Goal: Task Accomplishment & Management: Complete application form

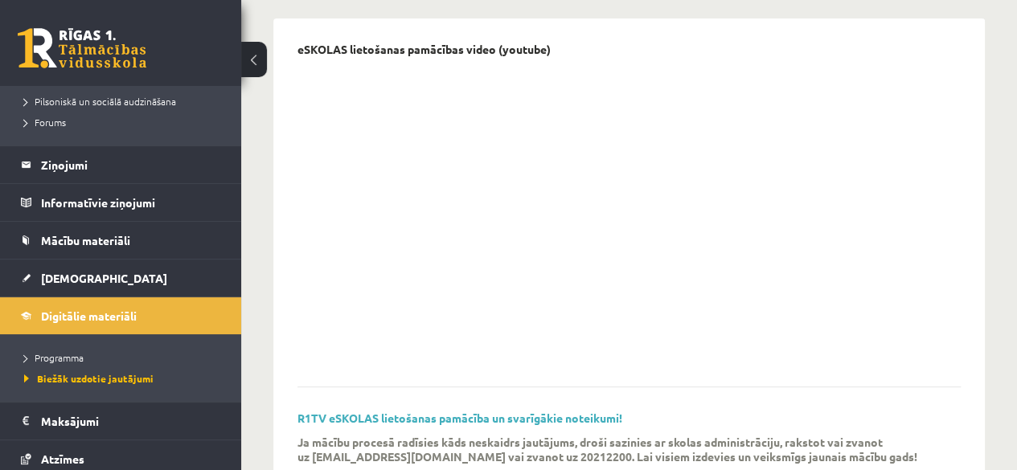
scroll to position [375, 0]
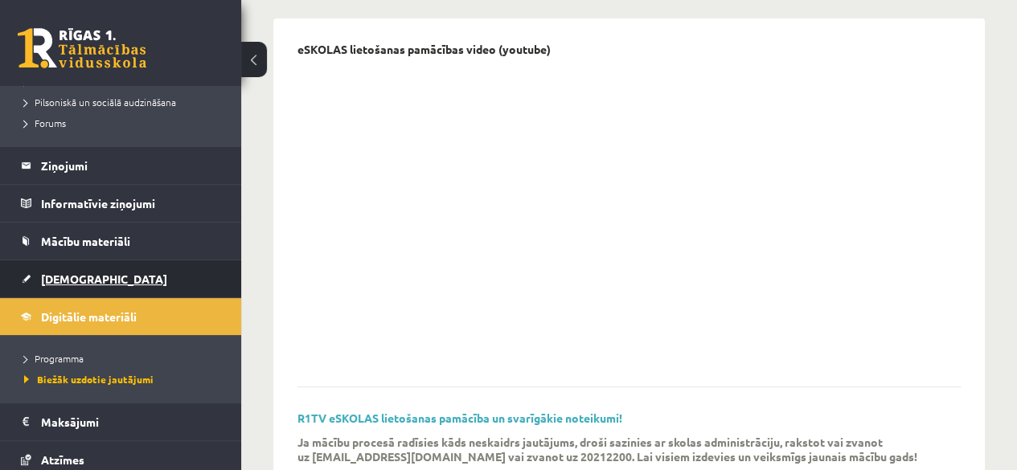
click at [58, 281] on span "[DEMOGRAPHIC_DATA]" at bounding box center [104, 279] width 126 height 14
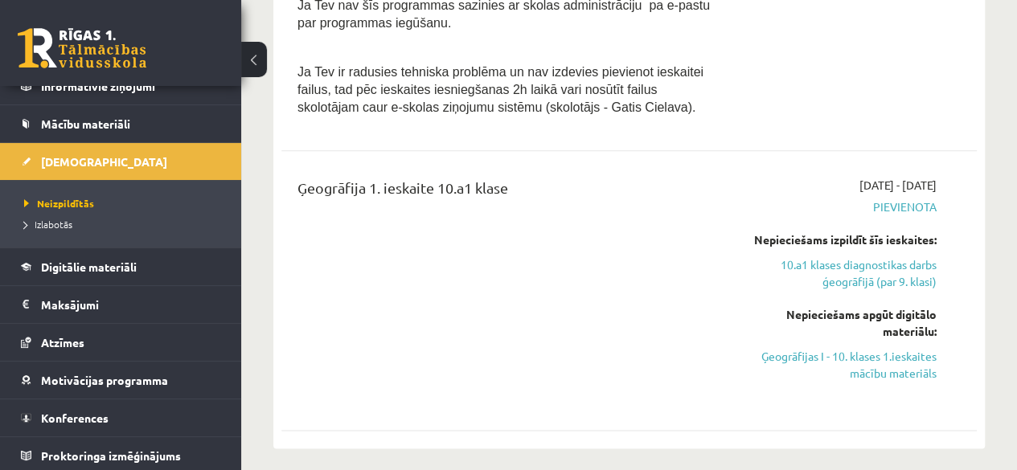
scroll to position [924, 0]
click at [875, 347] on link "Ģeogrāfijas I - 10. klases 1.ieskaites mācību materiāls" at bounding box center [838, 364] width 197 height 34
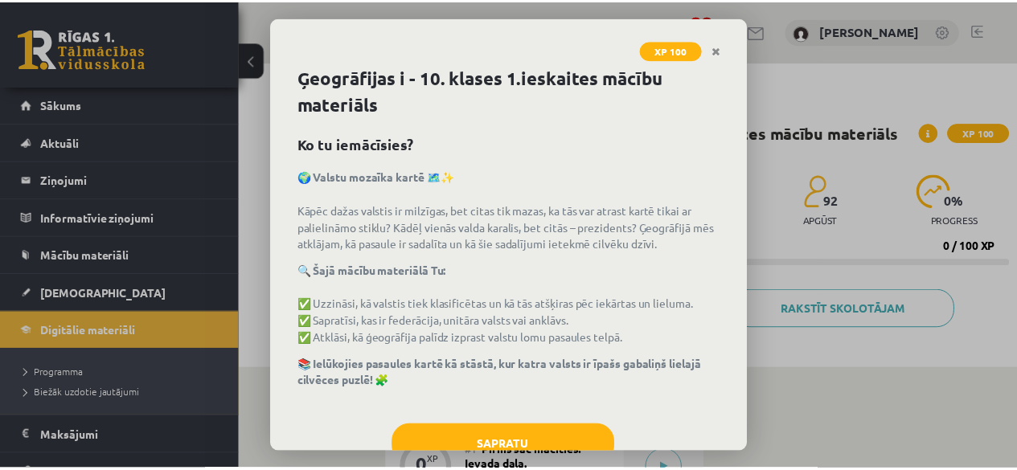
scroll to position [50, 0]
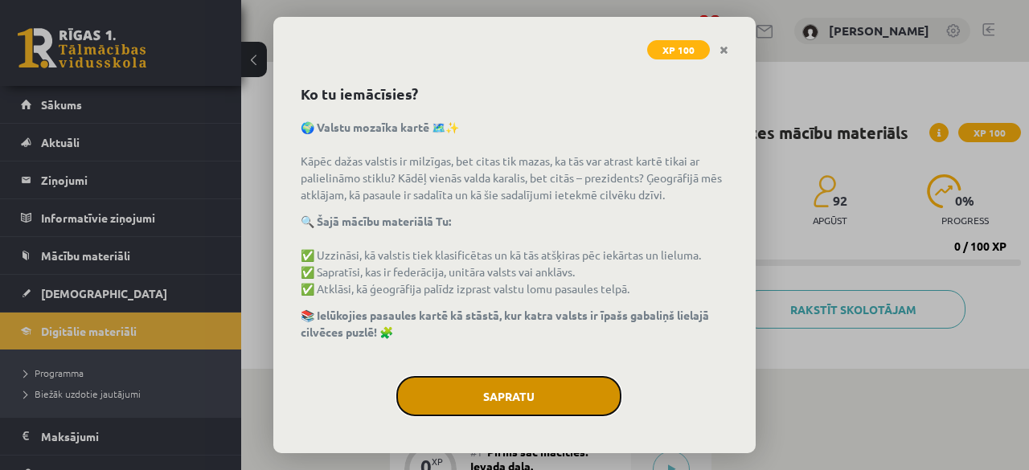
click at [502, 391] on button "Sapratu" at bounding box center [508, 396] width 225 height 40
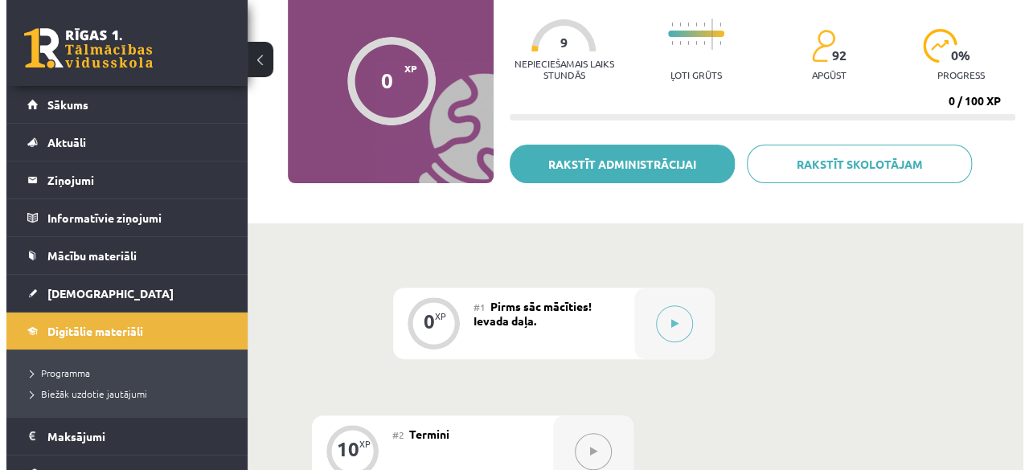
scroll to position [205, 0]
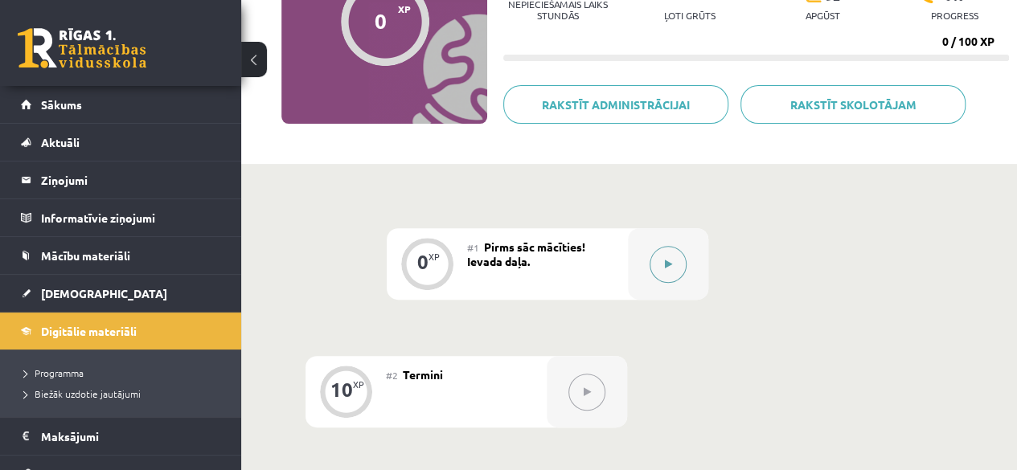
click at [666, 266] on icon at bounding box center [668, 265] width 7 height 10
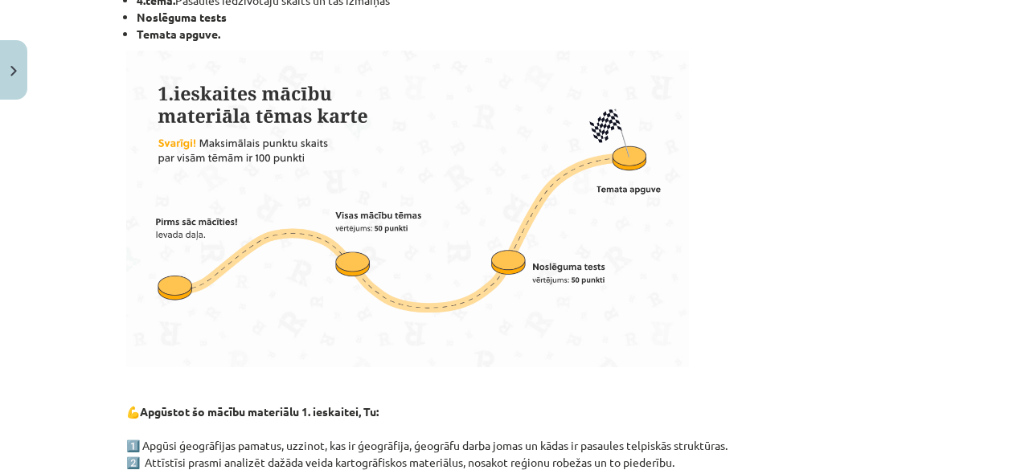
scroll to position [441, 0]
click at [349, 322] on img at bounding box center [407, 208] width 563 height 317
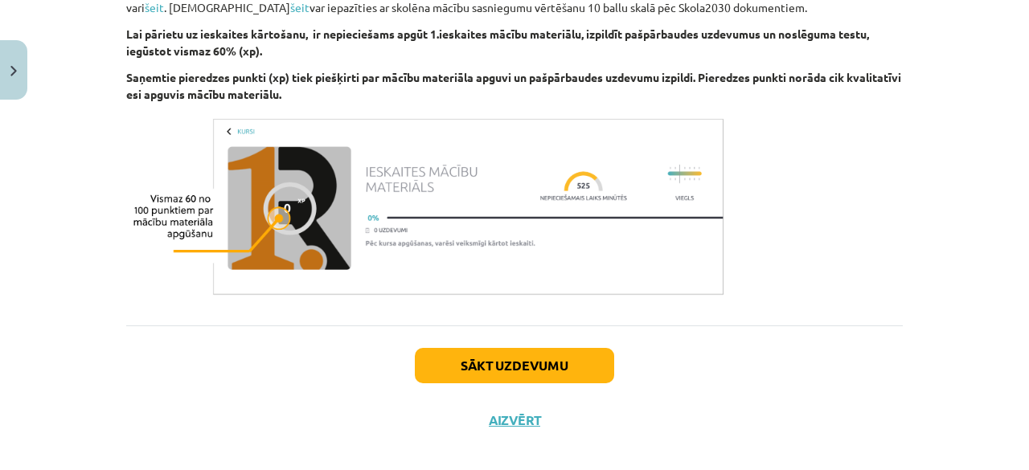
scroll to position [1042, 0]
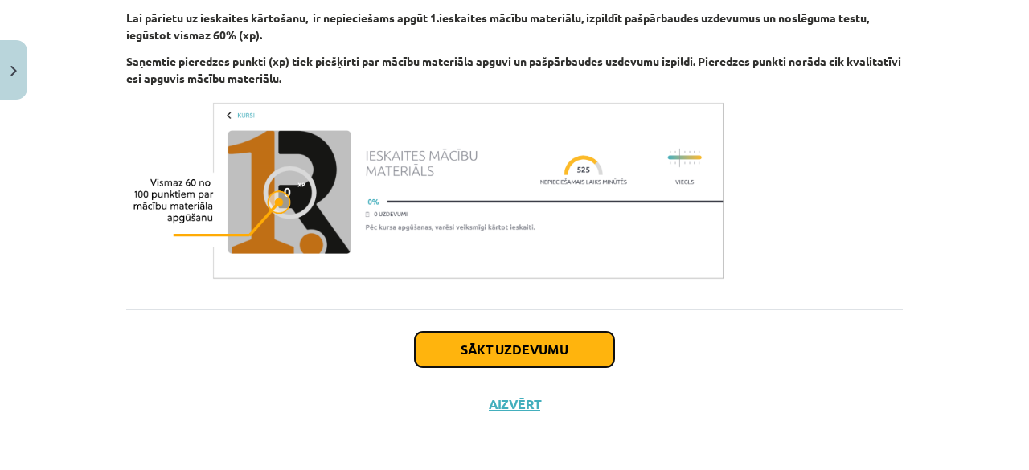
click at [479, 343] on button "Sākt uzdevumu" at bounding box center [514, 349] width 199 height 35
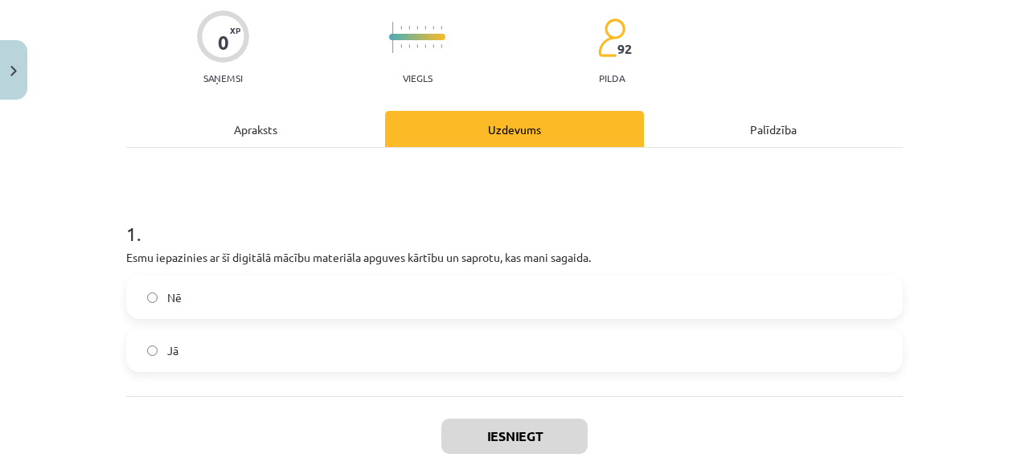
scroll to position [126, 0]
click at [479, 343] on label "Jā" at bounding box center [514, 350] width 773 height 40
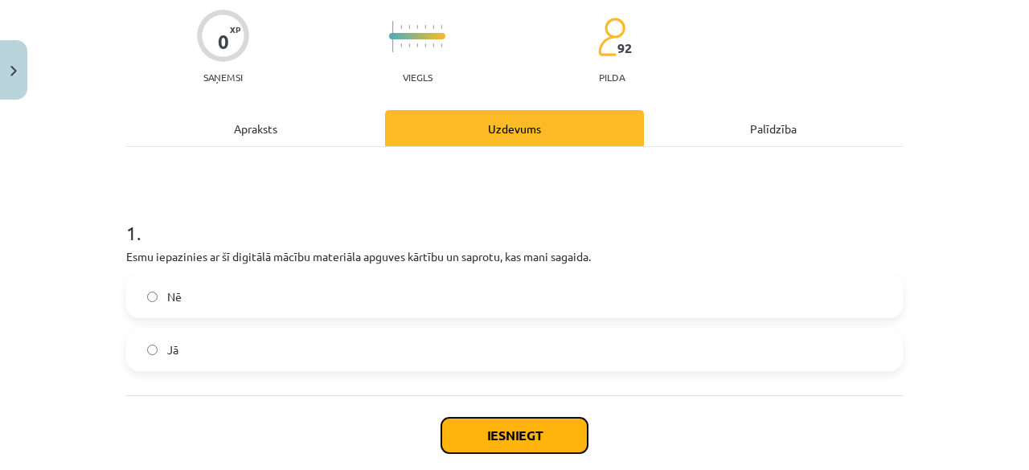
click at [487, 428] on button "Iesniegt" at bounding box center [514, 435] width 146 height 35
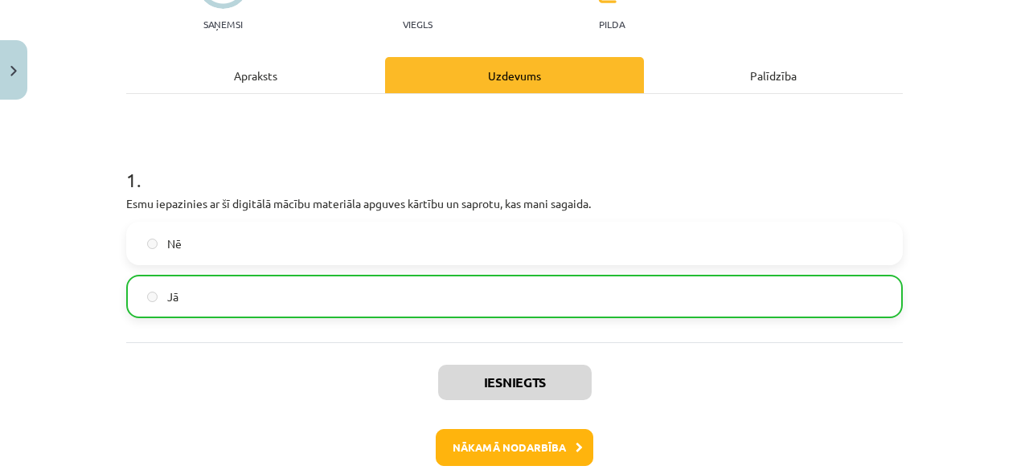
scroll to position [232, 0]
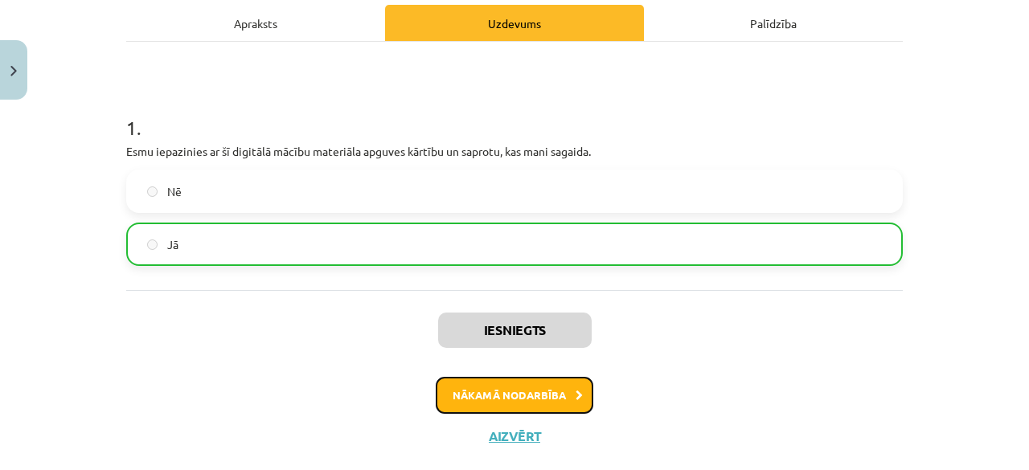
click at [523, 382] on button "Nākamā nodarbība" at bounding box center [515, 395] width 158 height 37
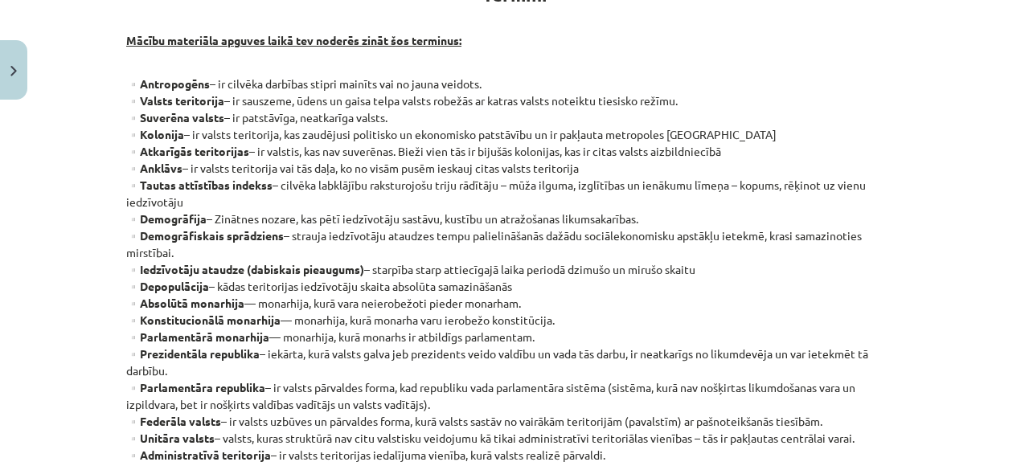
scroll to position [334, 0]
click at [523, 382] on p "▫️Antropogēns – ir cilvēka darbības stipri mainīts vai no jauna veidots. ▫️Vals…" at bounding box center [514, 277] width 777 height 405
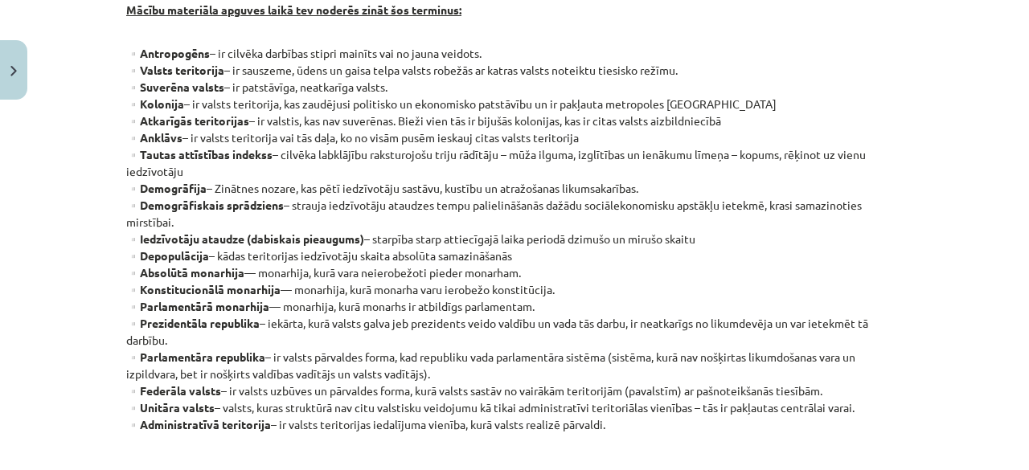
scroll to position [363, 0]
click at [527, 382] on p "▫️Antropogēns – ir cilvēka darbības stipri mainīts vai no jauna veidots. ▫️Vals…" at bounding box center [514, 248] width 777 height 405
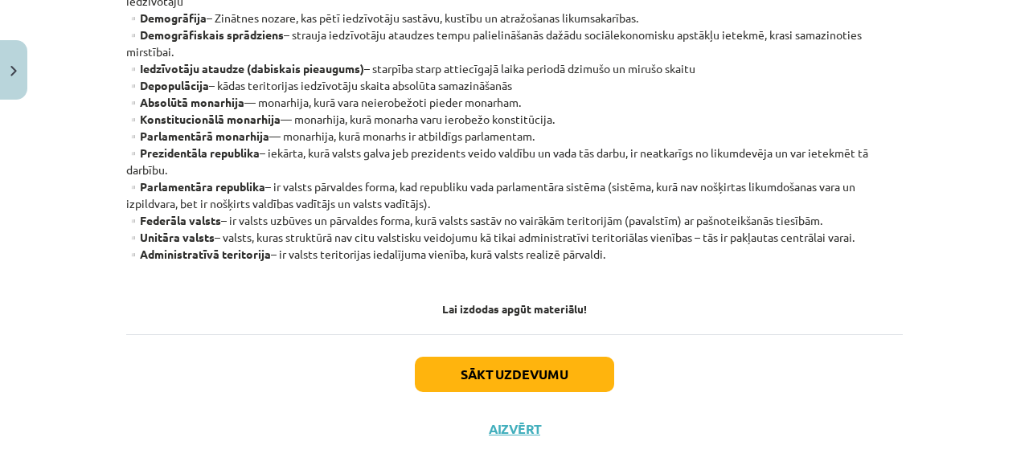
scroll to position [535, 0]
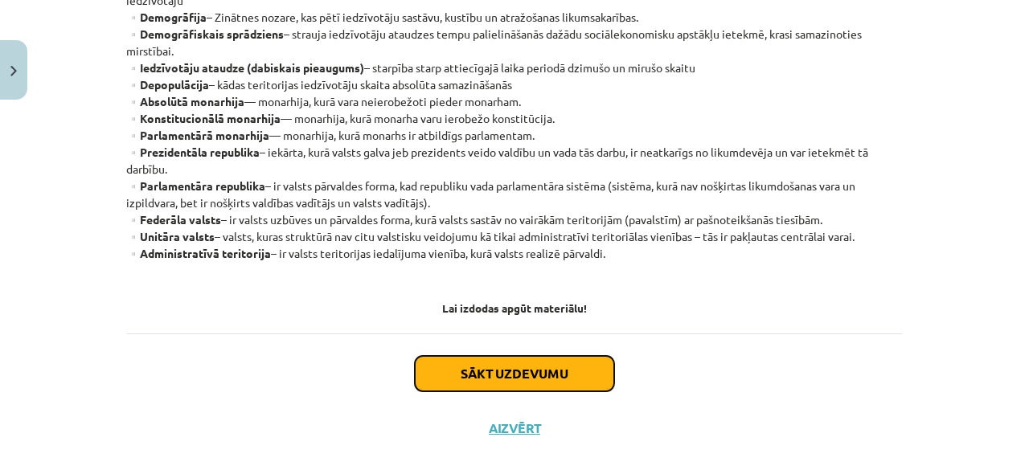
click at [531, 363] on button "Sākt uzdevumu" at bounding box center [514, 373] width 199 height 35
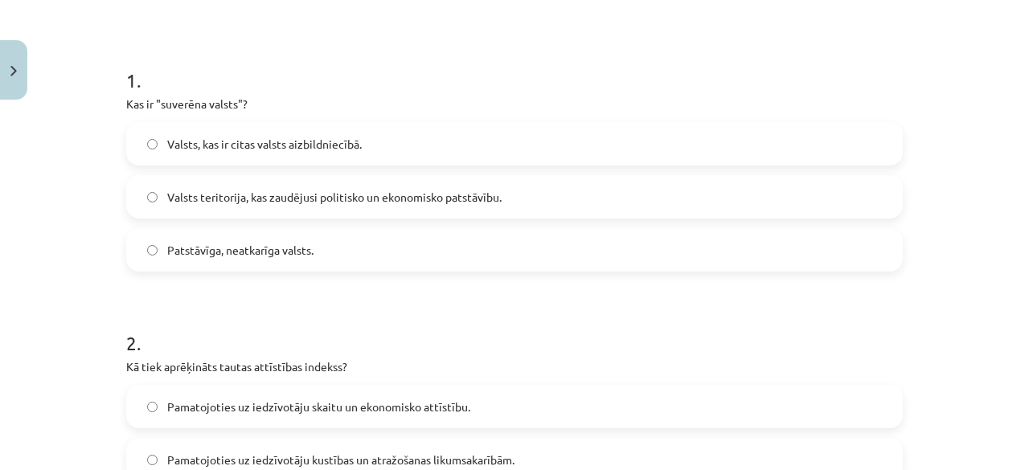
scroll to position [277, 0]
click at [458, 263] on label "Patstāvīga, neatkarīga valsts." at bounding box center [514, 252] width 773 height 40
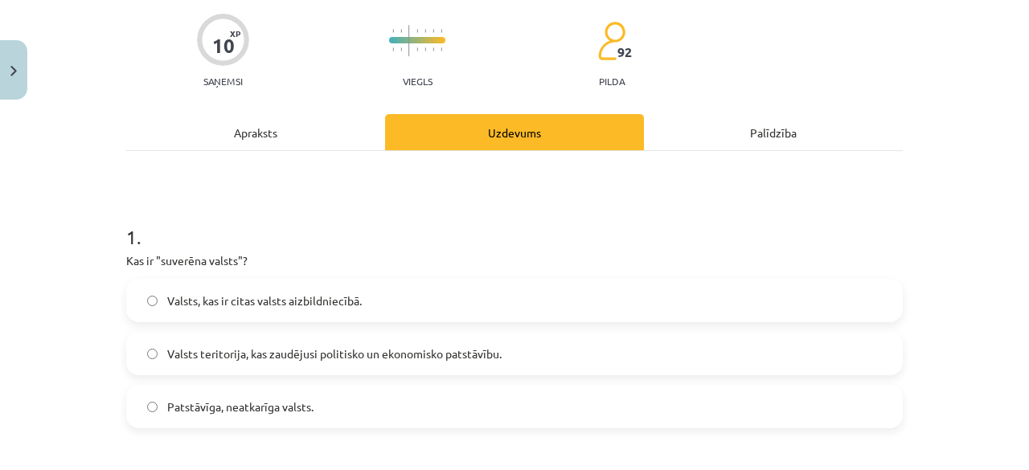
scroll to position [0, 0]
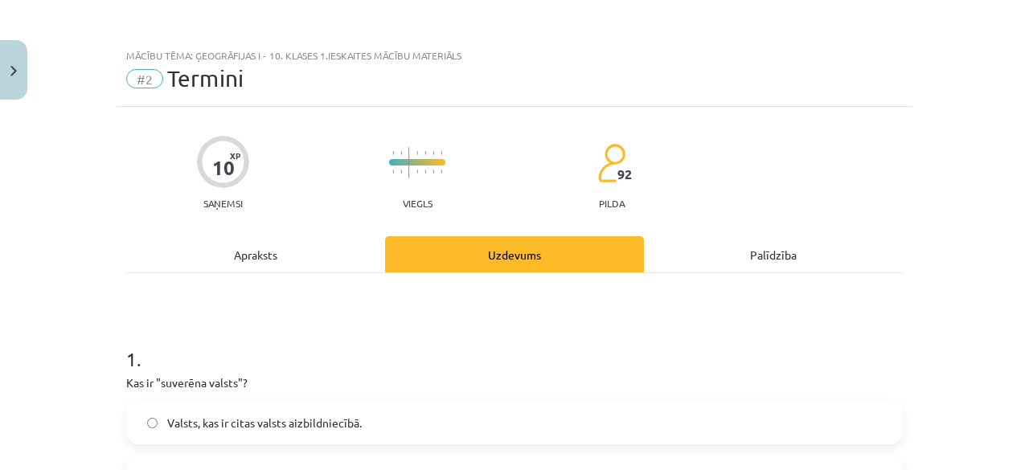
click at [323, 266] on div "Apraksts" at bounding box center [255, 254] width 259 height 36
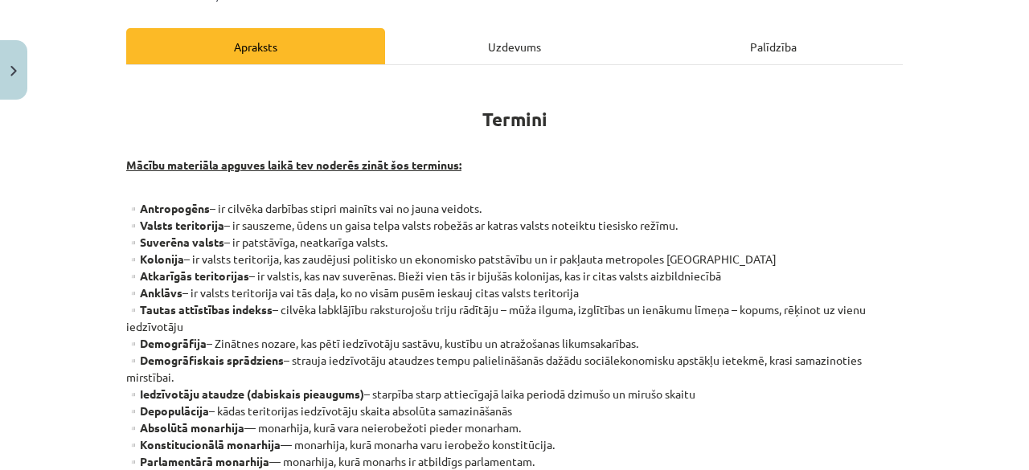
scroll to position [188, 0]
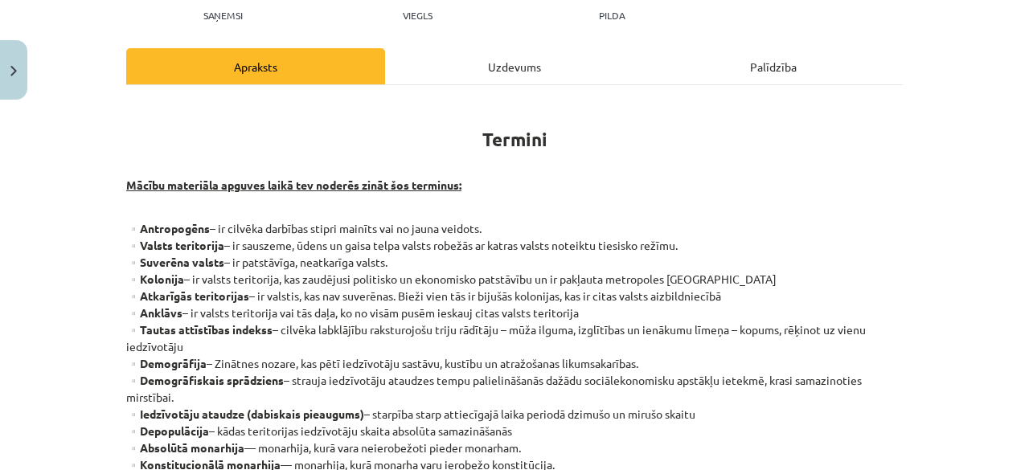
click at [442, 55] on div "Uzdevums" at bounding box center [514, 66] width 259 height 36
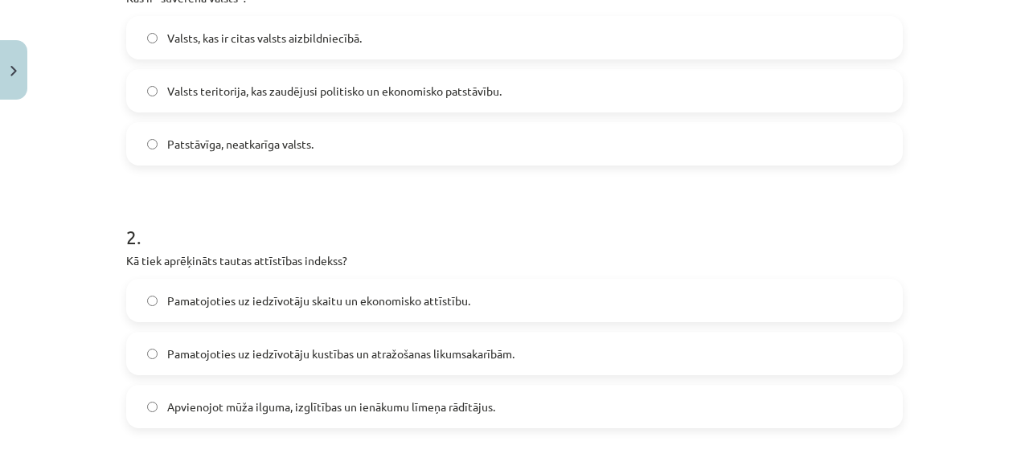
scroll to position [399, 0]
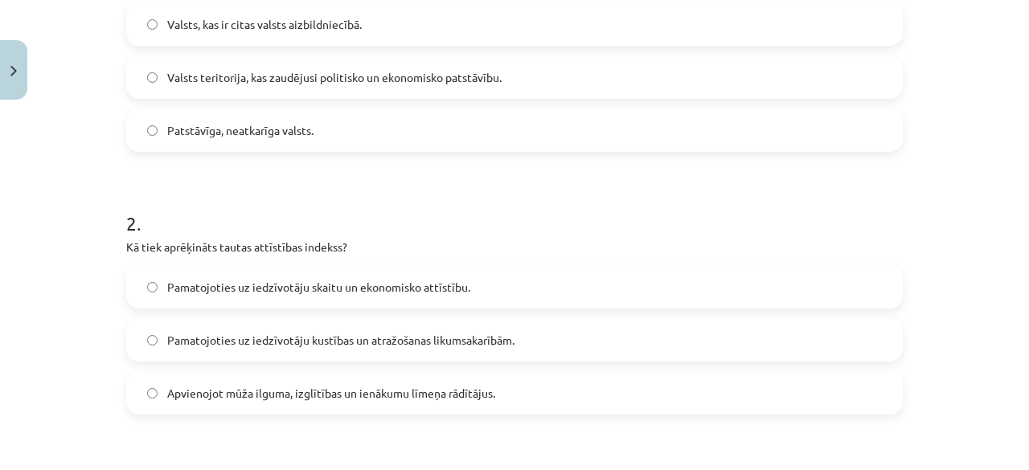
click at [278, 401] on label "Apvienojot mūža ilguma, izglītības un ienākumu līmeņa rādītājus." at bounding box center [514, 393] width 773 height 40
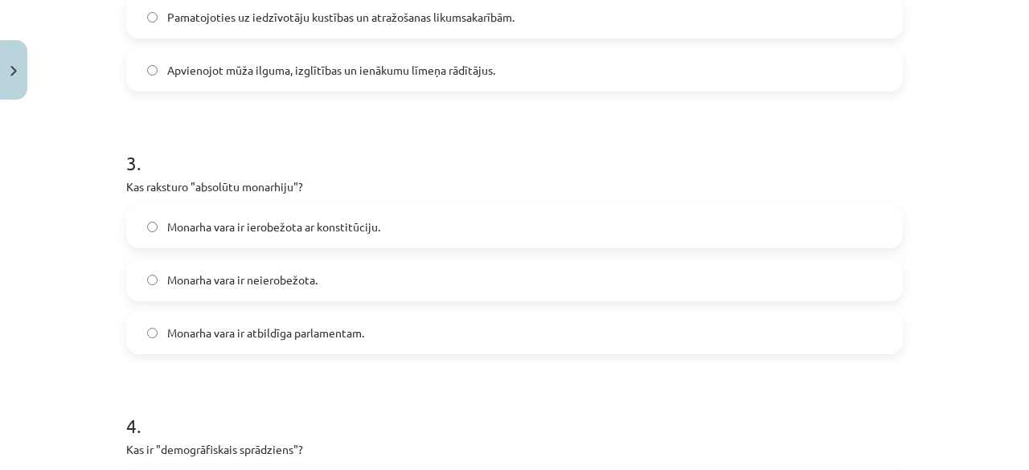
scroll to position [723, 0]
click at [302, 289] on label "Monarha vara ir neierobežota." at bounding box center [514, 278] width 773 height 40
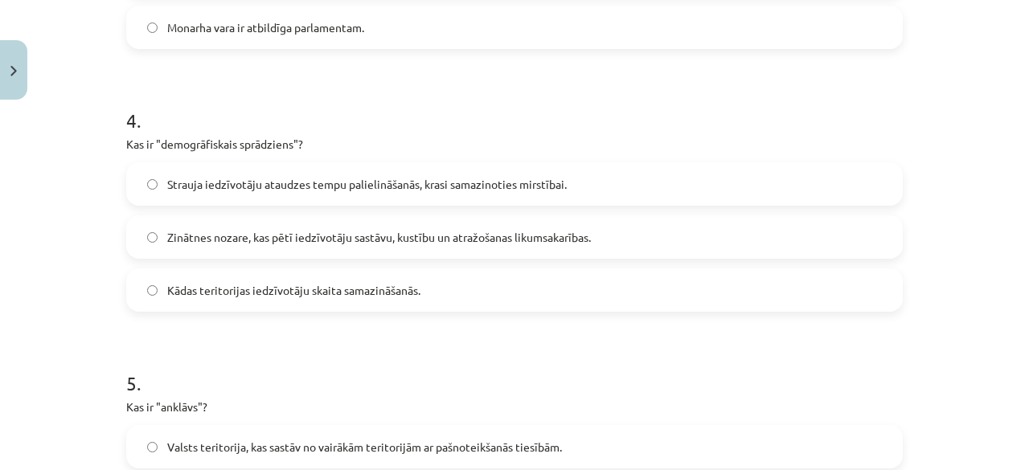
scroll to position [1028, 0]
click at [323, 185] on span "Strauja iedzīvotāju ataudzes tempu palielināšanās, krasi samazinoties mirstībai." at bounding box center [367, 183] width 400 height 17
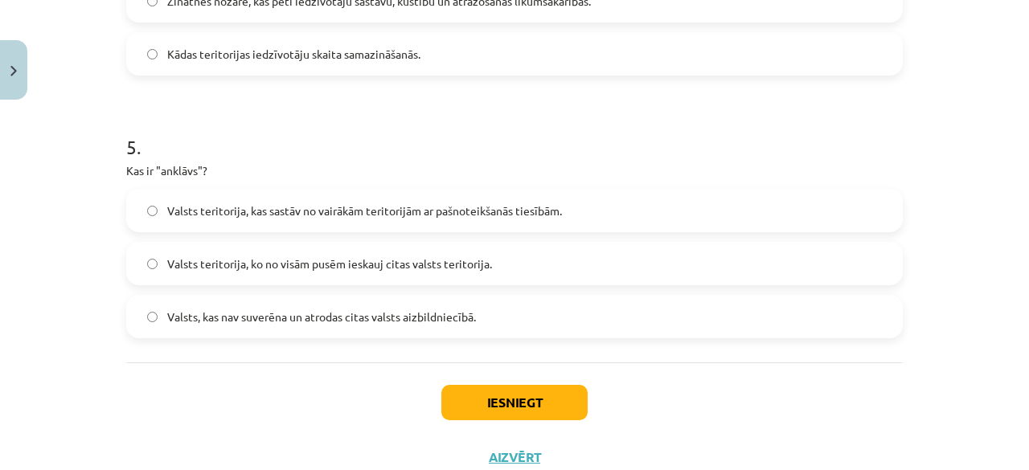
scroll to position [1272, 0]
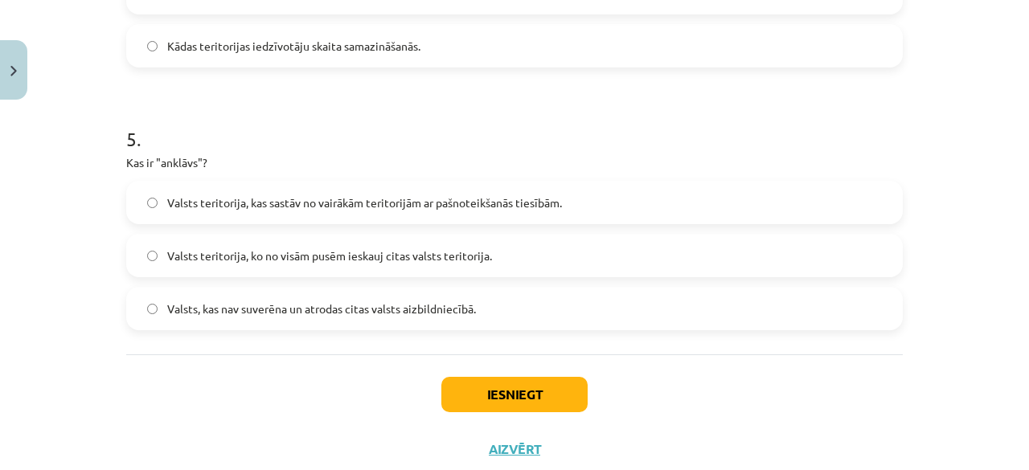
click at [318, 265] on label "Valsts teritorija, ko no visām pusēm ieskauj citas valsts teritorija." at bounding box center [514, 256] width 773 height 40
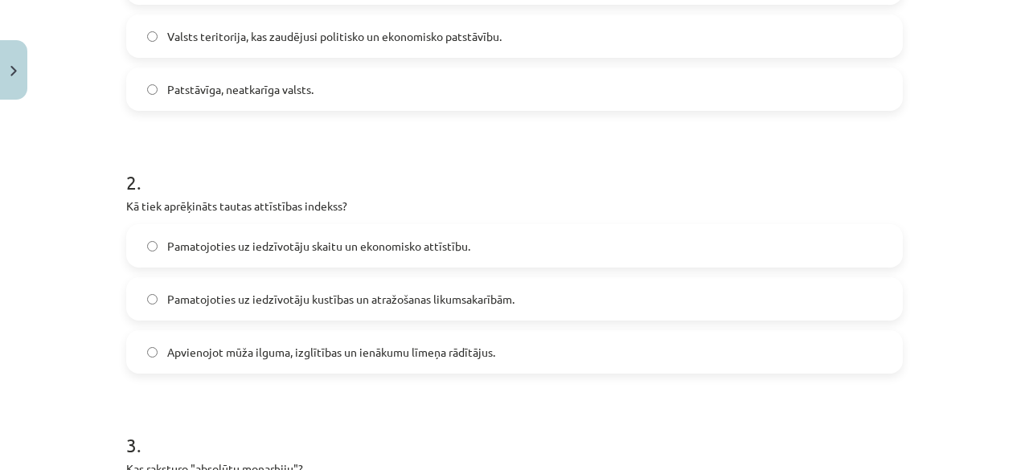
scroll to position [441, 0]
drag, startPoint x: 129, startPoint y: 211, endPoint x: 265, endPoint y: 205, distance: 136.8
click at [265, 205] on p "Kā tiek aprēķināts tautas attīstības indekss?" at bounding box center [514, 205] width 777 height 17
click at [360, 206] on p "Kā tiek aprēķināts tautas attīstības indekss?" at bounding box center [514, 205] width 777 height 17
drag, startPoint x: 348, startPoint y: 205, endPoint x: 45, endPoint y: 215, distance: 303.2
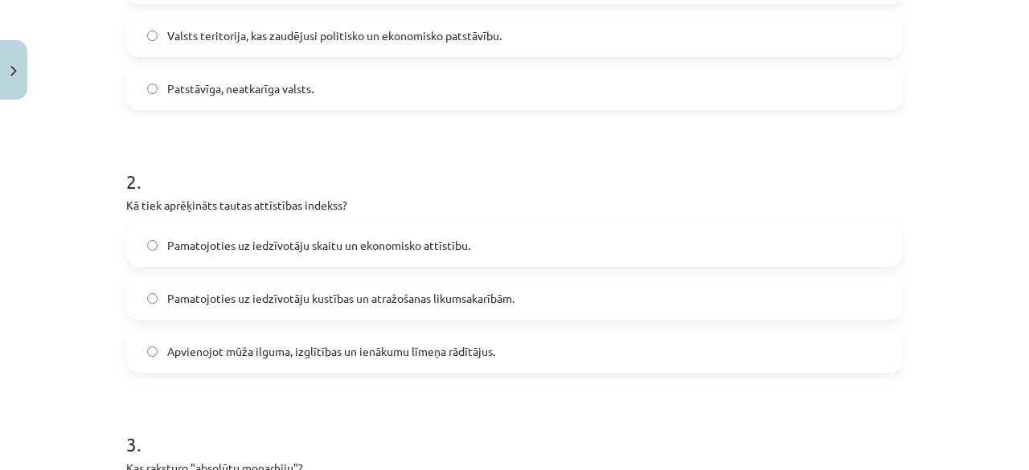
click at [45, 215] on div "Mācību tēma: Ģeogrāfijas i - 10. klases 1.ieskaites mācību materiāls #2 Termini…" at bounding box center [514, 235] width 1029 height 470
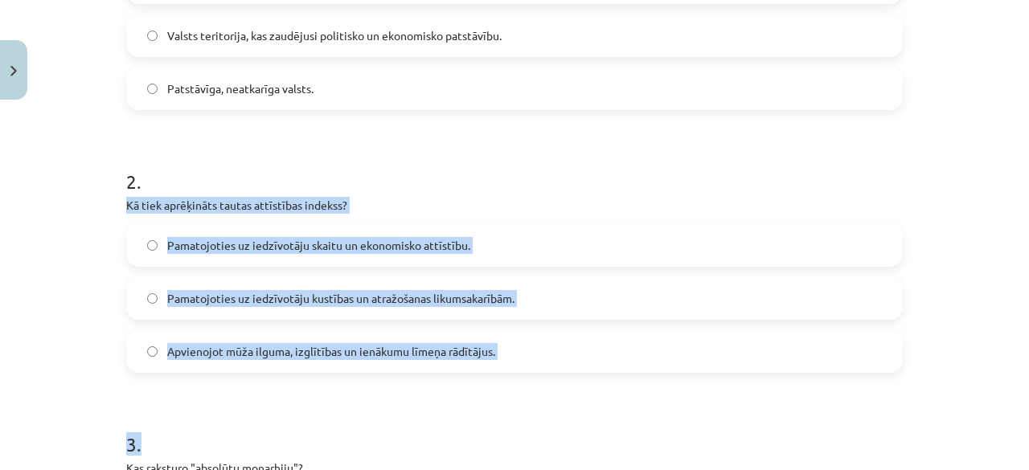
drag, startPoint x: 109, startPoint y: 205, endPoint x: 551, endPoint y: 404, distance: 485.0
click at [551, 404] on div "Mācību tēma: Ģeogrāfijas i - 10. klases 1.ieskaites mācību materiāls #2 Termini…" at bounding box center [514, 235] width 1029 height 470
click at [544, 416] on h1 "3 ." at bounding box center [514, 430] width 777 height 50
drag, startPoint x: 114, startPoint y: 208, endPoint x: 502, endPoint y: 351, distance: 413.0
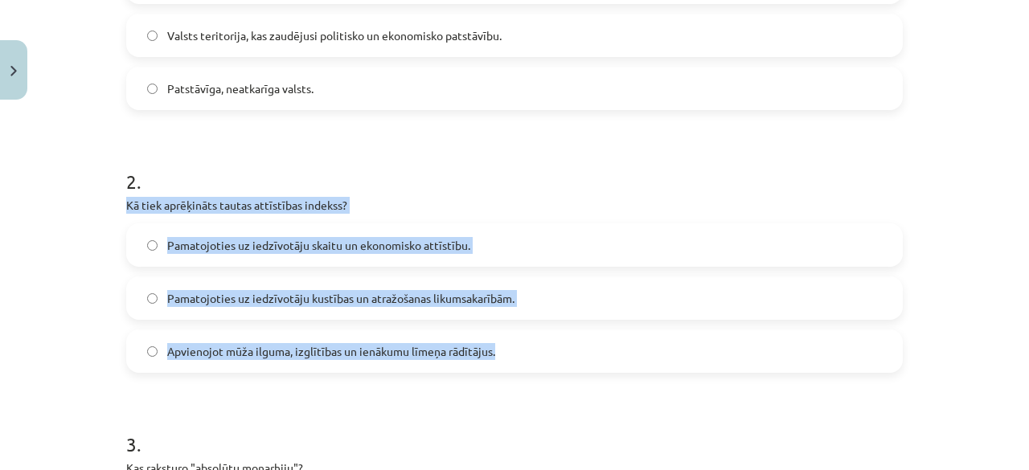
copy div "Kā tiek aprēķināts tautas attīstības indekss? Pamatojoties uz iedzīvotāju skait…"
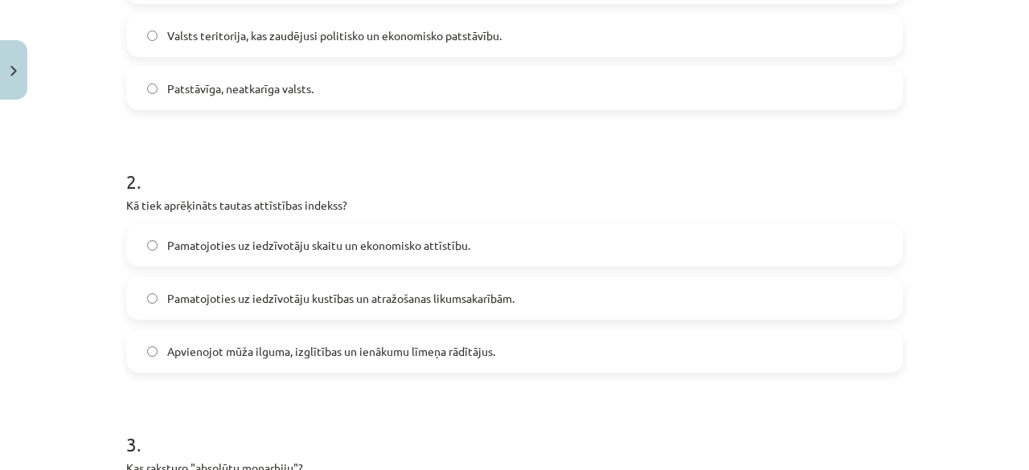
click at [633, 182] on h1 "2 ." at bounding box center [514, 167] width 777 height 50
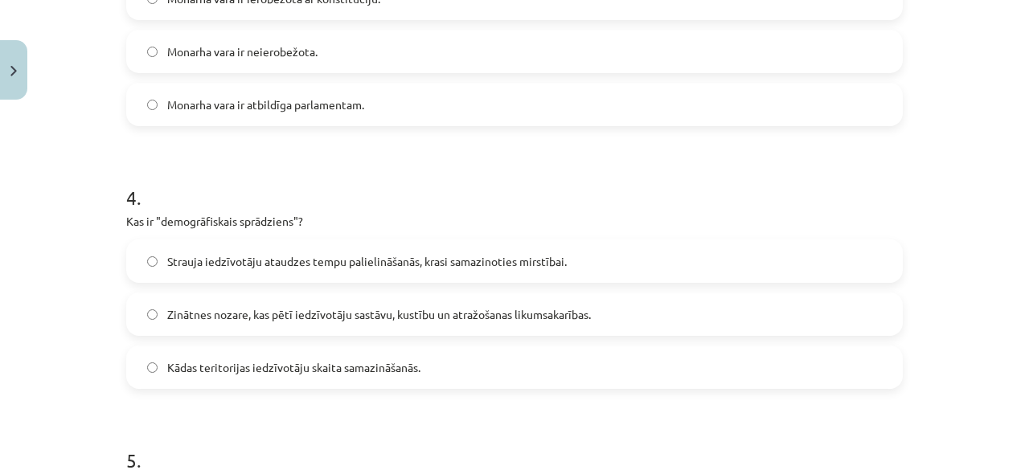
scroll to position [1317, 0]
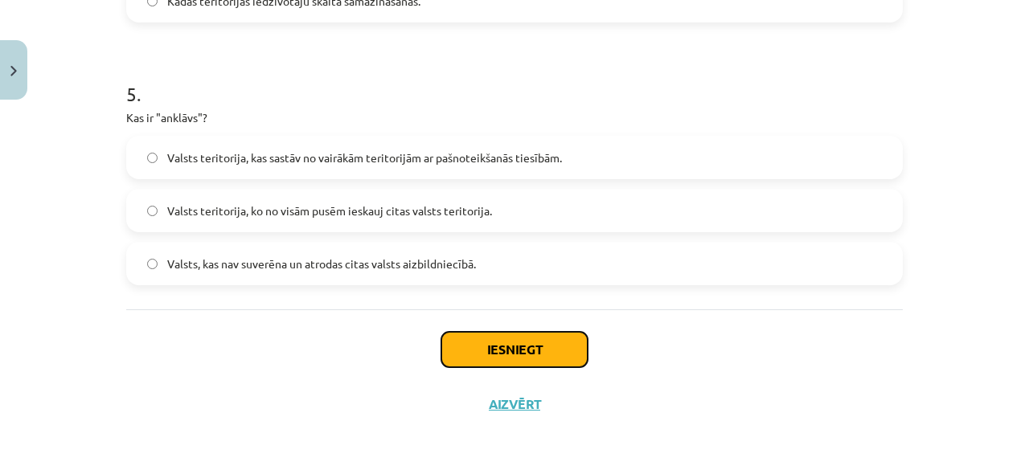
click at [492, 361] on button "Iesniegt" at bounding box center [514, 349] width 146 height 35
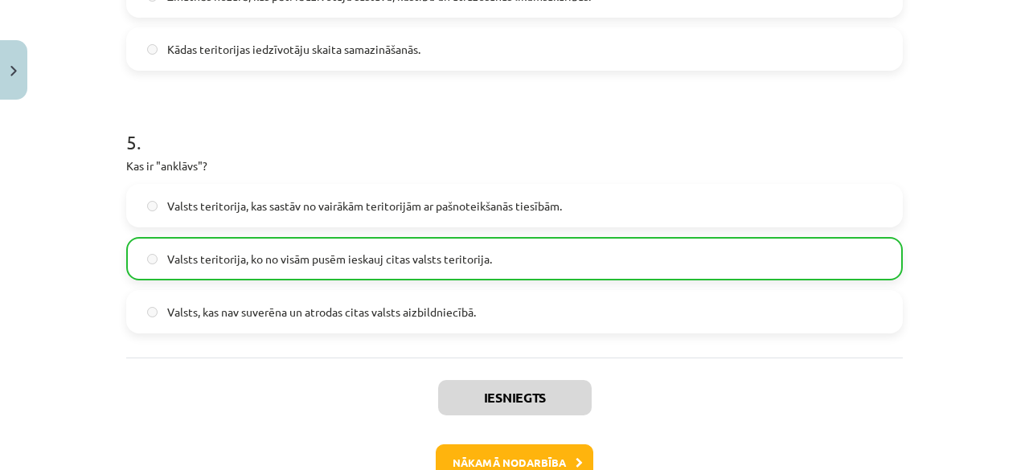
scroll to position [1367, 0]
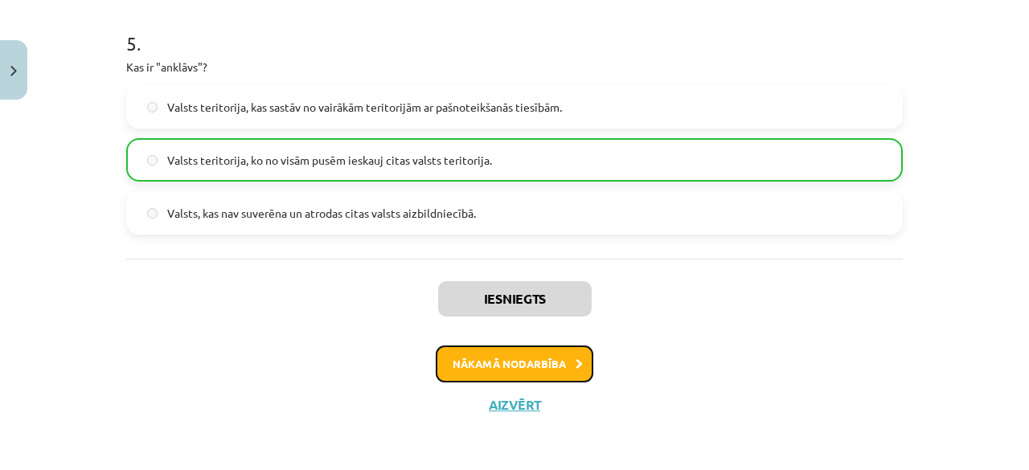
click at [526, 361] on button "Nākamā nodarbība" at bounding box center [515, 364] width 158 height 37
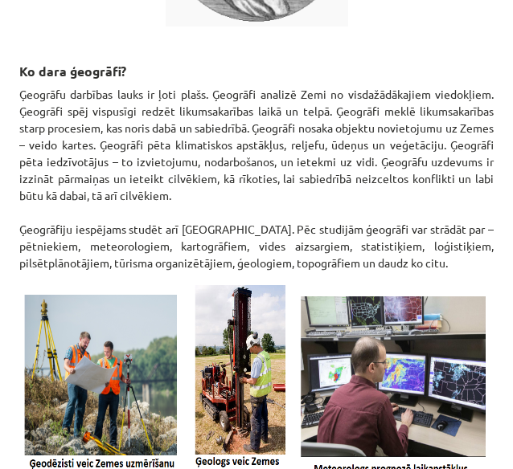
scroll to position [638, 0]
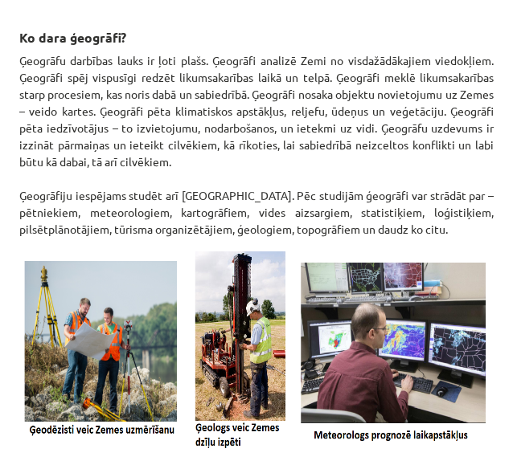
drag, startPoint x: 18, startPoint y: 39, endPoint x: 461, endPoint y: 230, distance: 482.2
click at [461, 230] on div "10 XP Saņemsi Viegls 92 pilda Apraksts Uzdevums Palīdzība Kas ir ģeogrāfija? Ģe…" at bounding box center [257, 34] width 494 height 1192
copy div "Ko dara ģeogrāfi? Ģeogrāfu darbības lauks ir ļoti plašs. Ģeogrāfi analizē Zemi …"
click at [447, 451] on div "Kas ir ģeogrāfija? Ģeogrāfija ir zinātne par Zemi un procesiem uz tās. Ģeogrāfi…" at bounding box center [256, 54] width 474 height 870
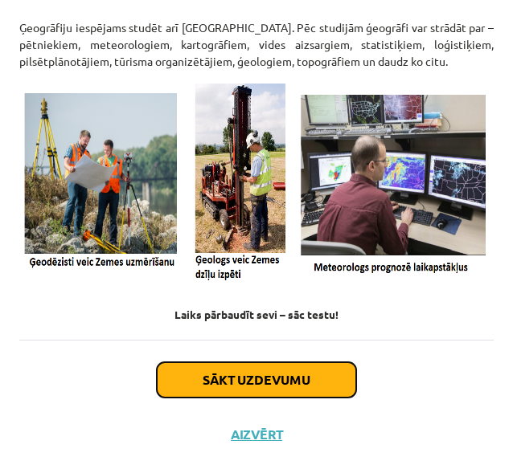
click at [325, 377] on button "Sākt uzdevumu" at bounding box center [256, 380] width 199 height 35
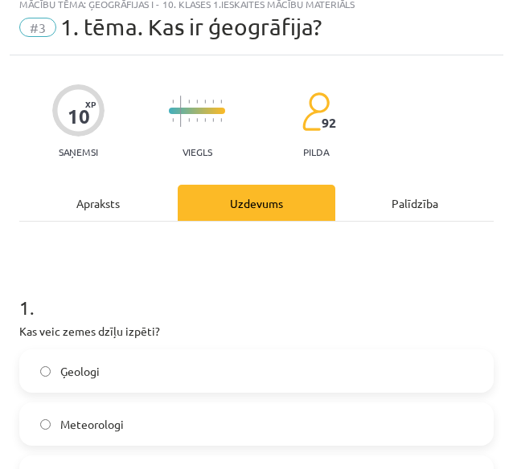
scroll to position [4, 0]
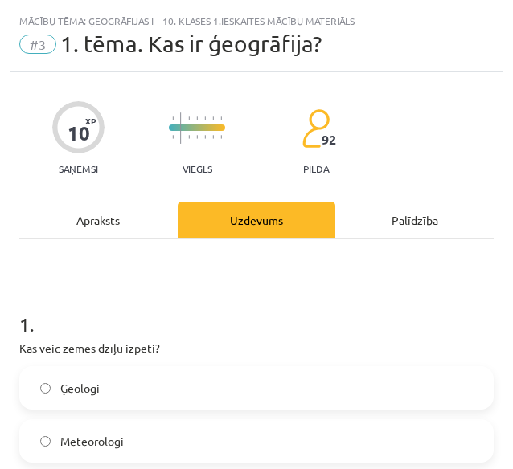
drag, startPoint x: 68, startPoint y: 227, endPoint x: 107, endPoint y: 250, distance: 45.4
click at [68, 227] on div "Apraksts" at bounding box center [98, 220] width 158 height 36
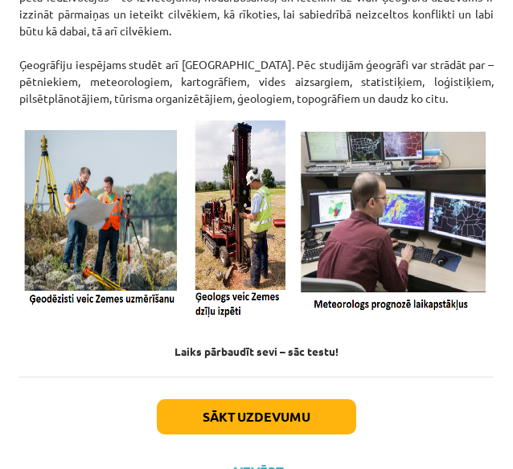
scroll to position [769, 0]
click at [122, 298] on img at bounding box center [256, 220] width 474 height 206
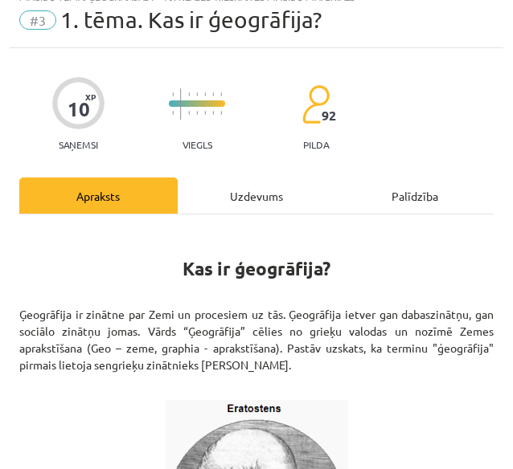
scroll to position [0, 0]
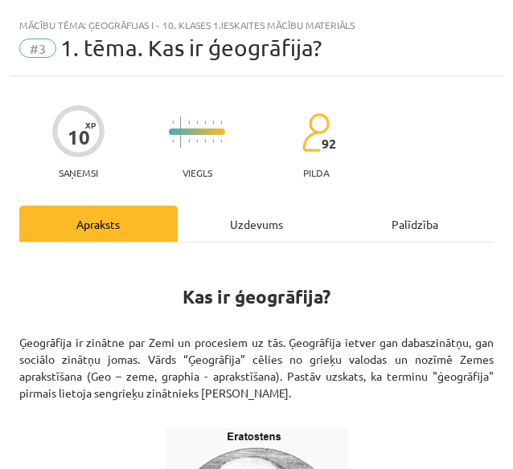
click at [236, 223] on div "Uzdevums" at bounding box center [257, 224] width 158 height 36
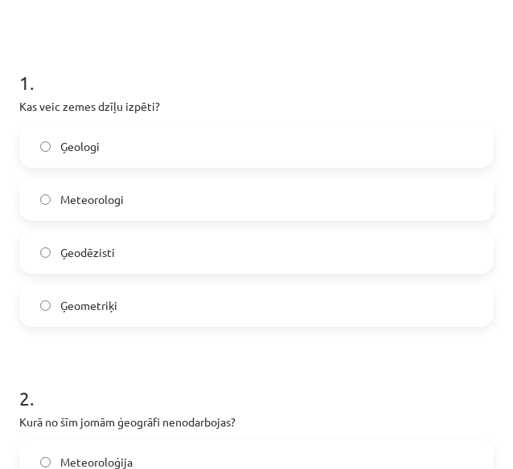
scroll to position [242, 0]
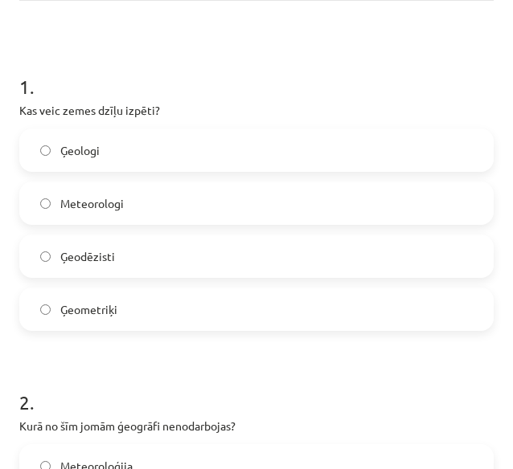
click at [375, 149] on label "Ģeologi" at bounding box center [256, 150] width 471 height 40
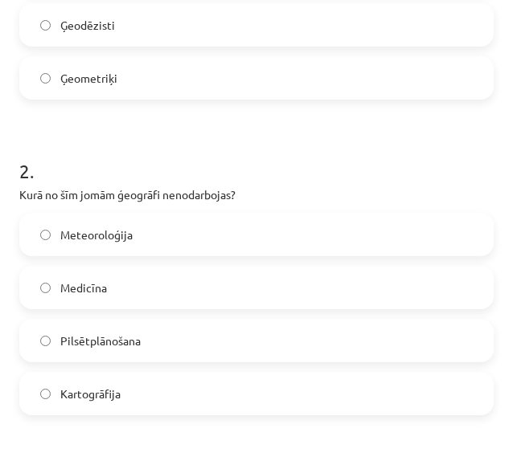
scroll to position [527, 0]
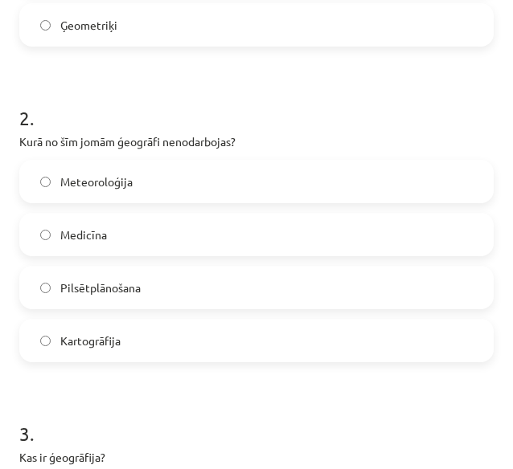
click at [367, 239] on label "Medicīna" at bounding box center [256, 235] width 471 height 40
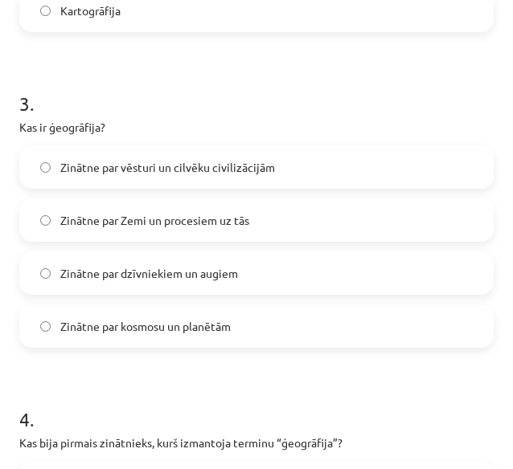
scroll to position [858, 0]
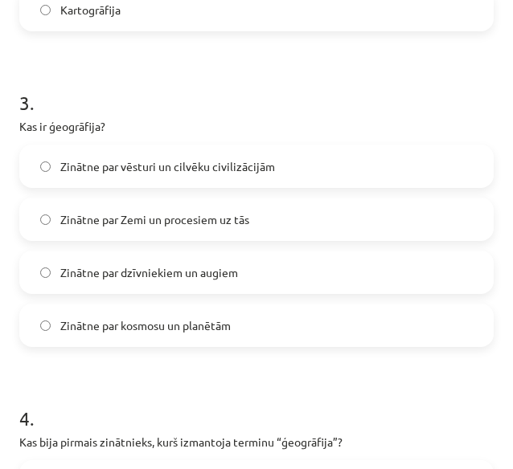
click at [333, 224] on label "Zinātne par Zemi un procesiem uz tās" at bounding box center [256, 219] width 471 height 40
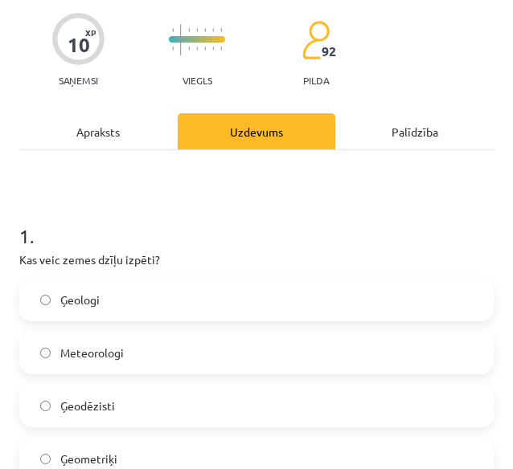
click at [140, 133] on div "Apraksts" at bounding box center [98, 131] width 158 height 36
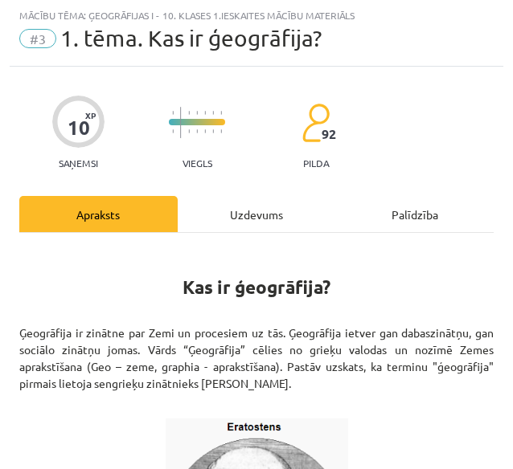
scroll to position [61, 0]
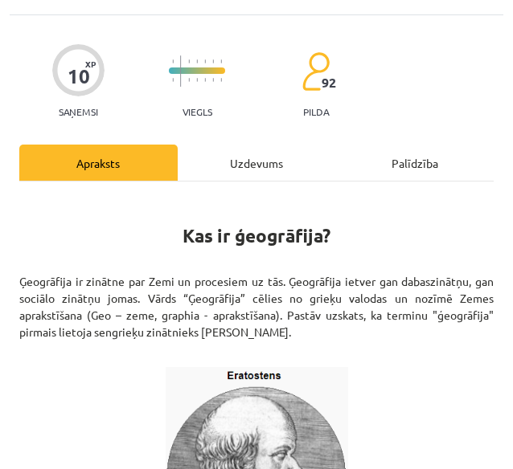
click at [251, 164] on div "Uzdevums" at bounding box center [257, 163] width 158 height 36
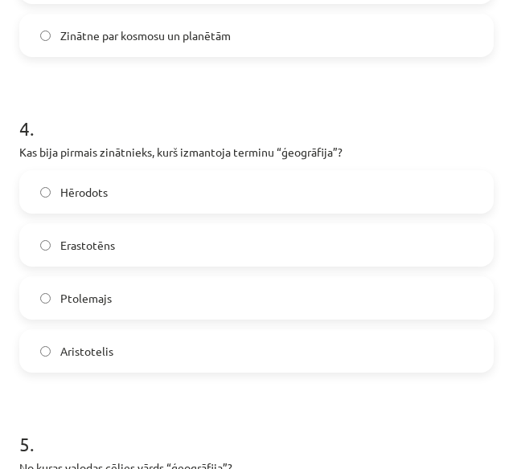
scroll to position [1149, 0]
click at [109, 245] on span "Erastotēns" at bounding box center [87, 244] width 55 height 17
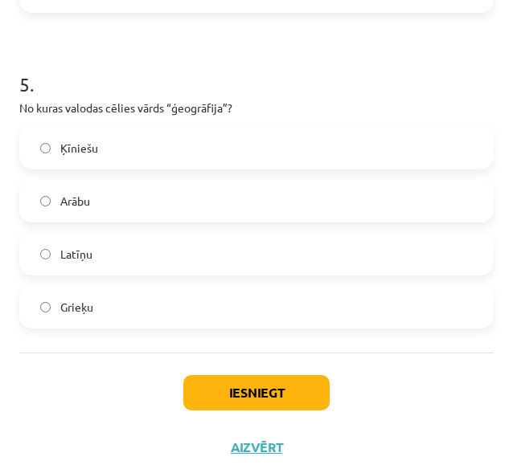
scroll to position [1507, 0]
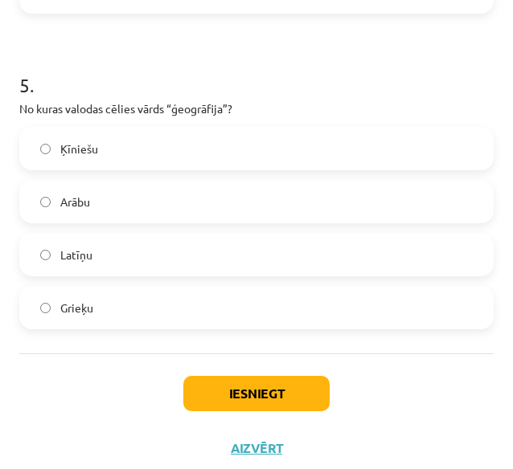
click at [97, 298] on label "Grieķu" at bounding box center [256, 308] width 471 height 40
click at [212, 380] on button "Iesniegt" at bounding box center [256, 393] width 146 height 35
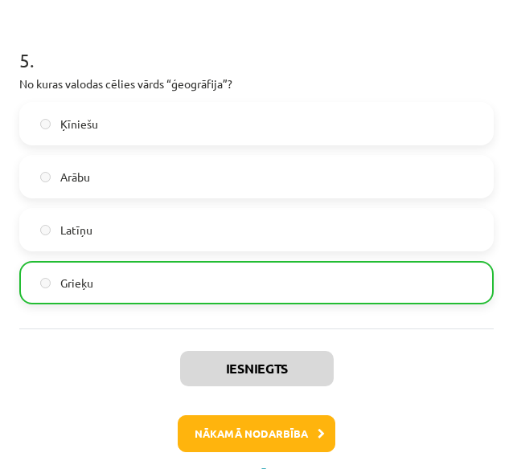
scroll to position [1572, 0]
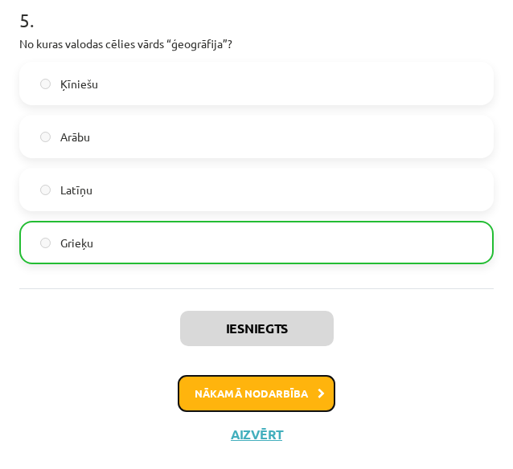
click at [244, 396] on button "Nākamā nodarbība" at bounding box center [257, 393] width 158 height 37
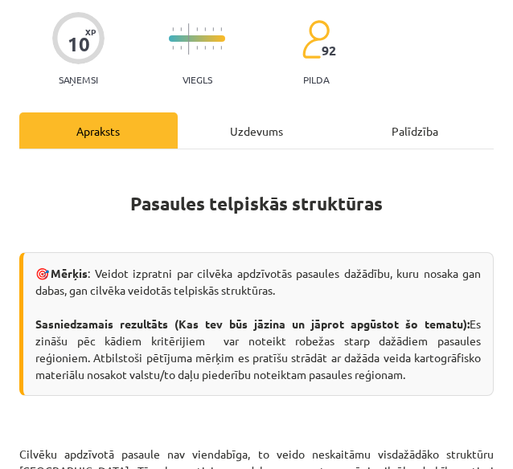
scroll to position [141, 0]
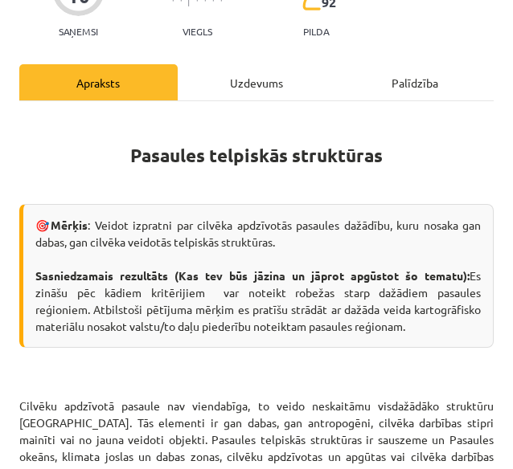
drag, startPoint x: 121, startPoint y: 155, endPoint x: 417, endPoint y: 164, distance: 296.8
click at [417, 164] on h1 "Pasaules telpiskās struktūras" at bounding box center [256, 152] width 474 height 72
copy strong "Pasaules telpiskās struktūras"
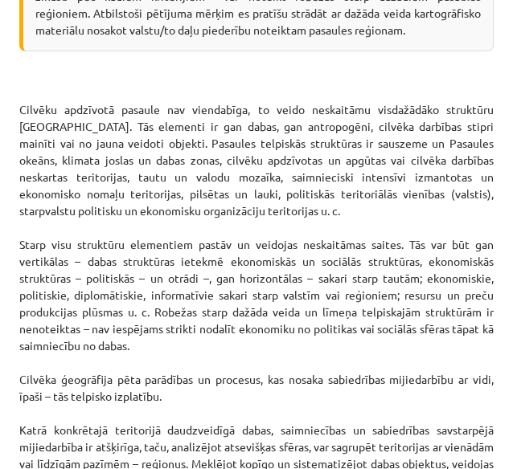
scroll to position [437, 0]
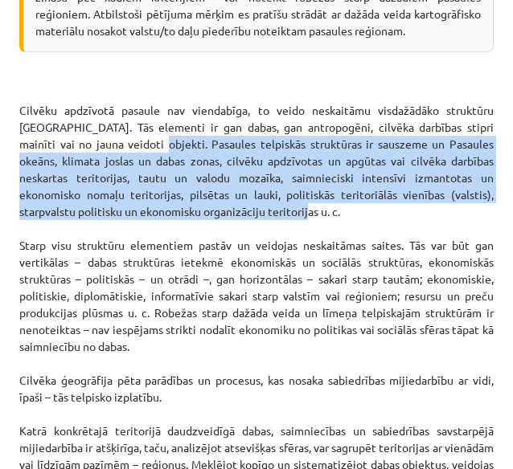
drag, startPoint x: 138, startPoint y: 158, endPoint x: 473, endPoint y: 229, distance: 341.8
click at [473, 229] on p "Cilvēku apdzīvotā pasaule nav viendabīga, to veido neskaitāmu visdažādāko struk…" at bounding box center [256, 431] width 474 height 726
copy p "Pasaules telpiskās struktūras ir sauszeme un Pasaules okeāns, klimata joslas un…"
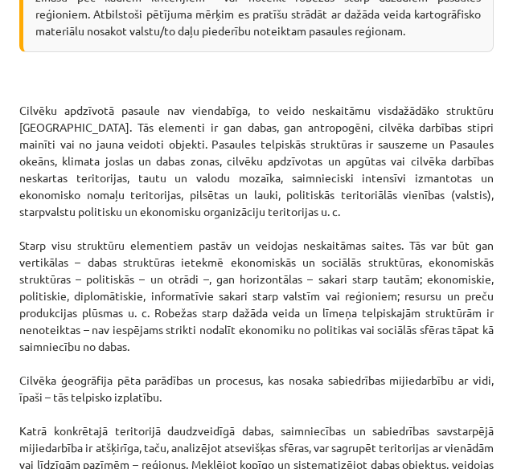
click at [399, 363] on p "Cilvēku apdzīvotā pasaule nav viendabīga, to veido neskaitāmu visdažādāko struk…" at bounding box center [256, 431] width 474 height 726
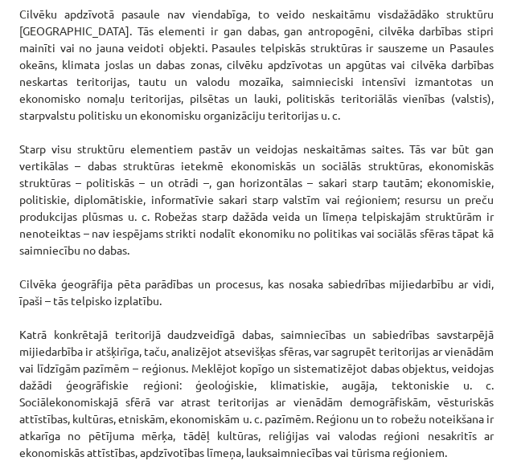
scroll to position [535, 0]
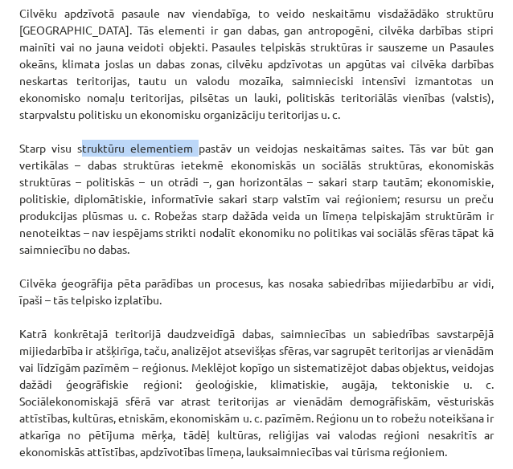
drag, startPoint x: 188, startPoint y: 162, endPoint x: 76, endPoint y: 156, distance: 111.9
click at [76, 156] on p "Cilvēku apdzīvotā pasaule nav viendabīga, to veido neskaitāmu visdažādāko struk…" at bounding box center [256, 334] width 474 height 726
copy p "struktūru elementiem"
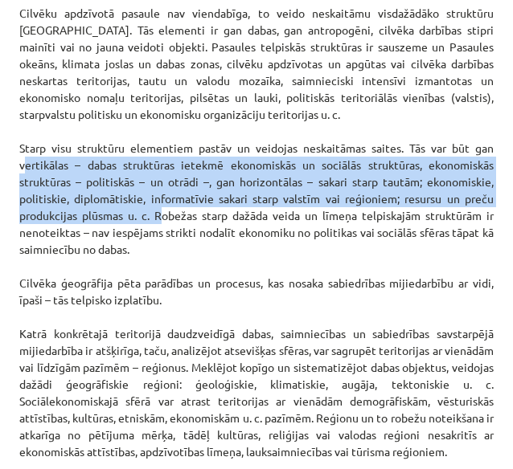
drag, startPoint x: 18, startPoint y: 178, endPoint x: 150, endPoint y: 227, distance: 140.9
copy p "vertikālas – dabas struktūras ietekmē ekonomiskās un sociālās struktūras, ekono…"
click at [285, 301] on p "Cilvēku apdzīvotā pasaule nav viendabīga, to veido neskaitāmu visdažādāko struk…" at bounding box center [256, 334] width 474 height 726
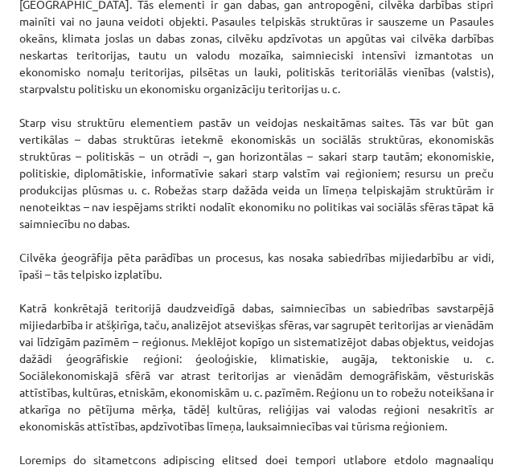
scroll to position [562, 0]
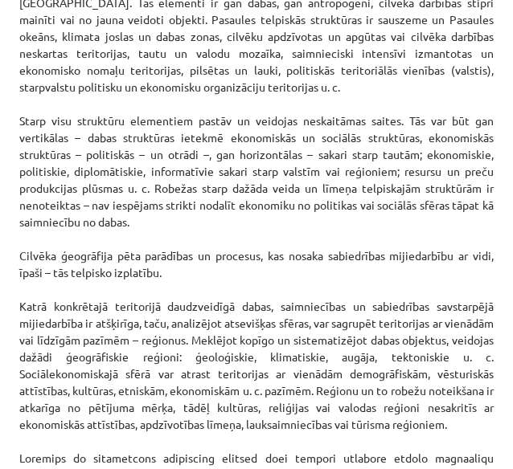
drag, startPoint x: 145, startPoint y: 200, endPoint x: 180, endPoint y: 236, distance: 50.0
click at [180, 236] on p "Cilvēku apdzīvotā pasaule nav viendabīga, to veido neskaitāmu visdažādāko struk…" at bounding box center [256, 307] width 474 height 726
copy p "Robežas starp dažāda veida un līmeņa telpiskajām struktūrām ir nenoteiktas – na…"
click at [316, 363] on p "Cilvēku apdzīvotā pasaule nav viendabīga, to veido neskaitāmu visdažādāko struk…" at bounding box center [256, 307] width 474 height 726
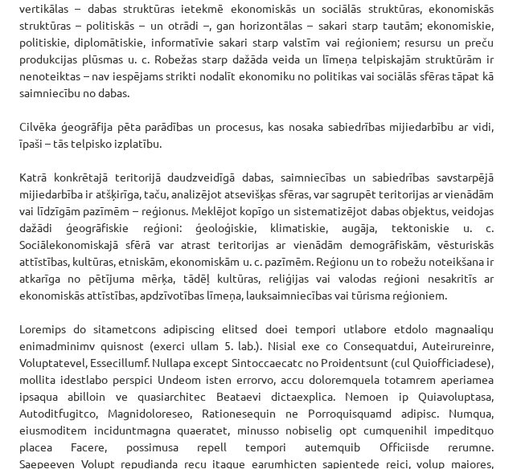
scroll to position [692, 0]
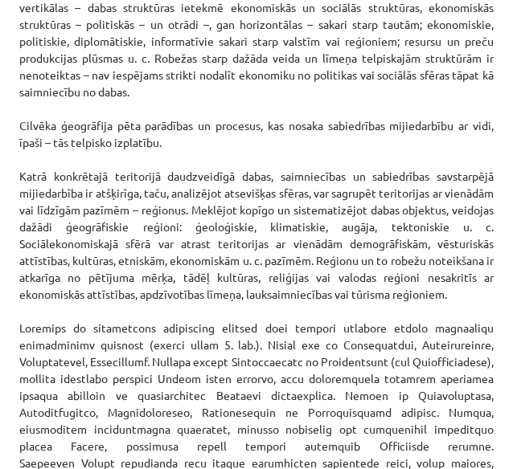
click at [449, 369] on p "Cilvēku apdzīvotā pasaule nav viendabīga, to veido neskaitāmu visdažādāko struk…" at bounding box center [256, 177] width 474 height 726
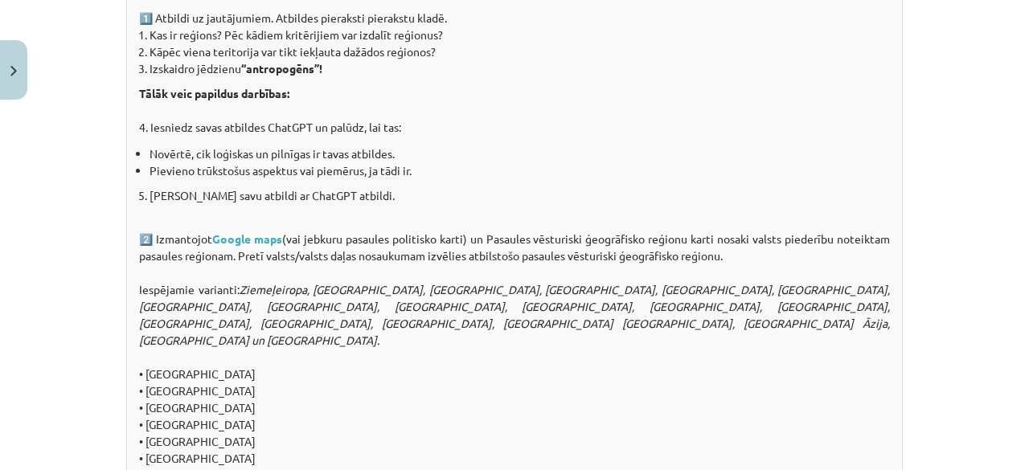
scroll to position [1439, 0]
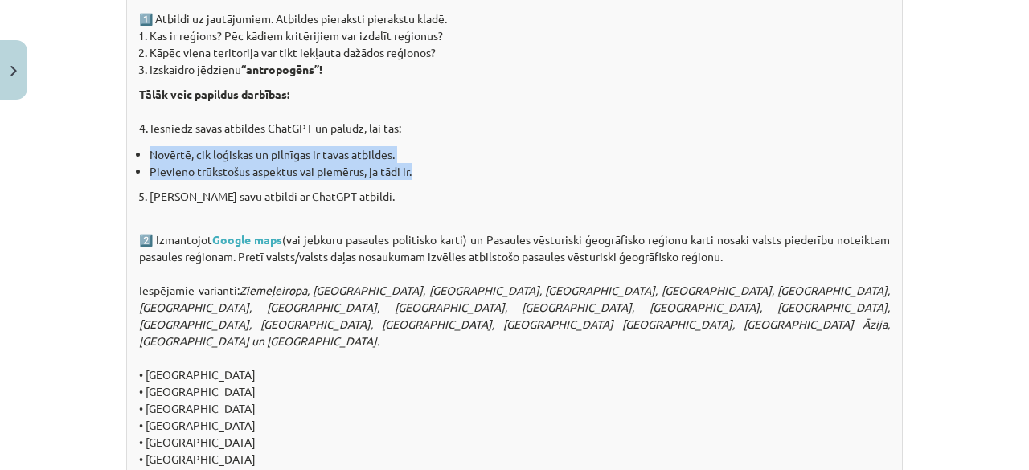
drag, startPoint x: 140, startPoint y: 150, endPoint x: 412, endPoint y: 163, distance: 272.0
click at [412, 163] on ul "Novērtē, cik loģiskas un pilnīgas ir tavas atbildes. Pievieno trūkstošus aspekt…" at bounding box center [514, 163] width 751 height 34
copy ul "Novērtē, cik loģiskas un pilnīgas ir tavas atbildes. Pievieno trūkstošus aspekt…"
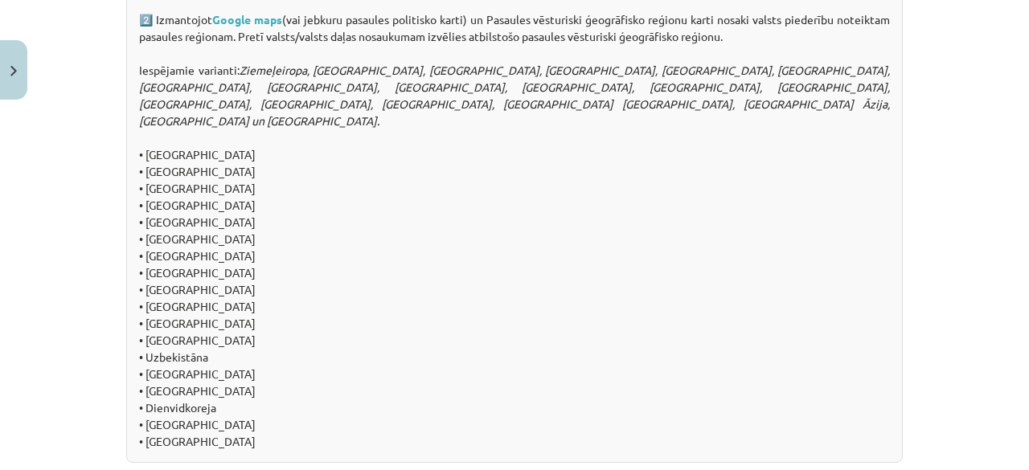
scroll to position [1658, 0]
click at [255, 15] on link "Google maps" at bounding box center [247, 20] width 70 height 14
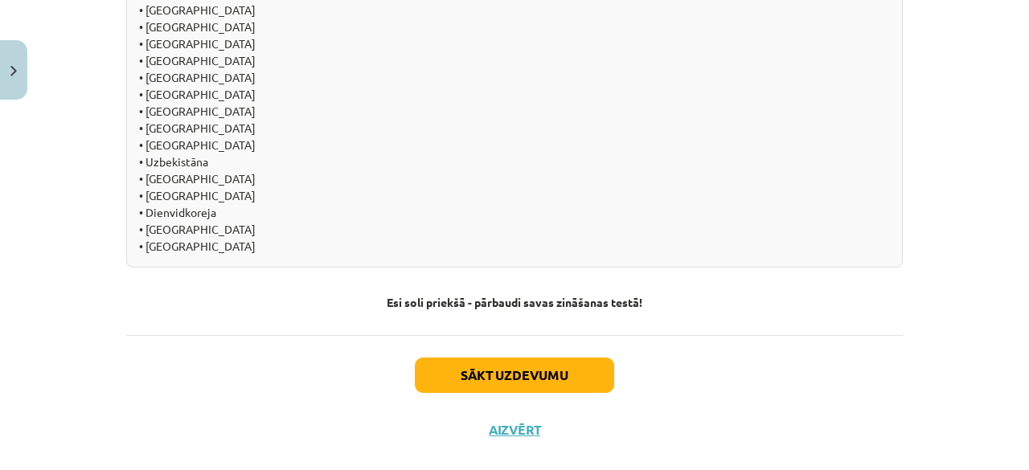
scroll to position [1862, 0]
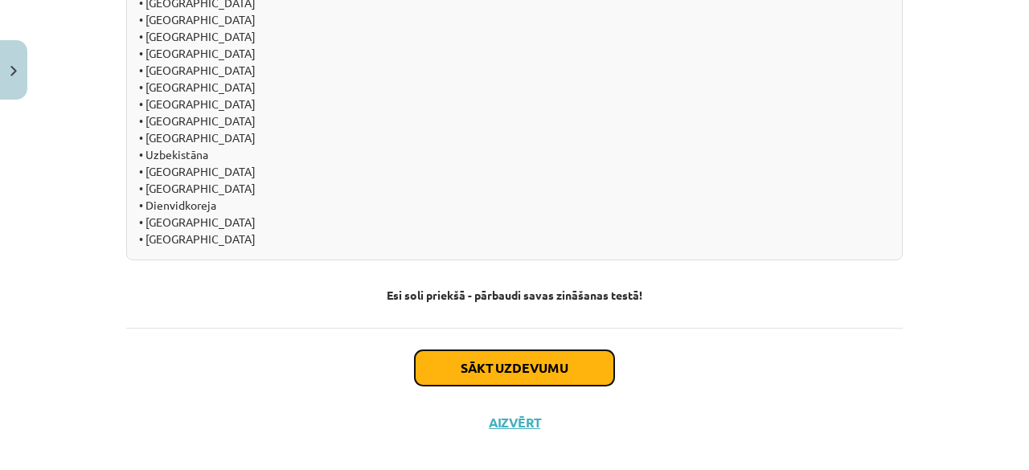
click at [472, 362] on button "Sākt uzdevumu" at bounding box center [514, 367] width 199 height 35
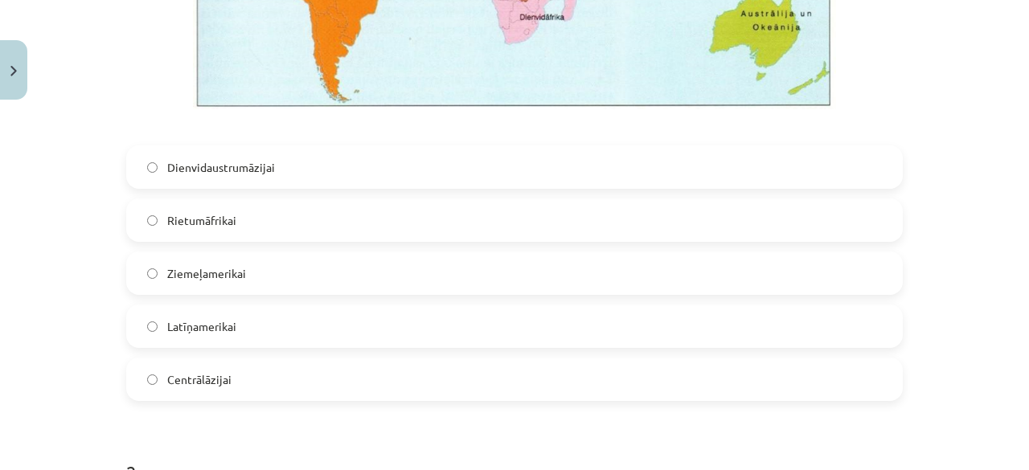
scroll to position [688, 0]
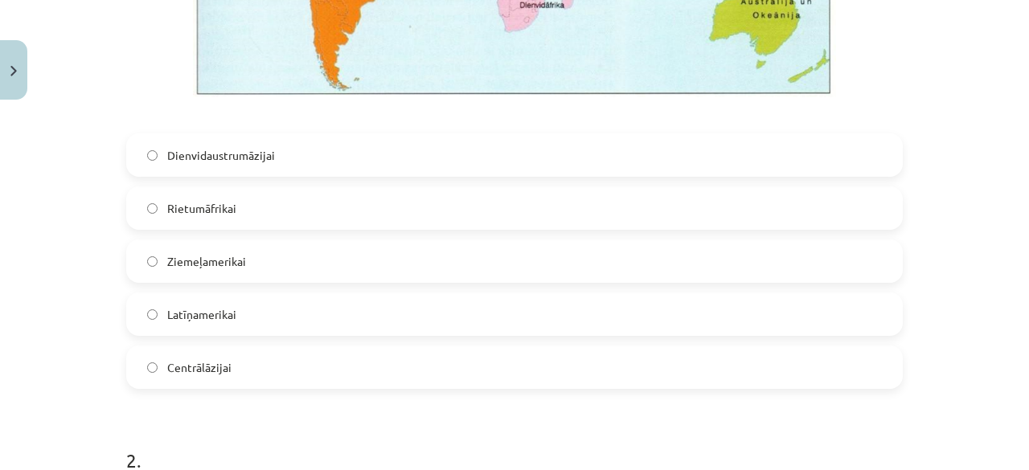
click at [222, 320] on span "Latīņamerikai" at bounding box center [201, 314] width 69 height 17
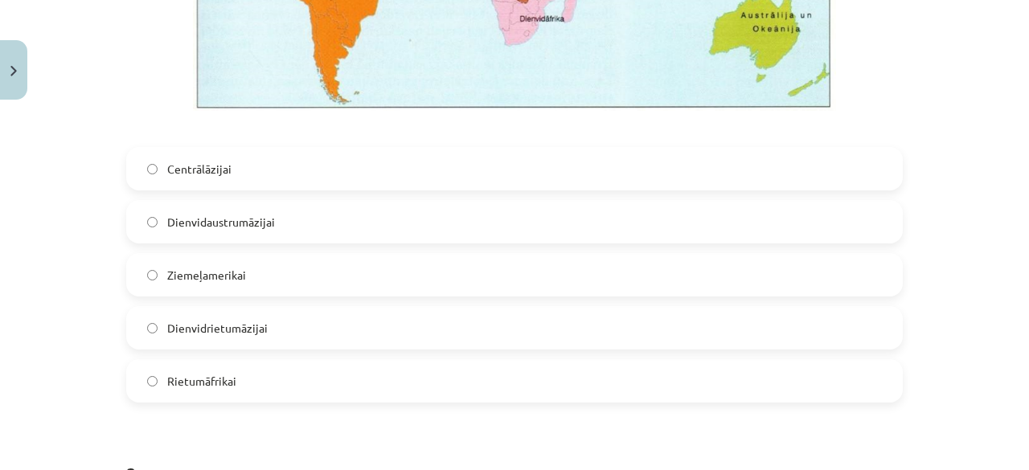
scroll to position [1463, 0]
click at [355, 331] on label "Dienvidrietumāzijai" at bounding box center [514, 329] width 773 height 40
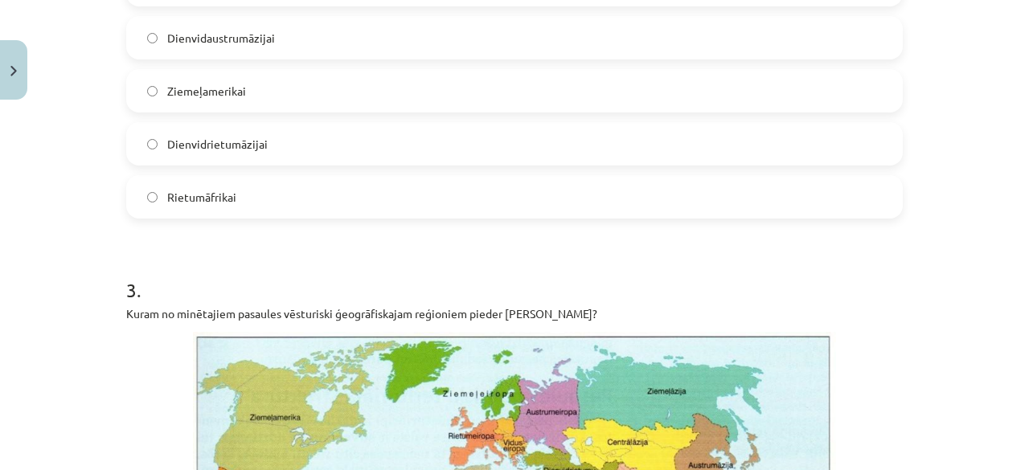
scroll to position [1641, 0]
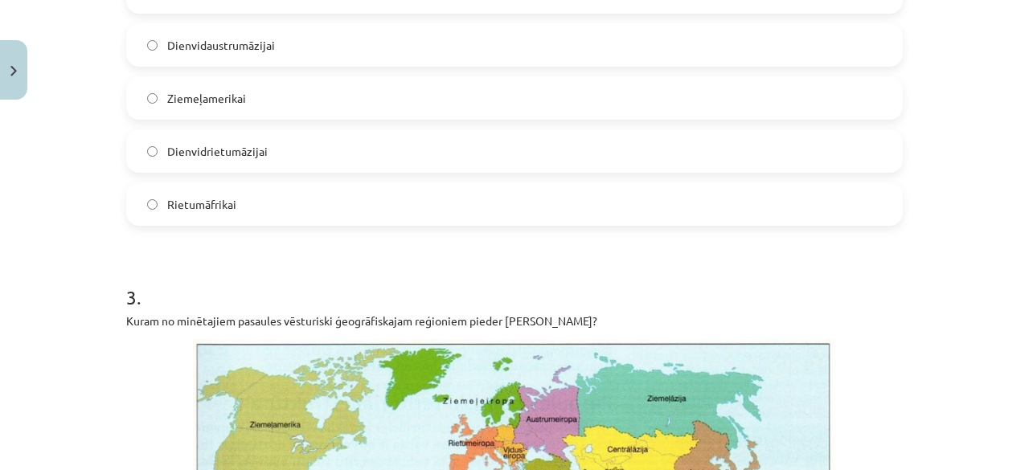
click at [360, 46] on label "Dienvidaustrumāzijai" at bounding box center [514, 45] width 773 height 40
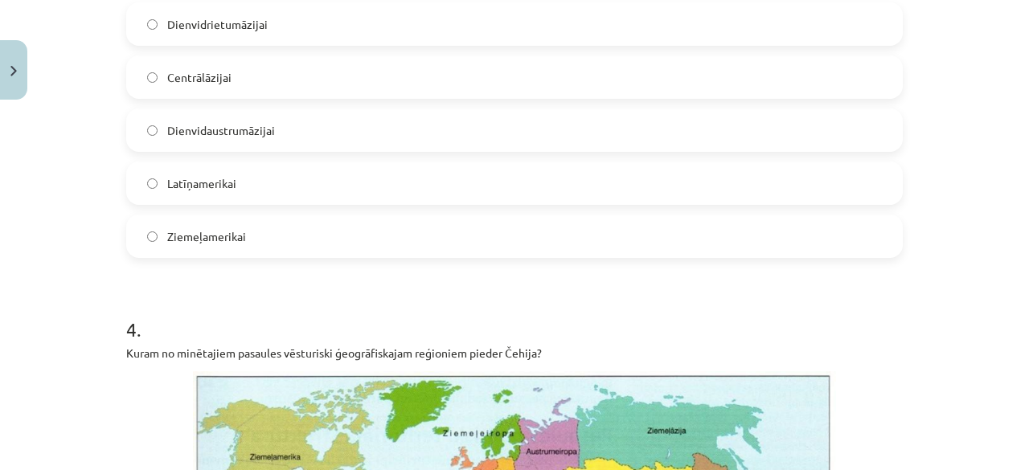
scroll to position [2400, 0]
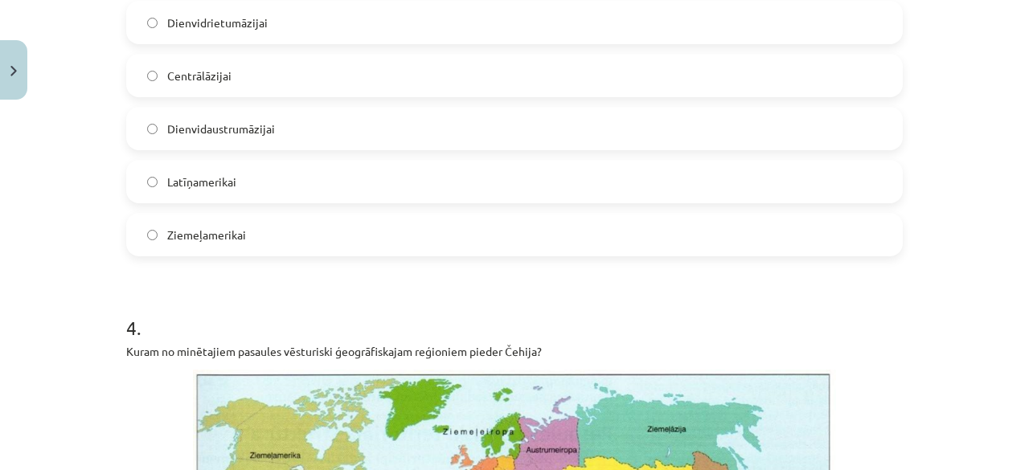
click at [353, 13] on label "Dienvidrietumāzijai" at bounding box center [514, 22] width 773 height 40
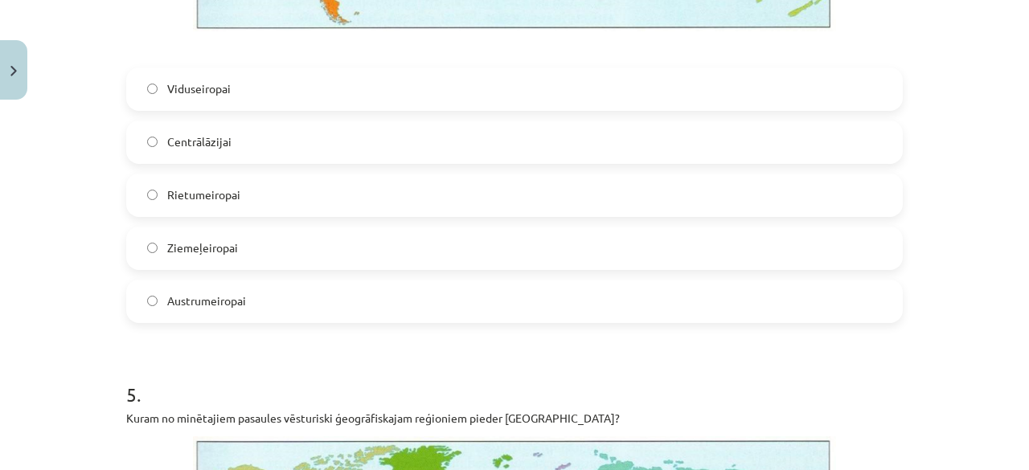
scroll to position [3100, 0]
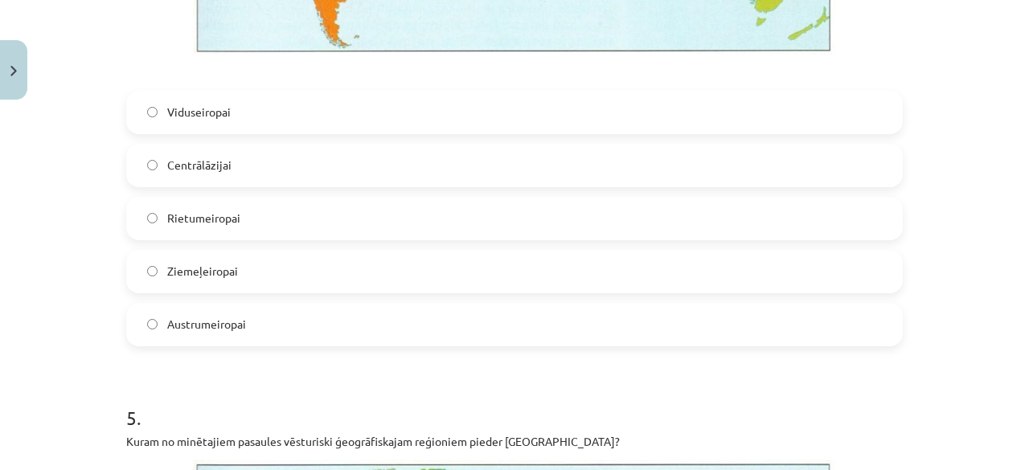
click at [416, 105] on label "Viduseiropai" at bounding box center [514, 112] width 773 height 40
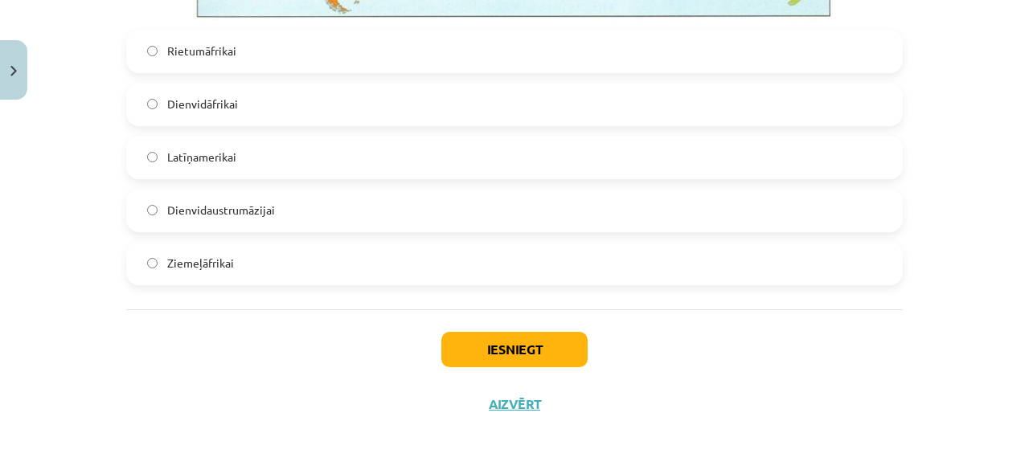
scroll to position [3908, 0]
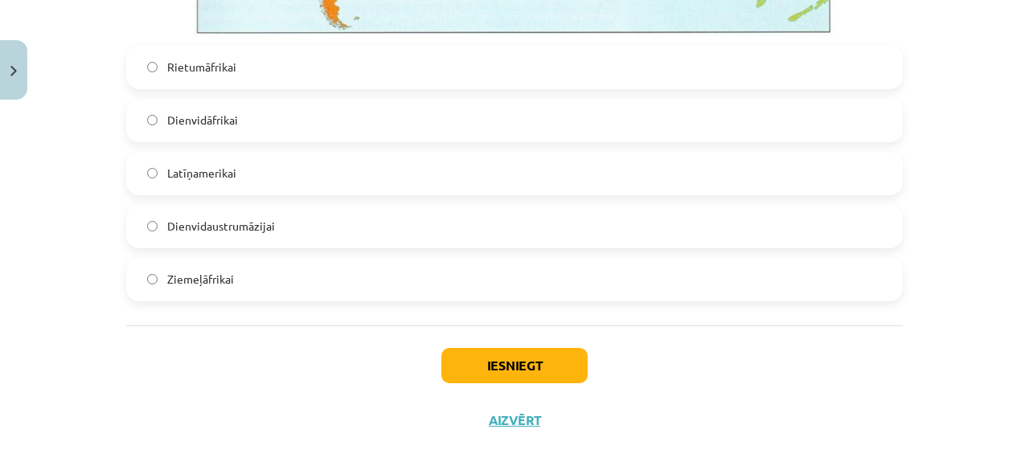
click at [357, 110] on label "Dienvidāfrikai" at bounding box center [514, 120] width 773 height 40
click at [527, 356] on button "Iesniegt" at bounding box center [514, 365] width 146 height 35
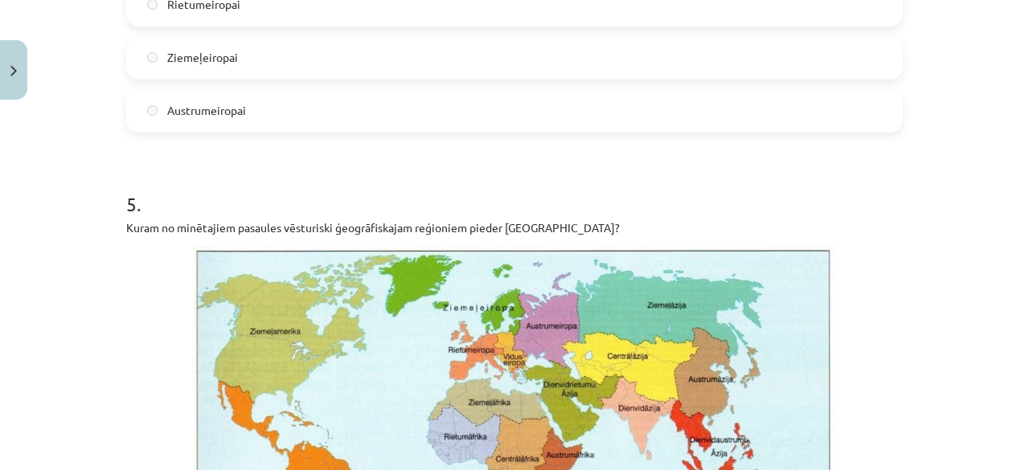
scroll to position [3974, 0]
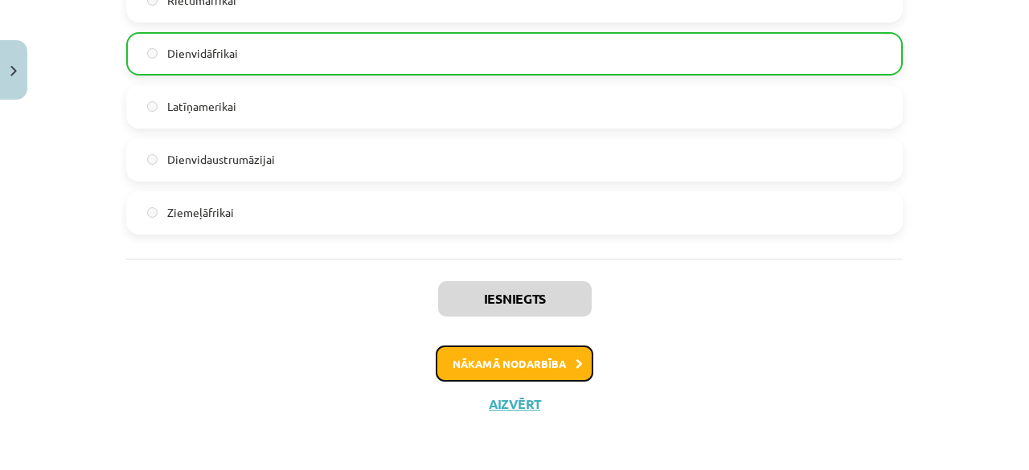
click at [514, 369] on button "Nākamā nodarbība" at bounding box center [515, 364] width 158 height 37
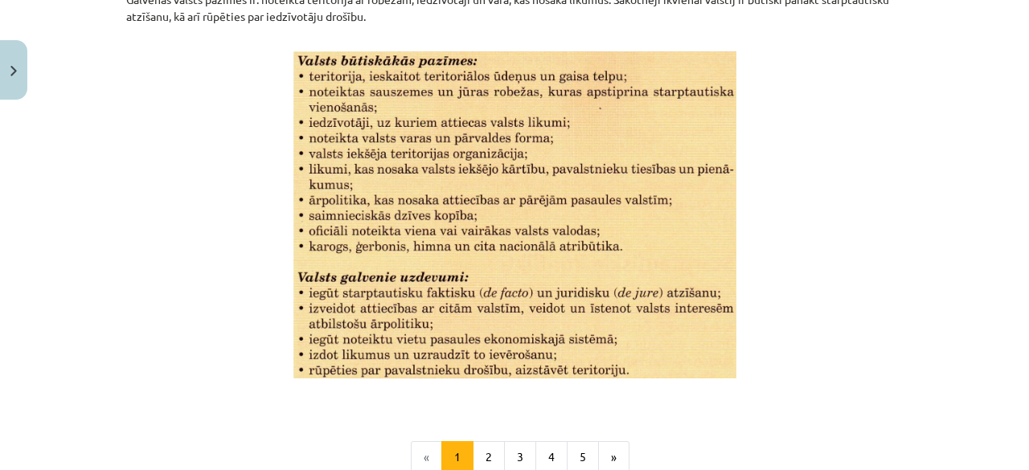
scroll to position [2108, 0]
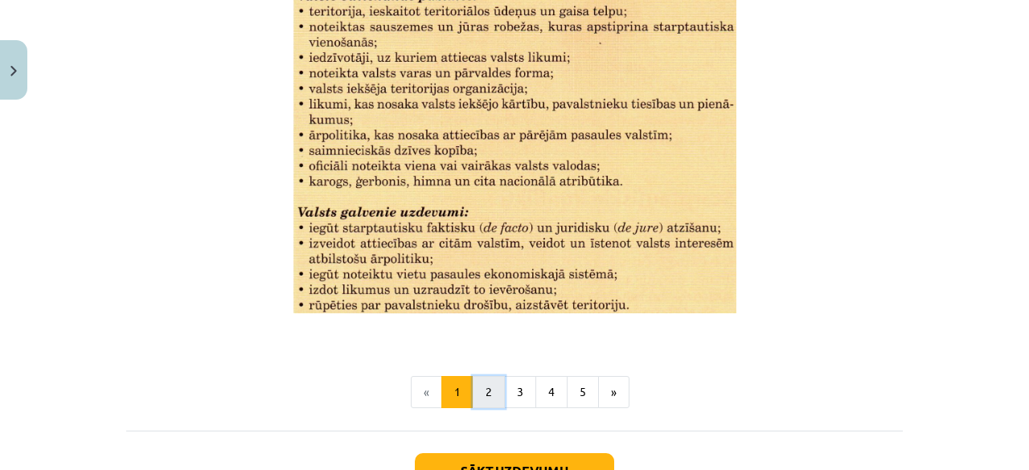
click at [490, 393] on button "2" at bounding box center [489, 392] width 32 height 32
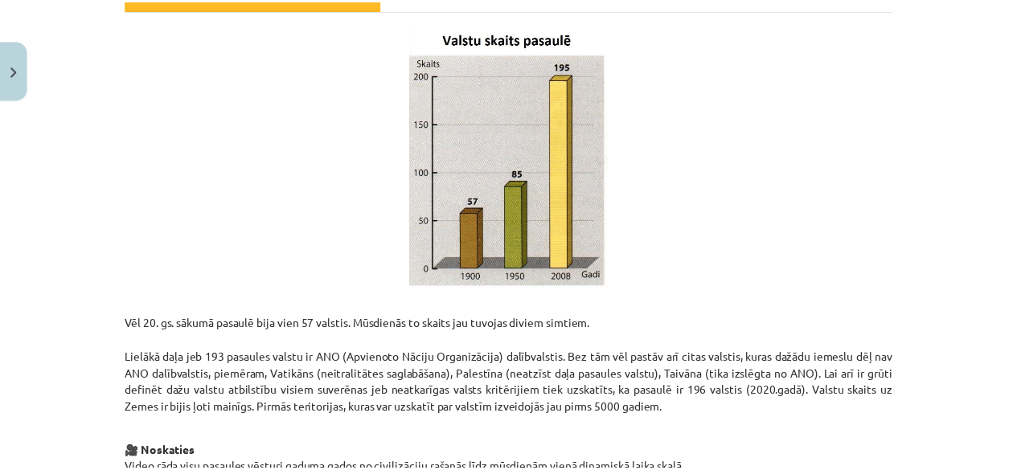
scroll to position [0, 0]
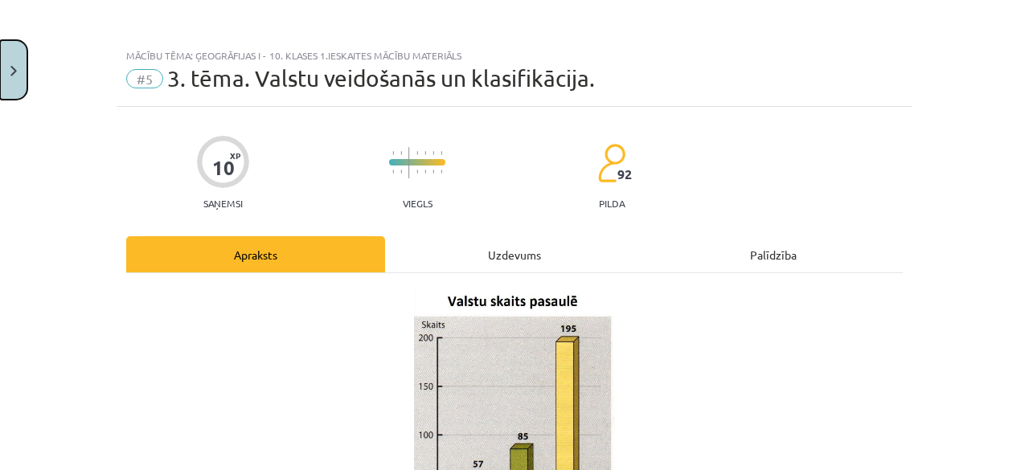
click at [11, 64] on button "Close" at bounding box center [13, 69] width 27 height 59
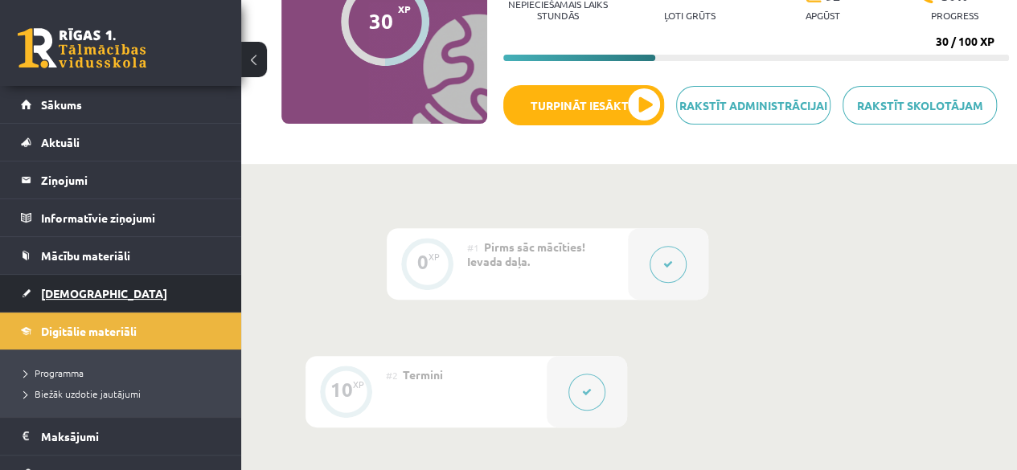
click at [50, 300] on link "[DEMOGRAPHIC_DATA]" at bounding box center [121, 293] width 200 height 37
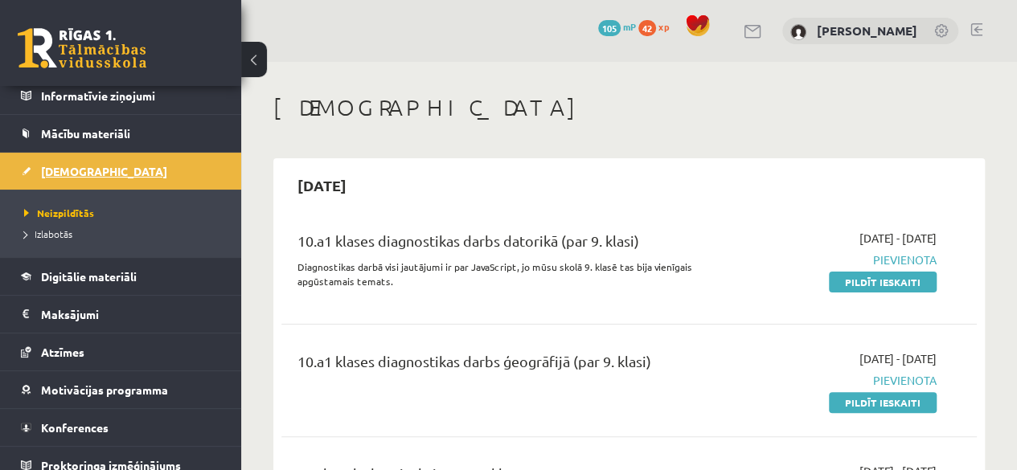
scroll to position [132, 0]
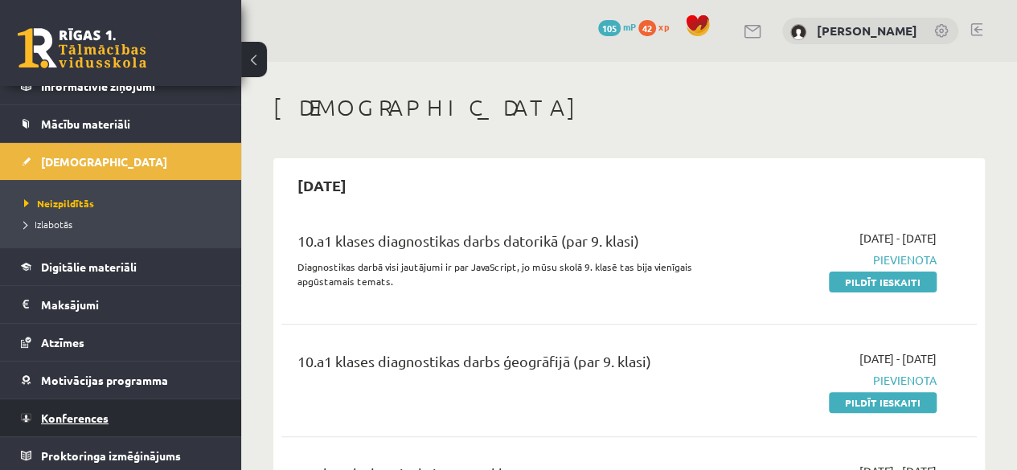
click at [74, 402] on link "Konferences" at bounding box center [121, 418] width 200 height 37
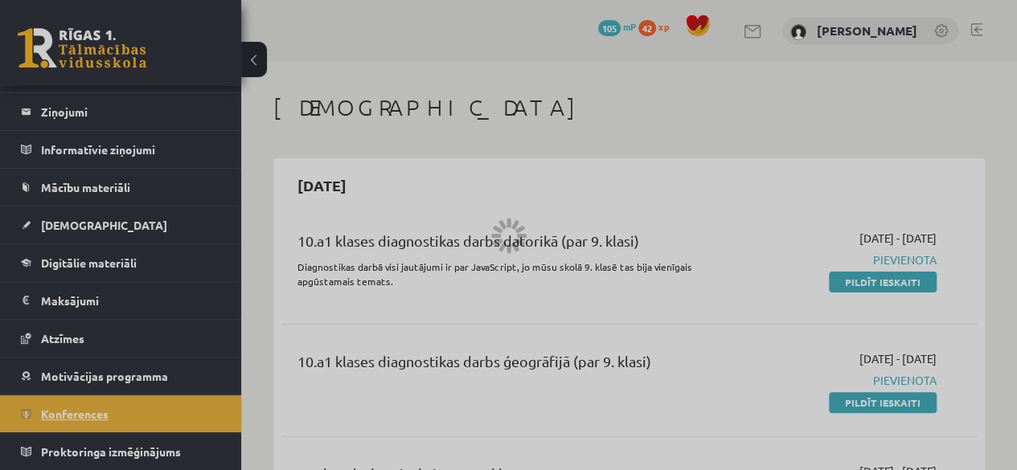
scroll to position [64, 0]
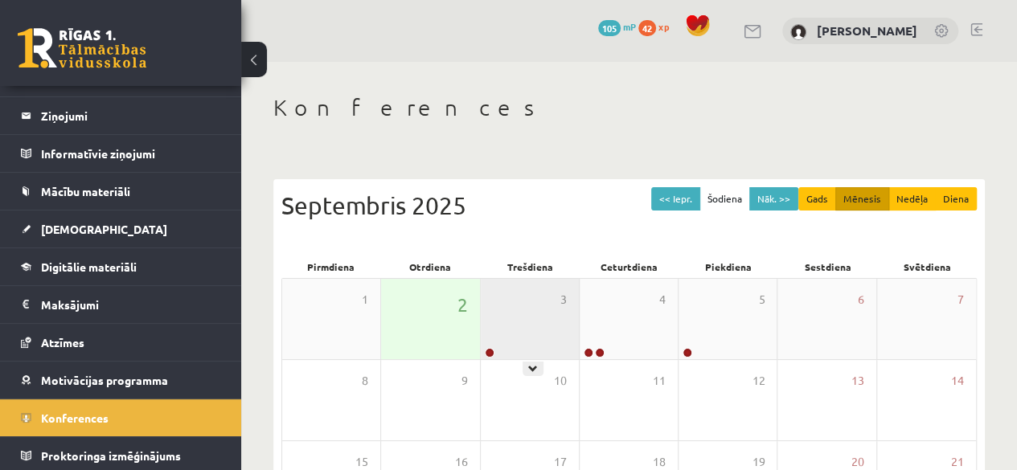
click at [551, 346] on div "3" at bounding box center [530, 319] width 98 height 80
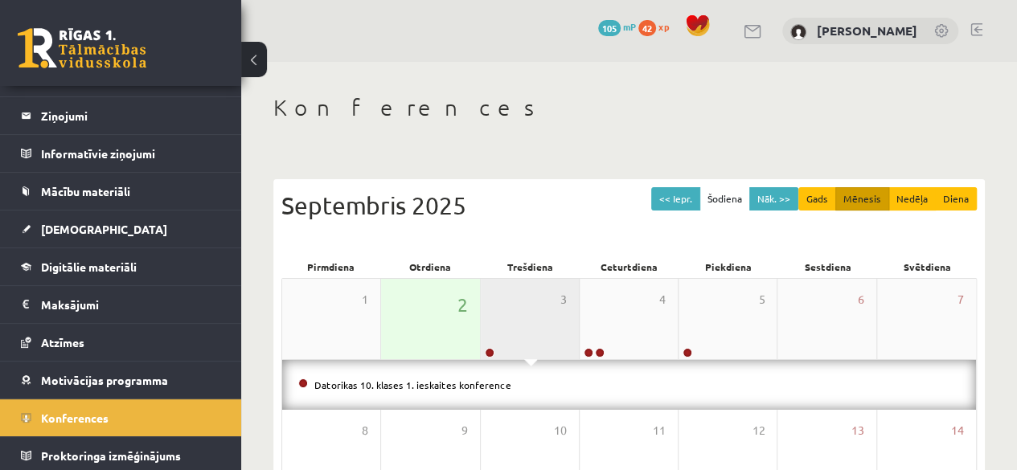
click at [551, 346] on div "3" at bounding box center [530, 319] width 98 height 80
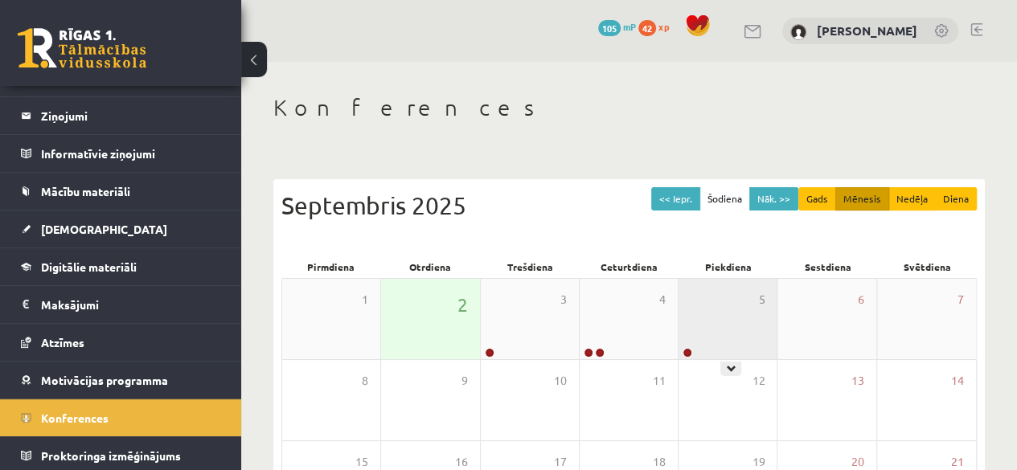
click at [726, 318] on div "5" at bounding box center [727, 319] width 98 height 80
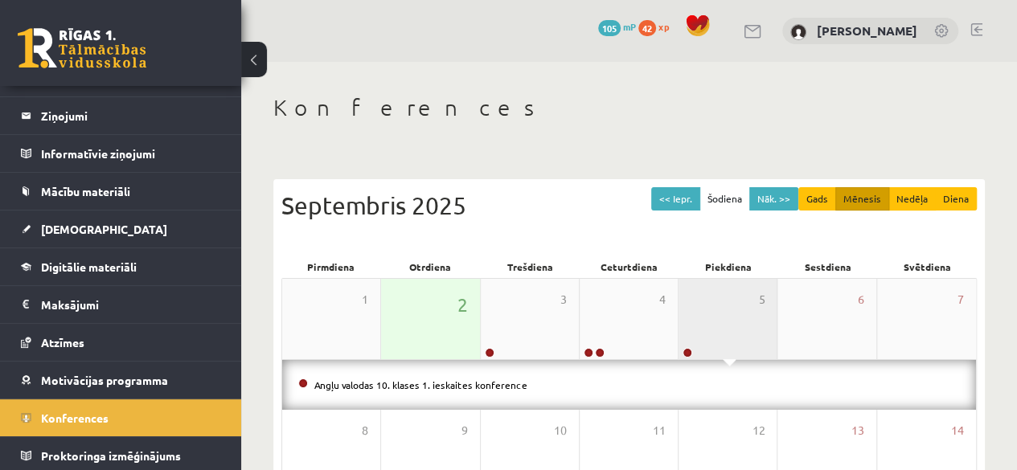
click at [726, 318] on div "5" at bounding box center [727, 319] width 98 height 80
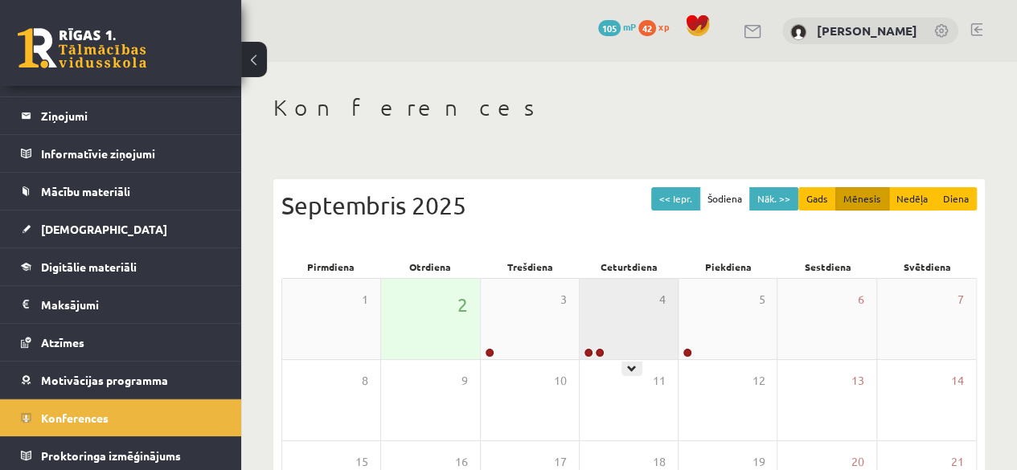
click at [600, 343] on div "4" at bounding box center [629, 319] width 98 height 80
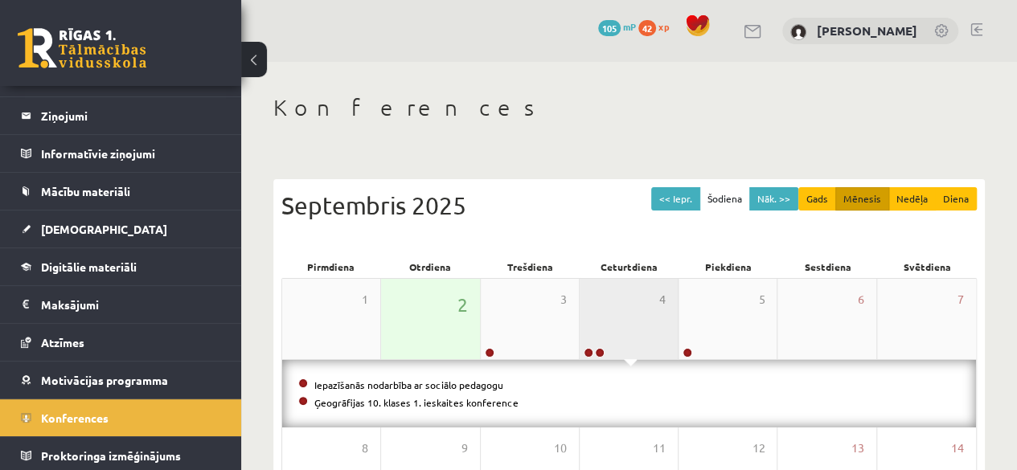
click at [600, 343] on div "4" at bounding box center [629, 319] width 98 height 80
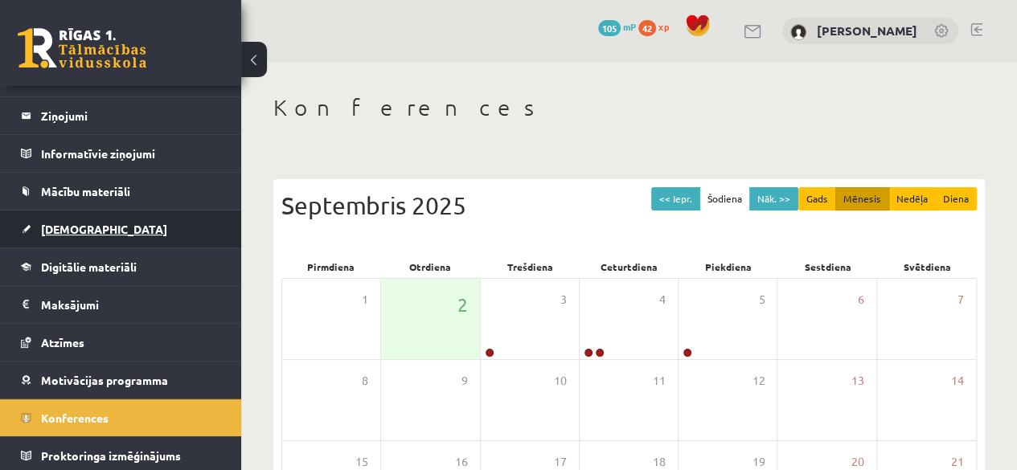
click at [64, 237] on link "[DEMOGRAPHIC_DATA]" at bounding box center [121, 229] width 200 height 37
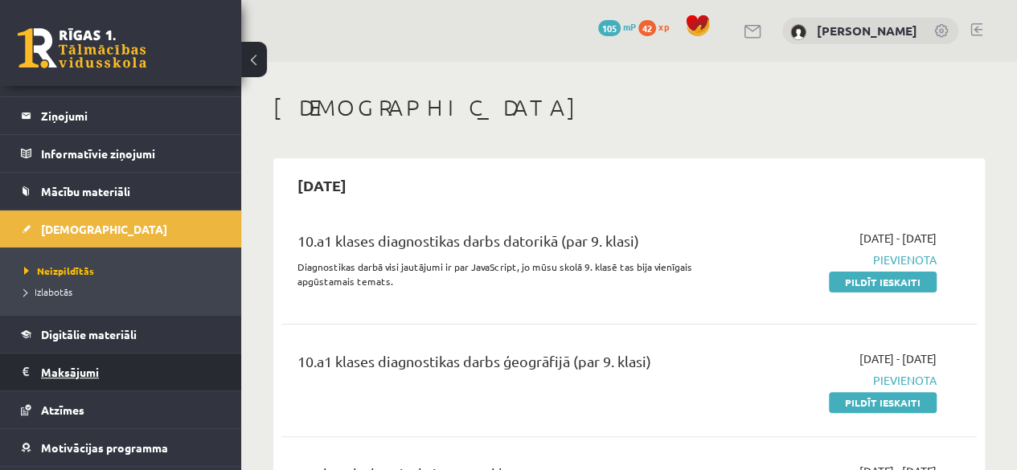
scroll to position [129, 0]
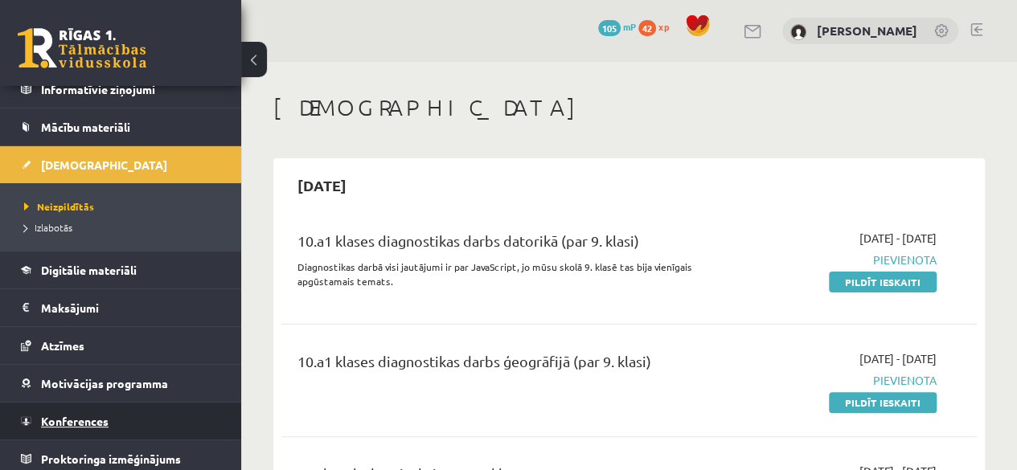
click at [68, 415] on span "Konferences" at bounding box center [75, 421] width 68 height 14
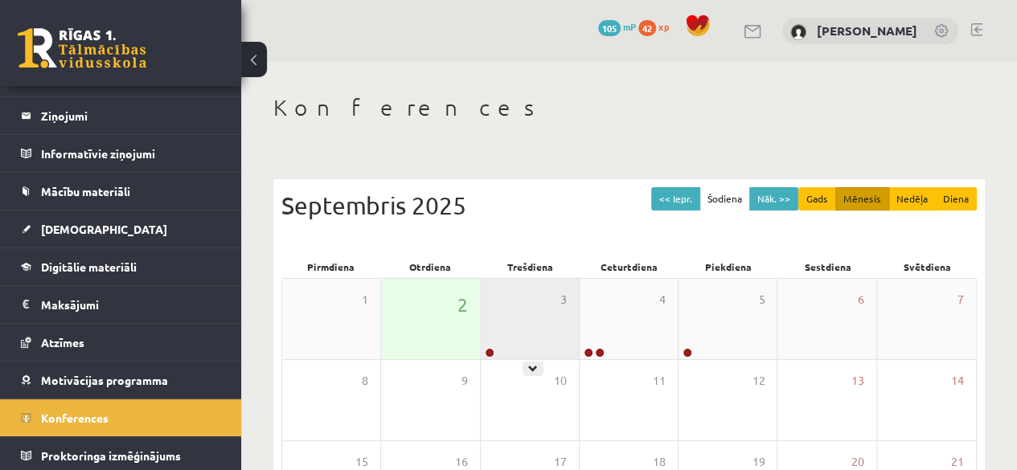
click at [523, 337] on div "3" at bounding box center [530, 319] width 98 height 80
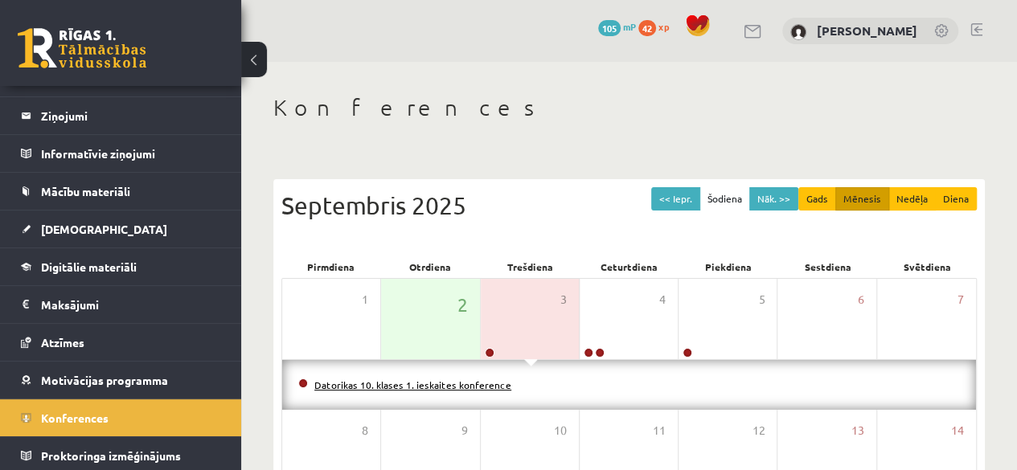
click at [396, 387] on link "Datorikas 10. klases 1. ieskaites konference" at bounding box center [412, 385] width 197 height 13
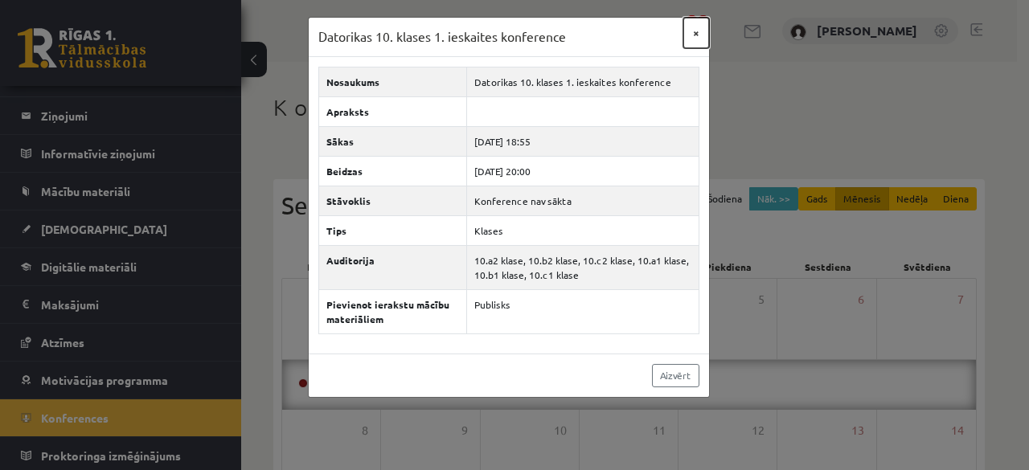
click at [694, 33] on button "×" at bounding box center [696, 33] width 26 height 31
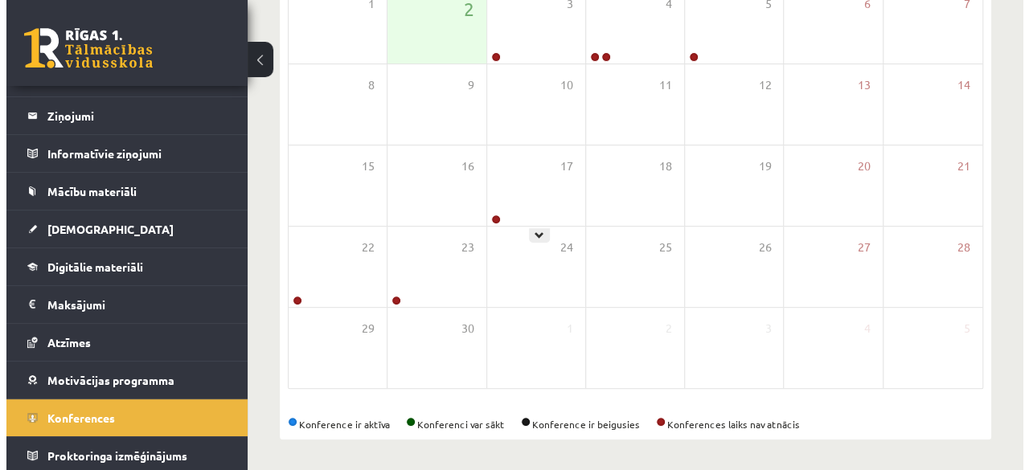
scroll to position [0, 0]
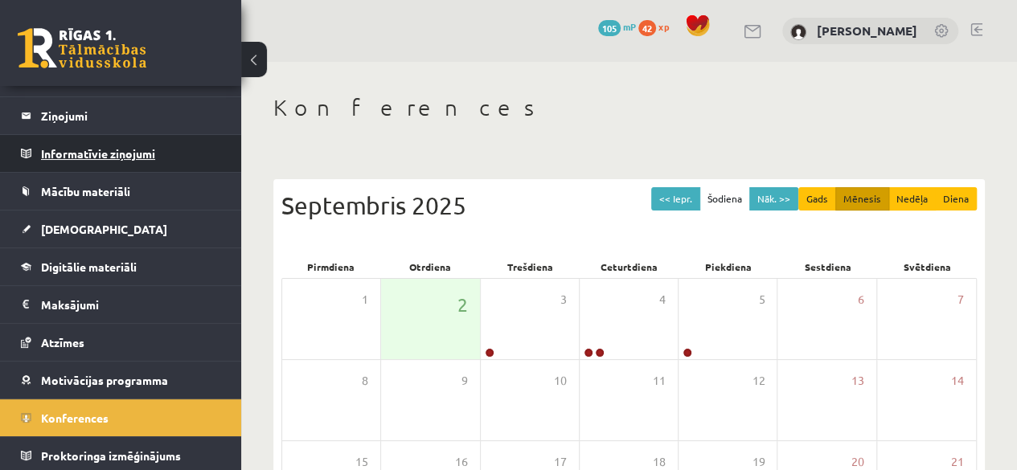
click at [114, 160] on legend "Informatīvie ziņojumi 1" at bounding box center [131, 153] width 180 height 37
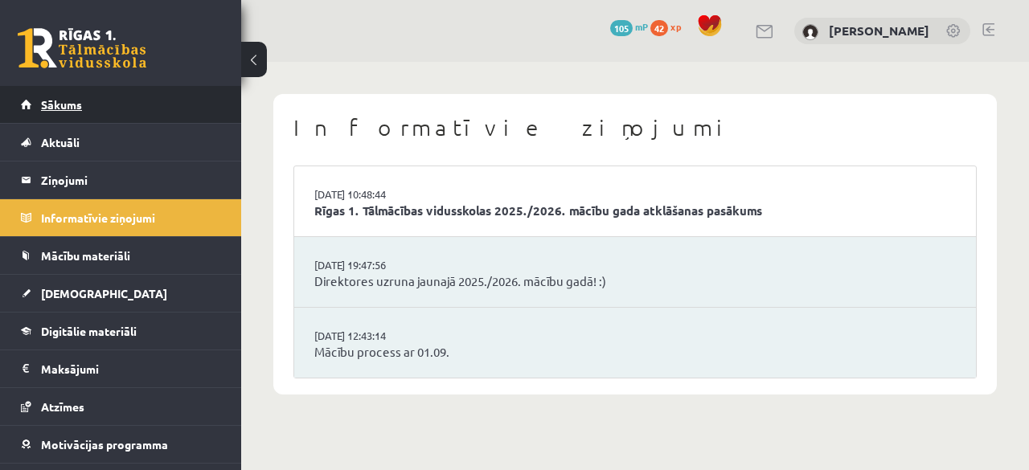
click at [74, 115] on link "Sākums" at bounding box center [121, 104] width 200 height 37
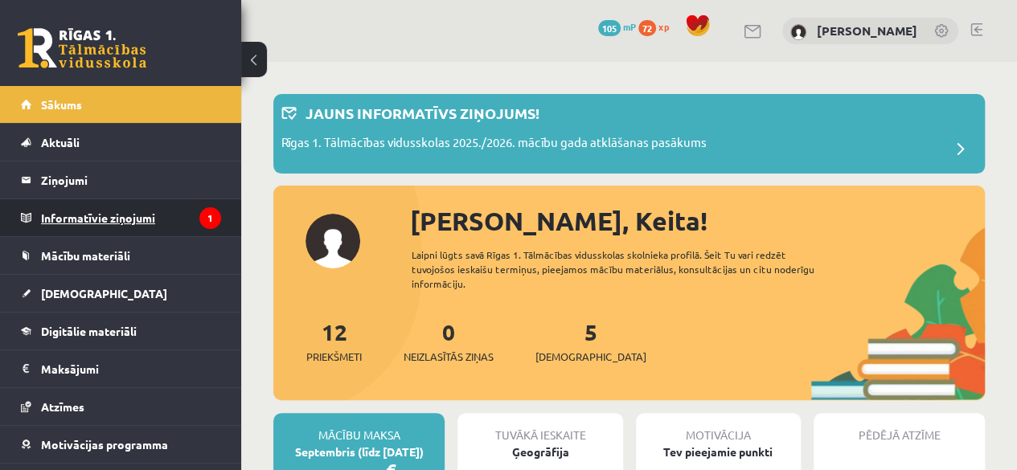
click at [101, 212] on legend "Informatīvie ziņojumi 1" at bounding box center [131, 217] width 180 height 37
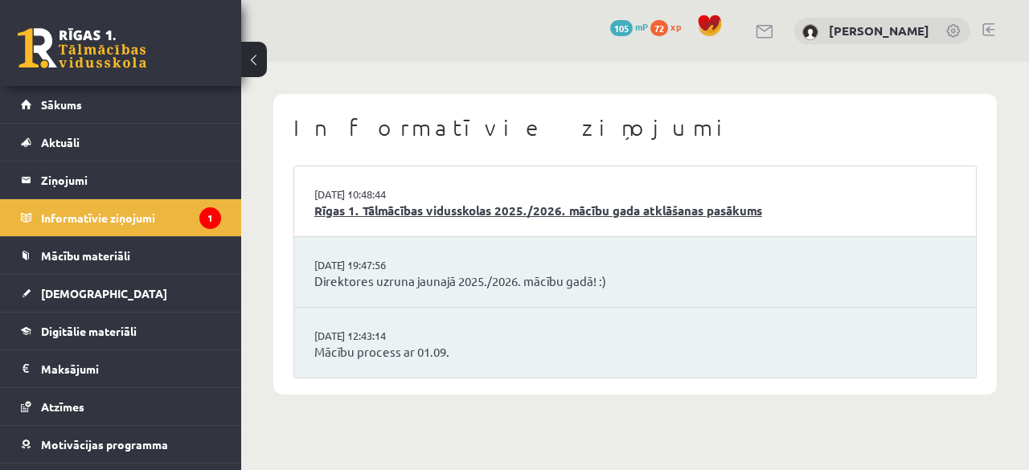
click at [351, 214] on link "Rīgas 1. Tālmācības vidusskolas 2025./2026. mācību gada atklāšanas pasākums" at bounding box center [634, 211] width 641 height 18
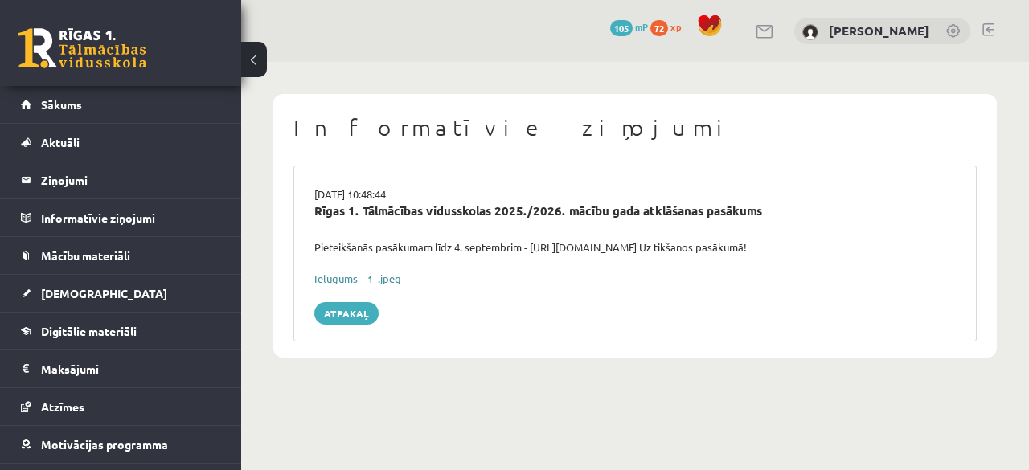
click at [346, 281] on link "Ielūgums__1_.jpeg" at bounding box center [357, 279] width 87 height 14
click at [264, 61] on button at bounding box center [254, 59] width 26 height 35
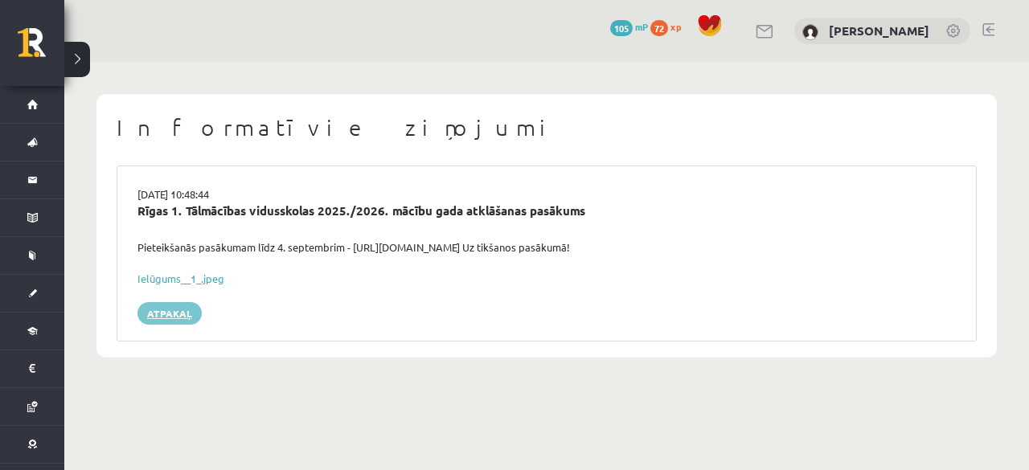
click at [156, 310] on link "Atpakaļ" at bounding box center [169, 313] width 64 height 23
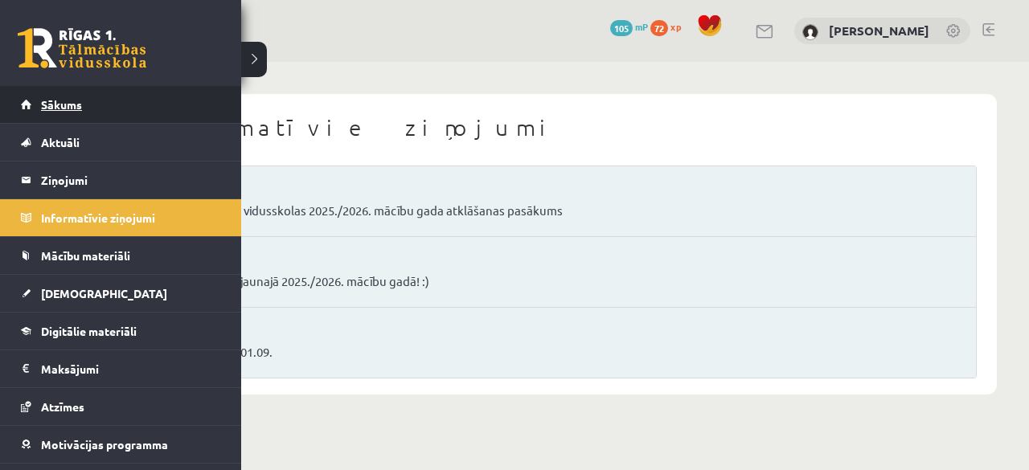
click at [124, 113] on link "Sākums" at bounding box center [121, 104] width 200 height 37
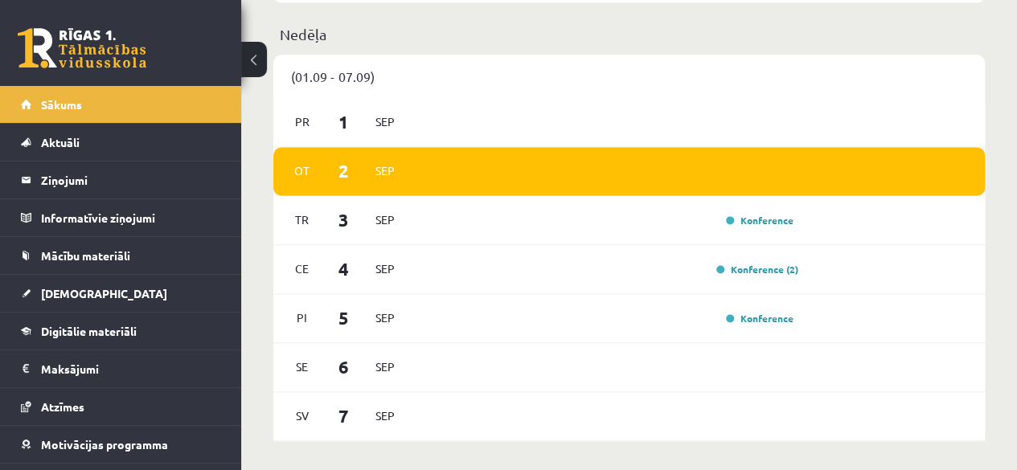
scroll to position [1026, 0]
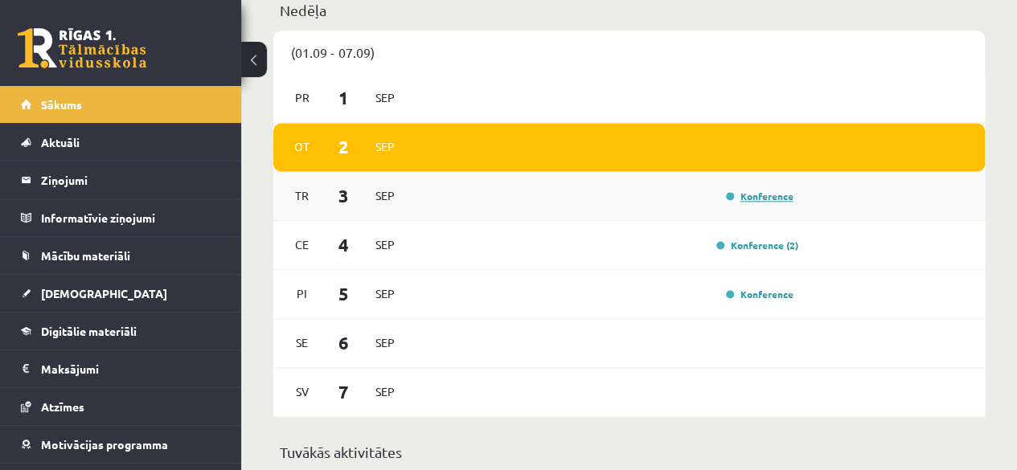
click at [775, 194] on link "Konference" at bounding box center [760, 196] width 68 height 13
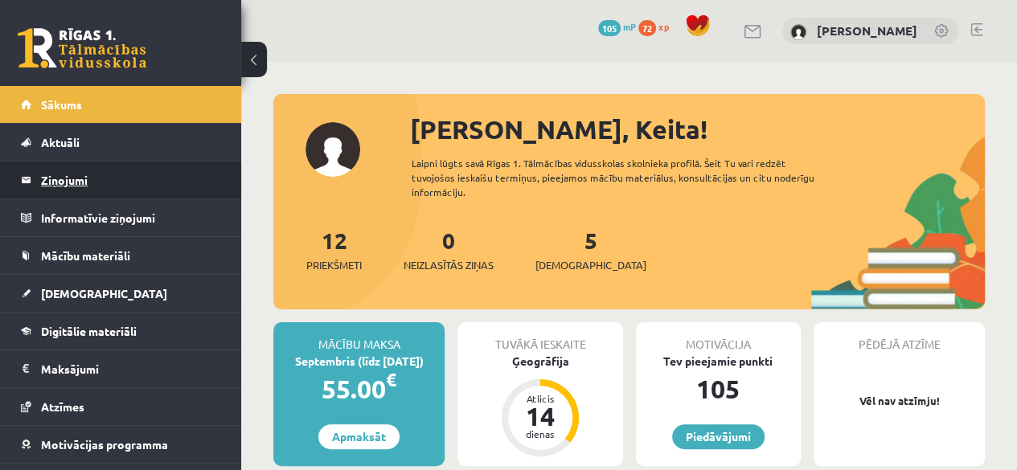
click at [76, 184] on legend "Ziņojumi 0" at bounding box center [131, 180] width 180 height 37
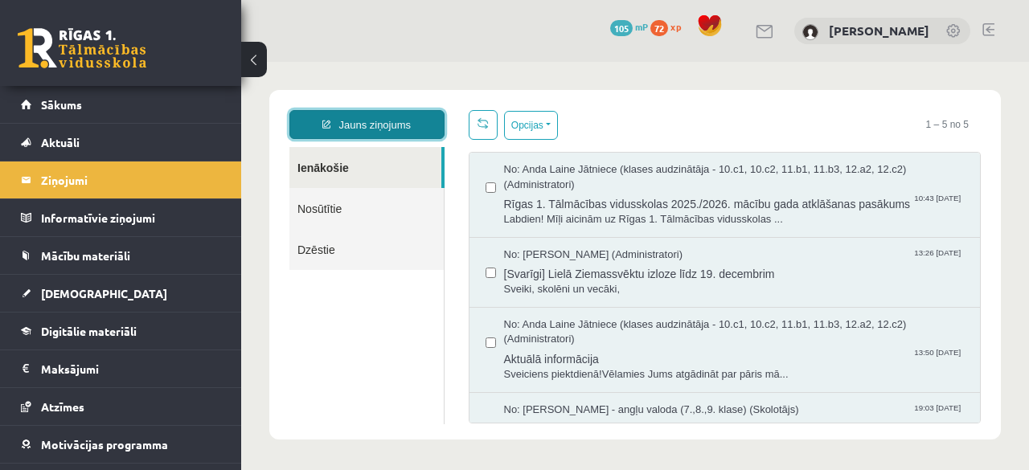
click at [399, 115] on link "Jauns ziņojums" at bounding box center [366, 124] width 155 height 29
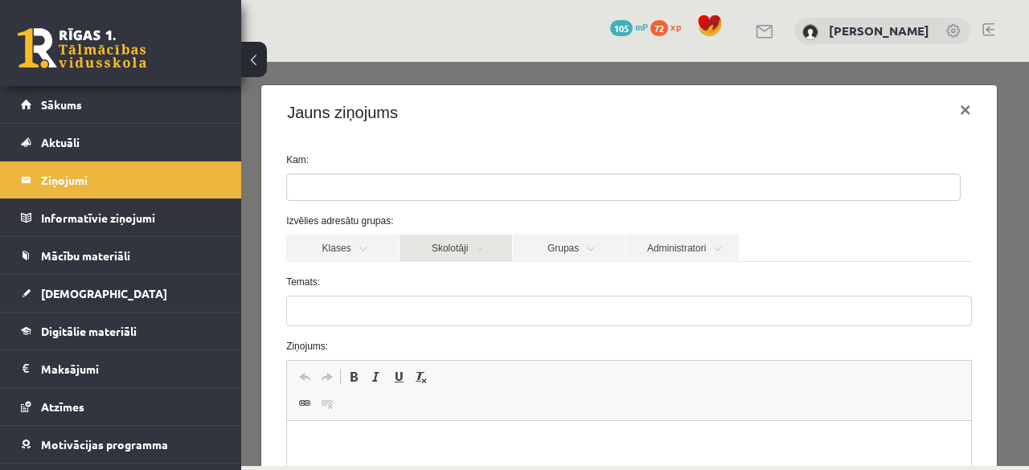
click at [471, 256] on link "Skolotāji" at bounding box center [456, 248] width 113 height 27
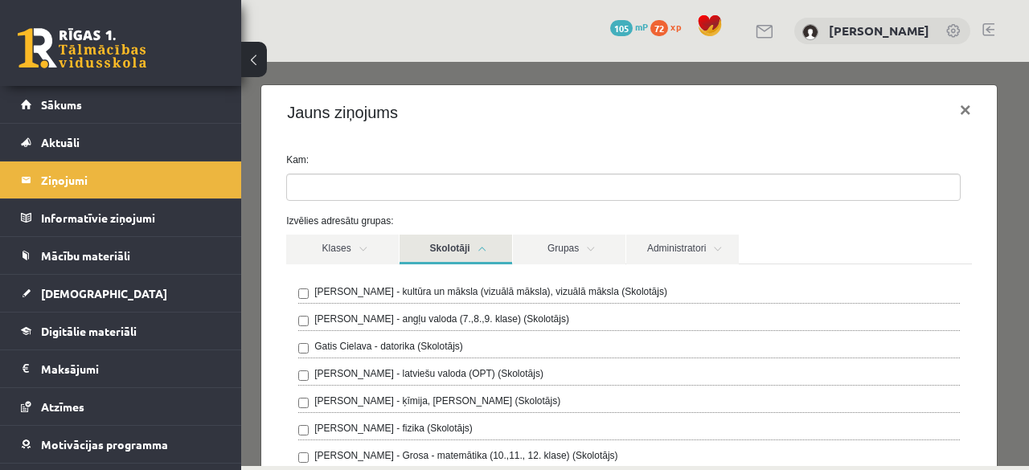
click at [362, 345] on label "Gatis Cielava - datorika (Skolotājs)" at bounding box center [388, 346] width 149 height 14
click at [477, 248] on link "Skolotāji" at bounding box center [456, 250] width 113 height 30
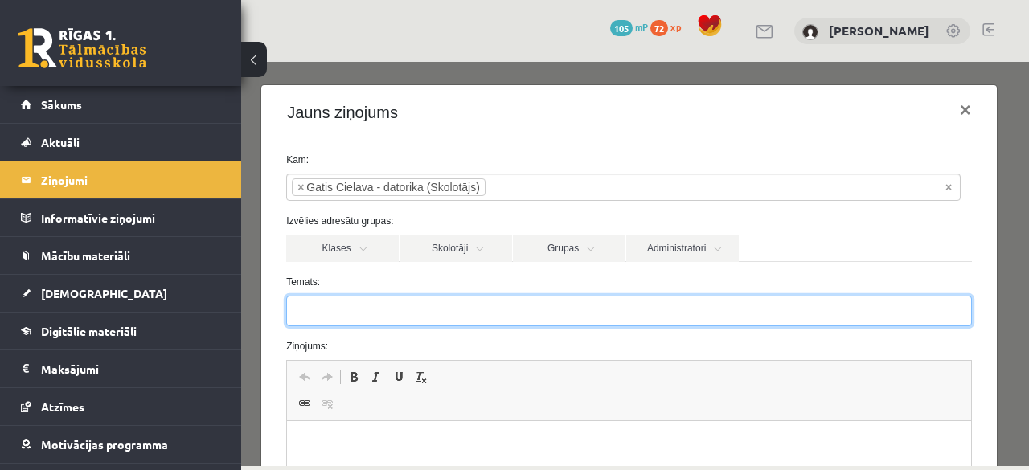
click at [401, 308] on input "Temats:" at bounding box center [629, 311] width 686 height 31
type input "*"
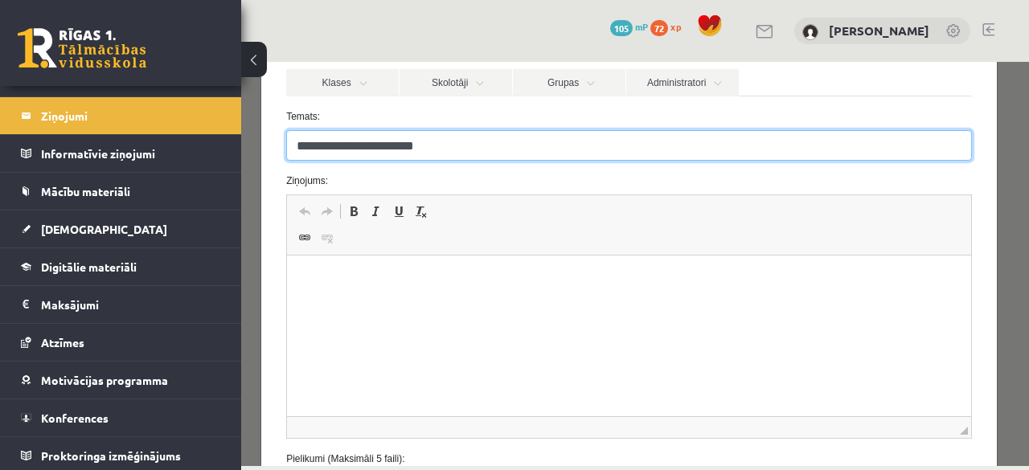
scroll to position [170, 0]
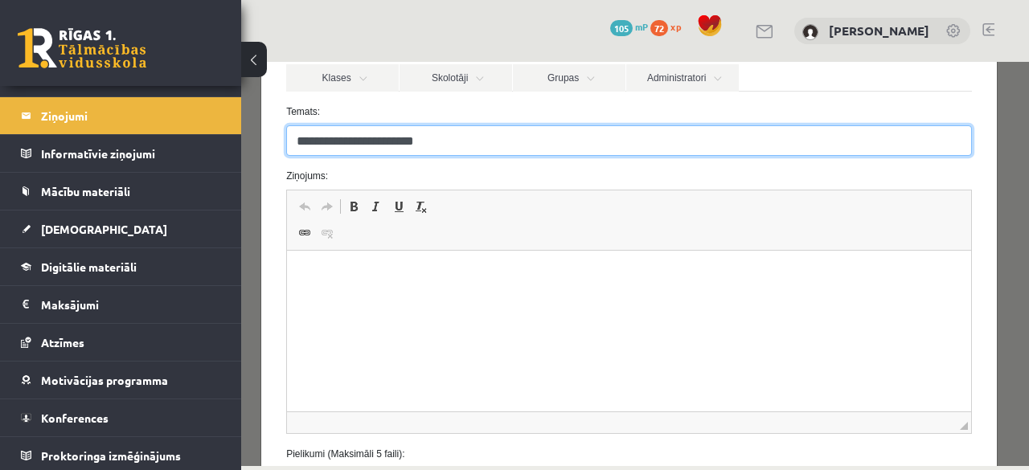
type input "**********"
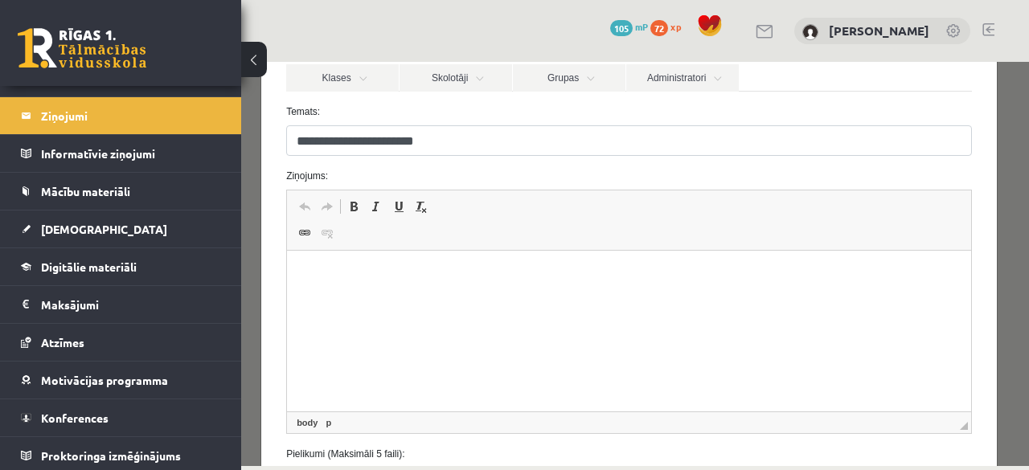
click at [558, 293] on html at bounding box center [629, 275] width 684 height 49
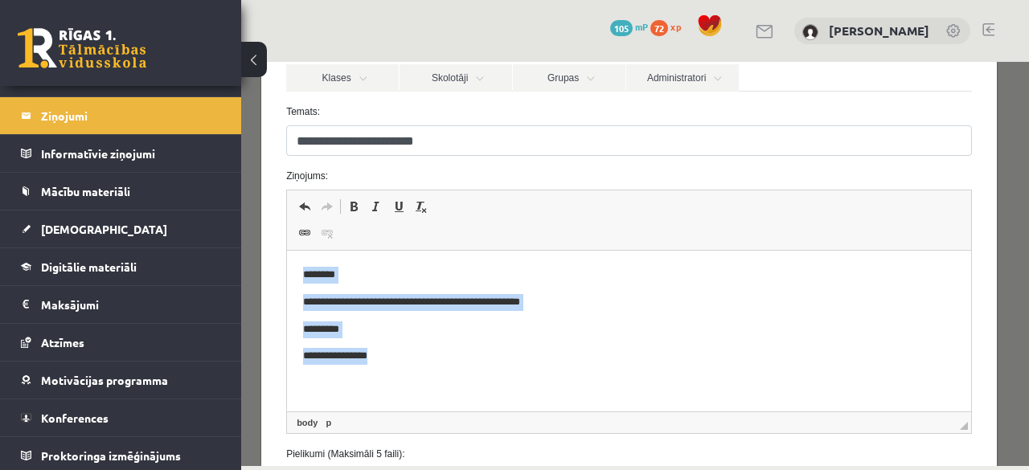
drag, startPoint x: 297, startPoint y: 274, endPoint x: 444, endPoint y: 432, distance: 215.0
click at [444, 381] on html "**********" at bounding box center [629, 316] width 684 height 130
copy body "**********"
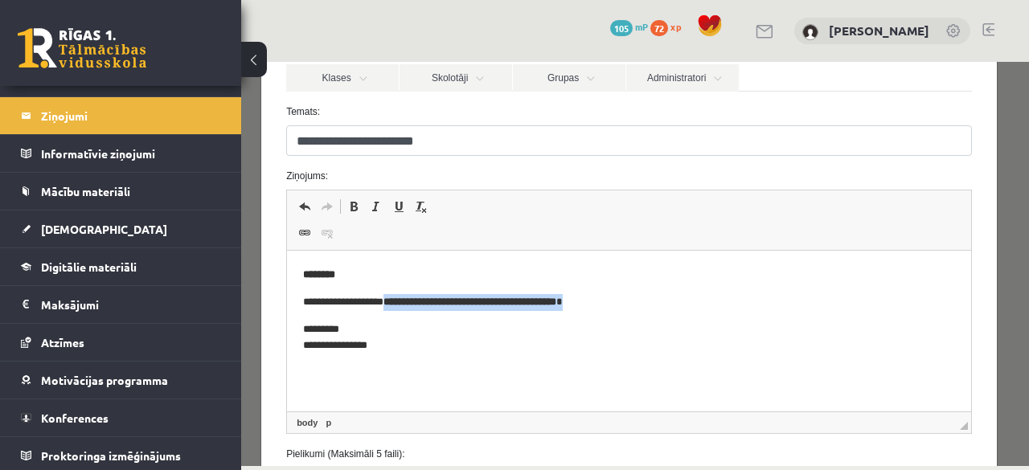
drag, startPoint x: 395, startPoint y: 299, endPoint x: 659, endPoint y: 295, distance: 263.7
click at [659, 295] on p "**********" at bounding box center [623, 302] width 641 height 17
click at [352, 202] on span at bounding box center [353, 206] width 13 height 13
click at [469, 273] on p "********" at bounding box center [629, 275] width 652 height 17
drag, startPoint x: 617, startPoint y: 308, endPoint x: 543, endPoint y: 309, distance: 74.0
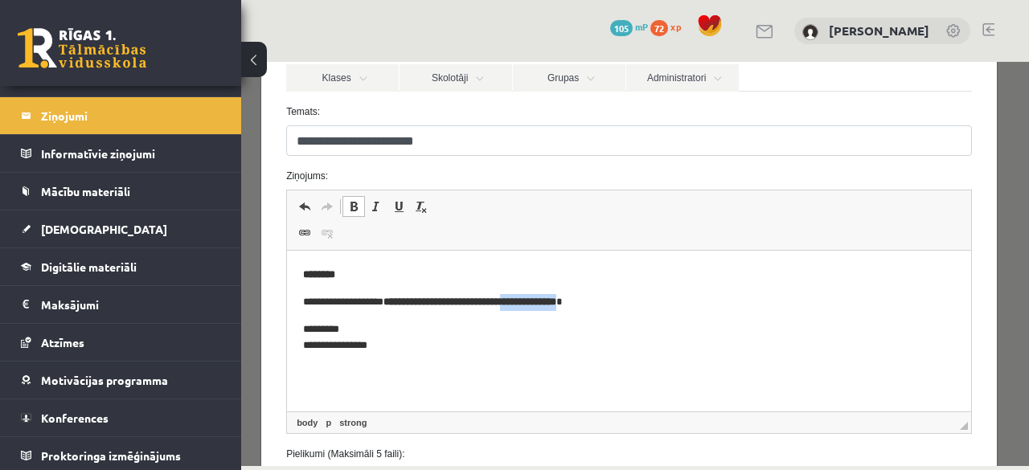
click at [543, 309] on p "**********" at bounding box center [623, 302] width 641 height 17
drag, startPoint x: 625, startPoint y: 306, endPoint x: 394, endPoint y: 287, distance: 232.3
click at [394, 287] on body "**********" at bounding box center [629, 311] width 652 height 88
click at [347, 206] on span at bounding box center [353, 206] width 13 height 13
click at [352, 209] on span at bounding box center [353, 206] width 13 height 13
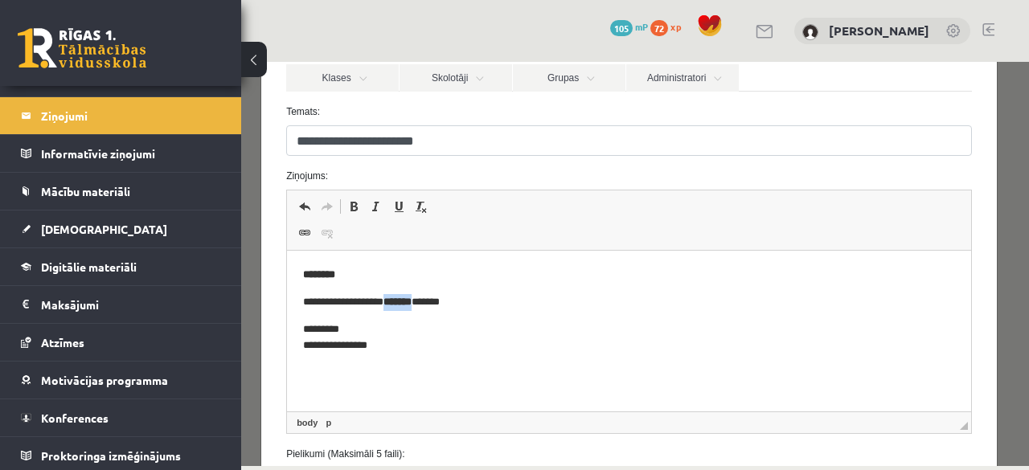
drag, startPoint x: 444, startPoint y: 305, endPoint x: 394, endPoint y: 305, distance: 49.8
click at [394, 305] on p "**********" at bounding box center [623, 302] width 641 height 17
click at [355, 206] on span at bounding box center [353, 206] width 13 height 13
click at [445, 313] on body "**********" at bounding box center [629, 311] width 652 height 88
click at [441, 301] on p "**********" at bounding box center [623, 302] width 641 height 17
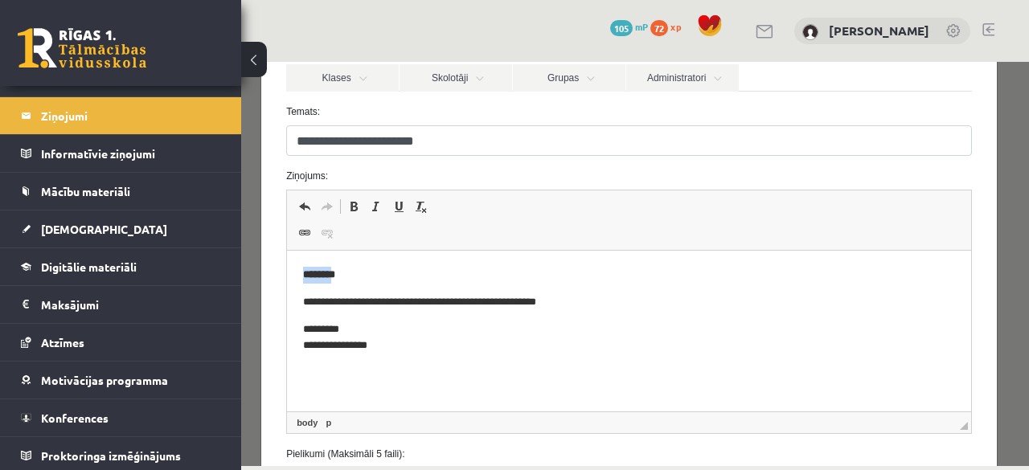
drag, startPoint x: 343, startPoint y: 273, endPoint x: 294, endPoint y: 281, distance: 49.7
click at [294, 281] on html "**********" at bounding box center [629, 311] width 684 height 120
click at [347, 202] on span at bounding box center [353, 206] width 13 height 13
click at [349, 208] on span at bounding box center [353, 206] width 13 height 13
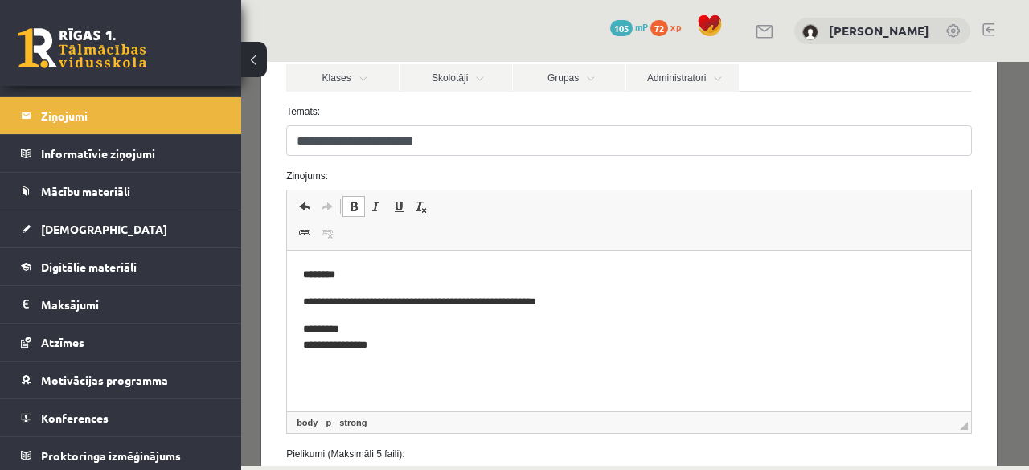
click at [349, 208] on span at bounding box center [353, 206] width 13 height 13
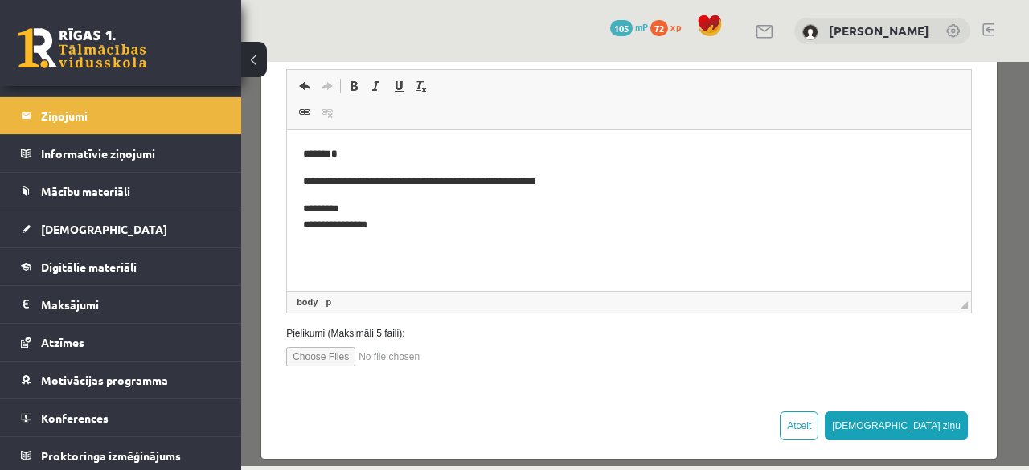
scroll to position [305, 0]
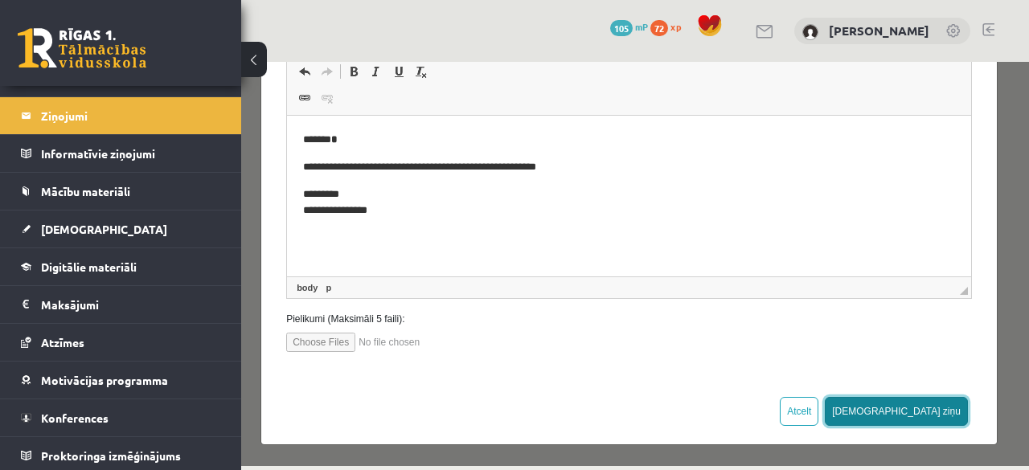
click at [916, 401] on button "[DEMOGRAPHIC_DATA] ziņu" at bounding box center [896, 411] width 143 height 29
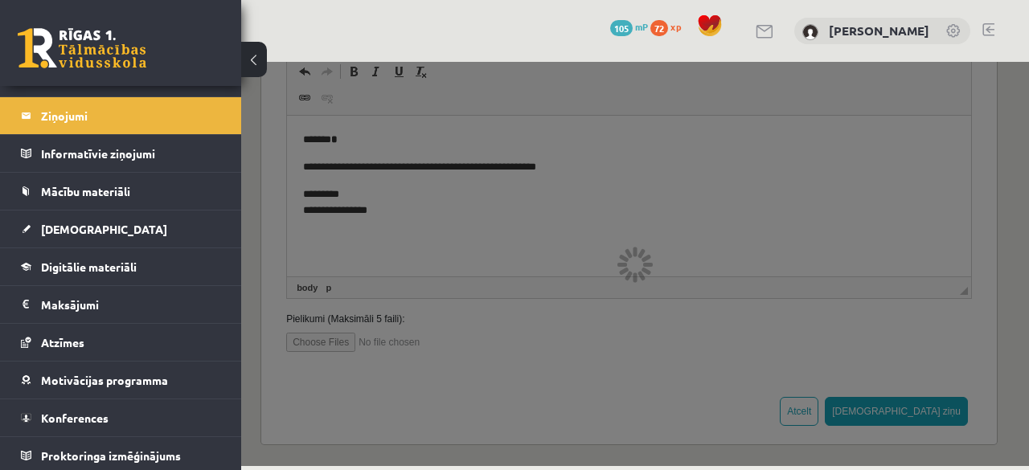
click at [793, 333] on div at bounding box center [635, 264] width 788 height 404
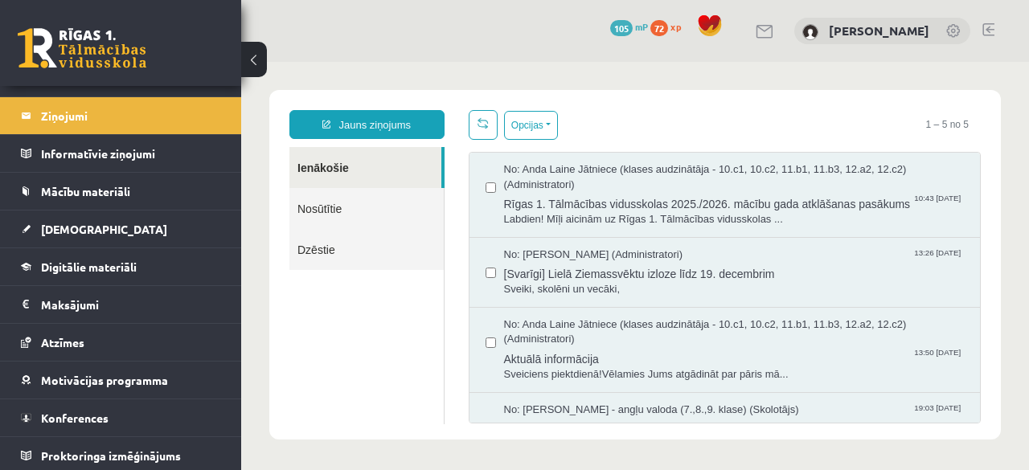
scroll to position [0, 0]
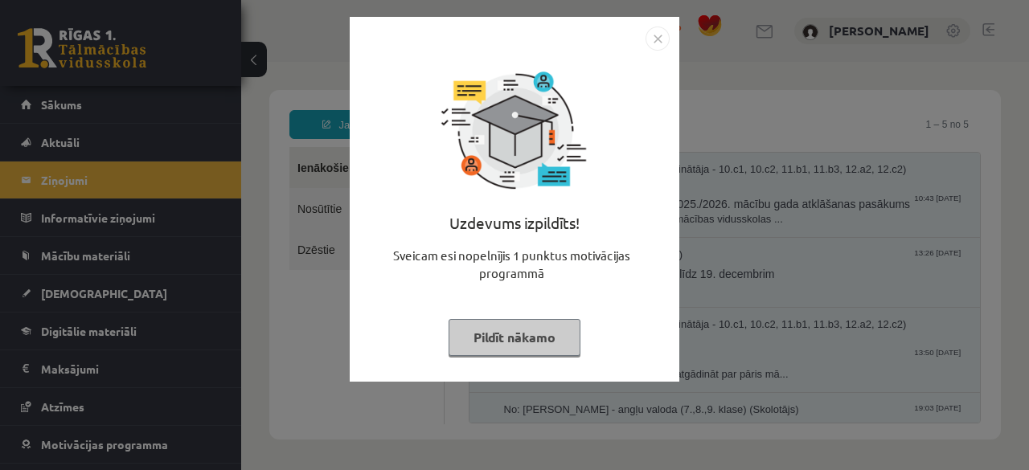
click at [662, 39] on img "Close" at bounding box center [657, 39] width 24 height 24
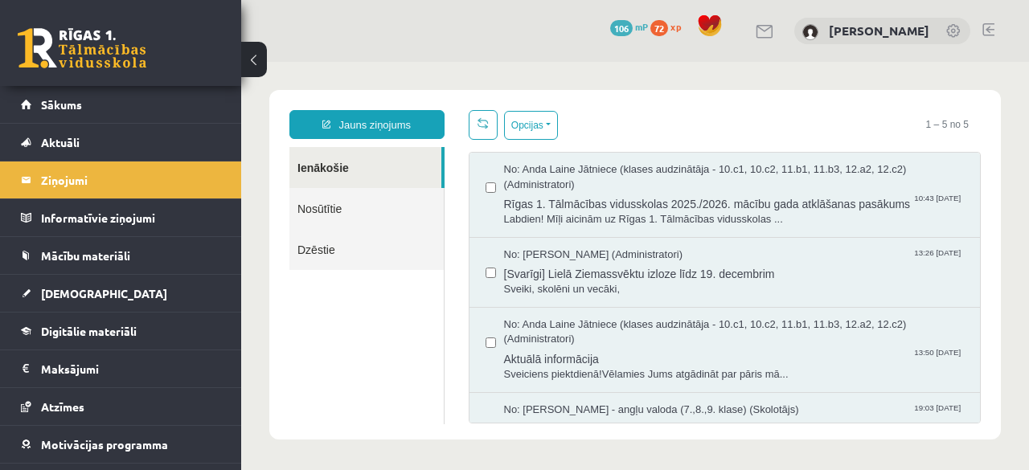
click at [396, 205] on link "Nosūtītie" at bounding box center [366, 208] width 154 height 41
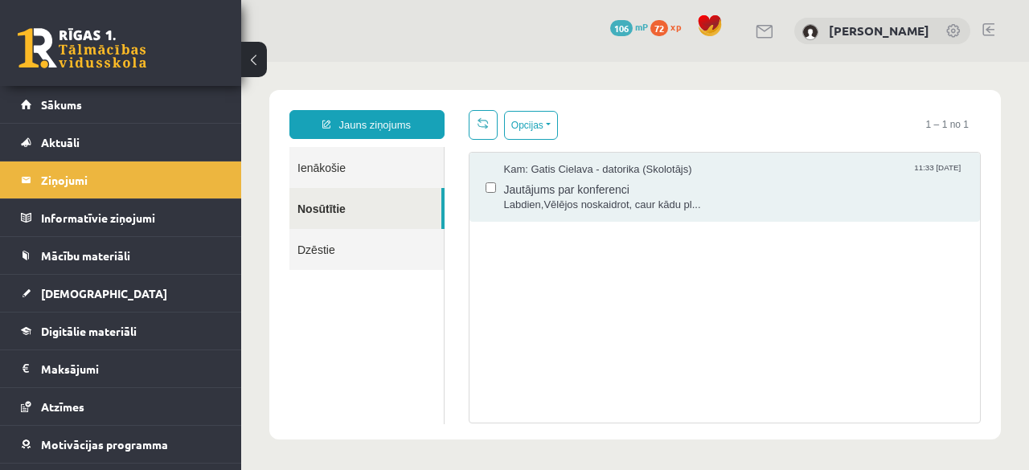
click at [358, 176] on link "Ienākošie" at bounding box center [366, 167] width 154 height 41
click at [350, 163] on link "Ienākošie" at bounding box center [366, 167] width 154 height 41
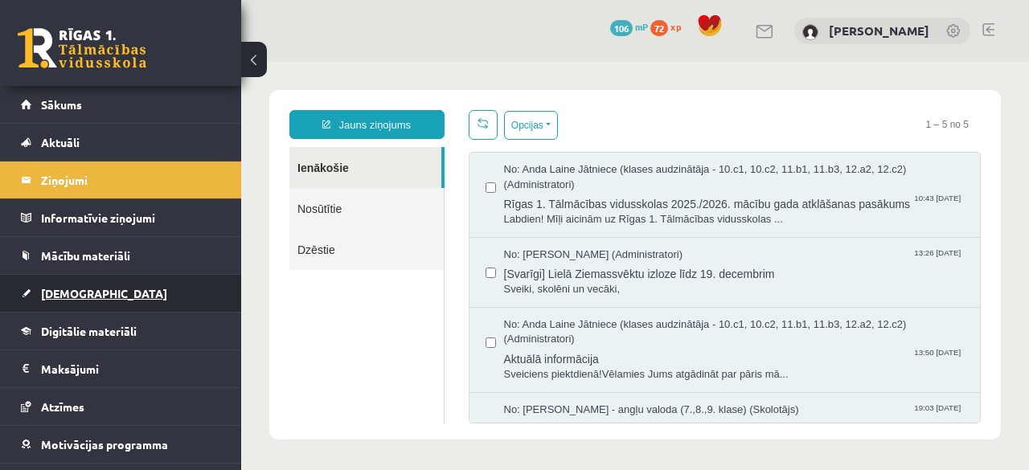
click at [79, 289] on span "[DEMOGRAPHIC_DATA]" at bounding box center [104, 293] width 126 height 14
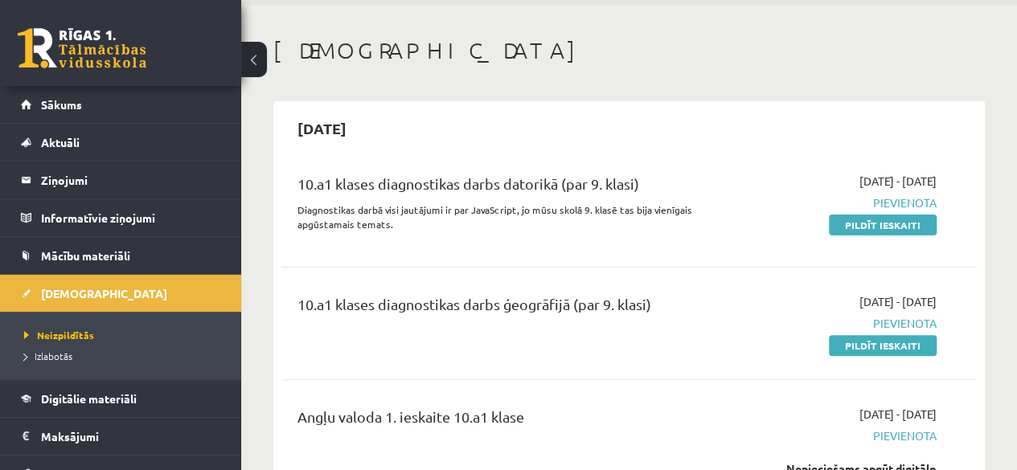
scroll to position [69, 0]
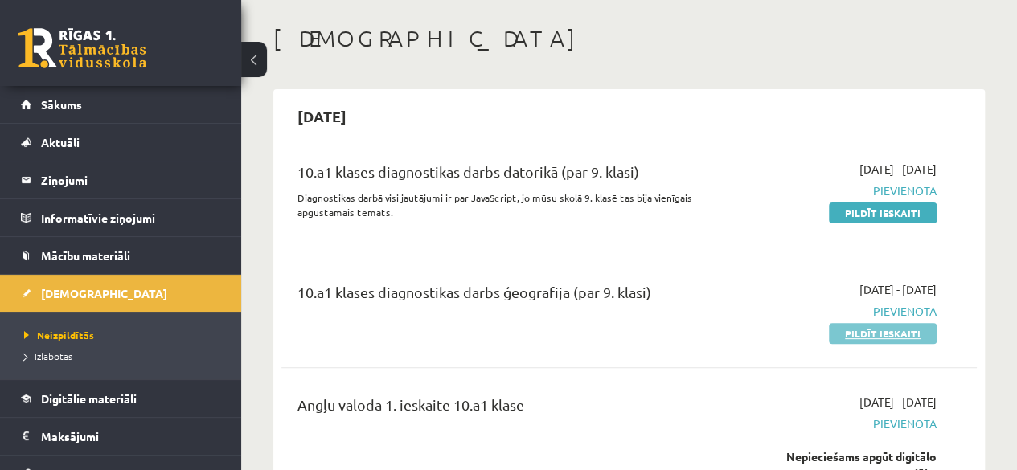
click at [866, 328] on link "Pildīt ieskaiti" at bounding box center [883, 333] width 108 height 21
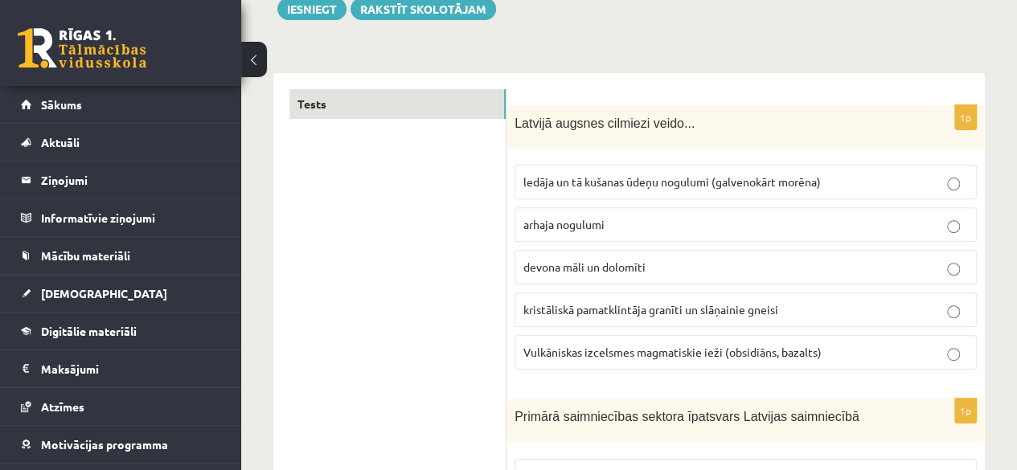
scroll to position [200, 0]
click at [547, 267] on span "devona māli un dolomīti" at bounding box center [584, 266] width 122 height 14
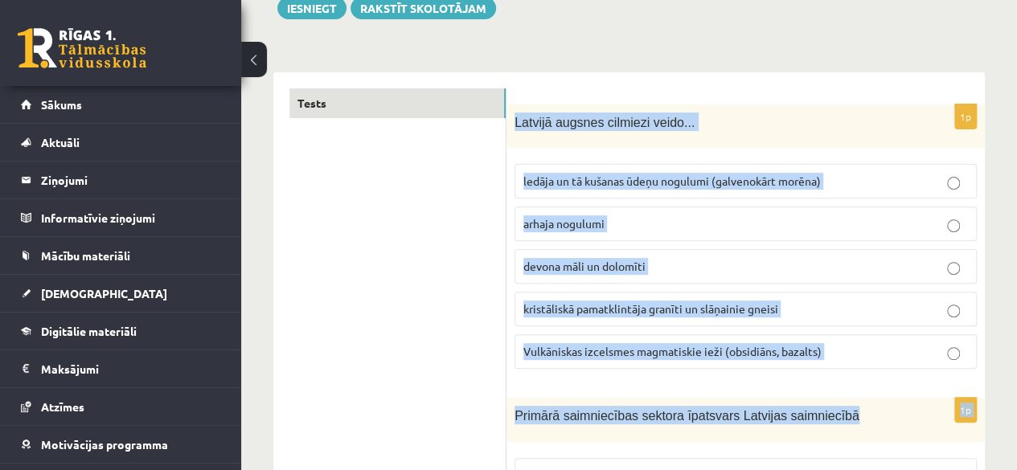
drag, startPoint x: 514, startPoint y: 120, endPoint x: 863, endPoint y: 393, distance: 443.2
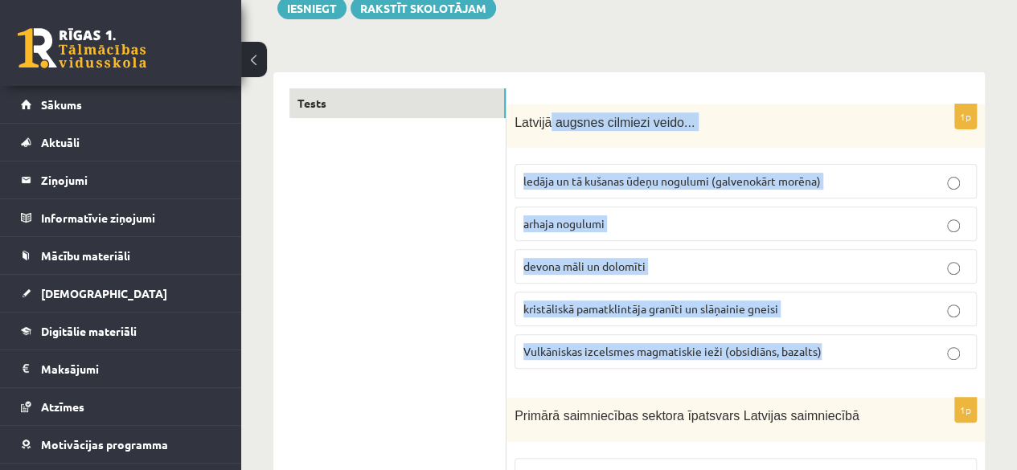
drag, startPoint x: 847, startPoint y: 361, endPoint x: 543, endPoint y: 121, distance: 386.9
click at [543, 121] on div "1p Latvijā augsnes cilmiezi veido... ledāja un tā kušanas ūdeņu nogulumi (galve…" at bounding box center [745, 244] width 478 height 278
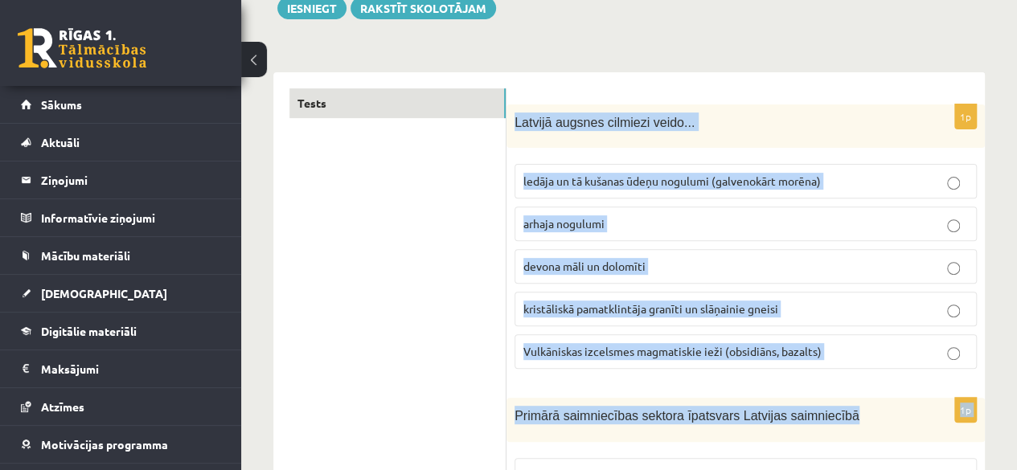
drag, startPoint x: 515, startPoint y: 125, endPoint x: 859, endPoint y: 394, distance: 436.9
drag, startPoint x: 859, startPoint y: 394, endPoint x: 893, endPoint y: 395, distance: 33.8
click at [863, 370] on fieldset "ledāja un tā kušanas ūdeņu nogulumi (galvenokārt morēna) arhaja nogulumi devona…" at bounding box center [745, 265] width 462 height 218
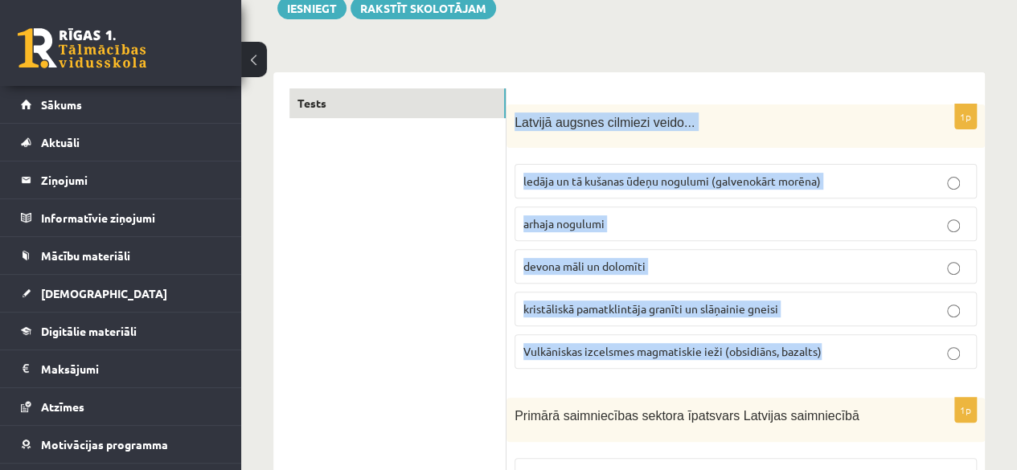
drag, startPoint x: 834, startPoint y: 355, endPoint x: 510, endPoint y: 133, distance: 393.3
click at [510, 133] on div "1p Latvijā augsnes cilmiezi veido... ledāja un tā kušanas ūdeņu nogulumi (galve…" at bounding box center [745, 244] width 478 height 278
copy div "Latvijā augsnes cilmiezi veido... ledāja un tā kušanas ūdeņu nogulumi (galvenok…"
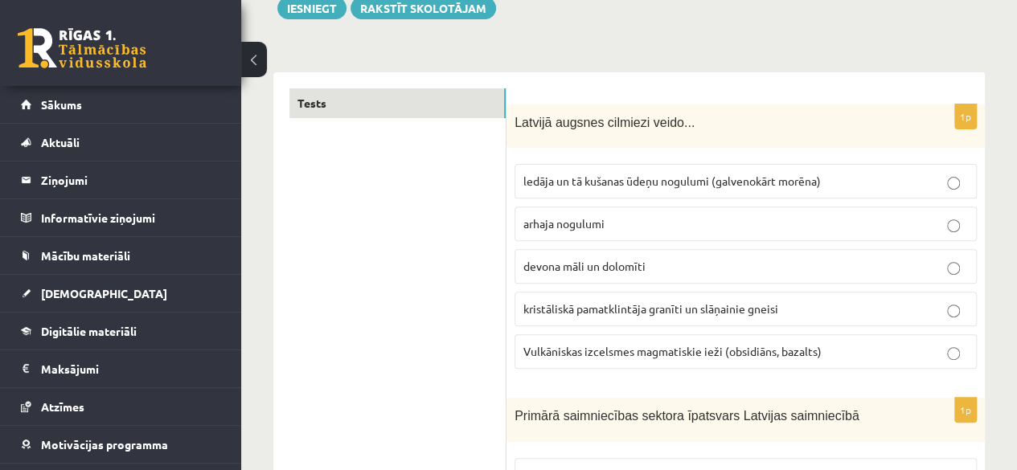
click at [584, 189] on p "ledāja un tā kušanas ūdeņu nogulumi (galvenokārt morēna)" at bounding box center [745, 181] width 445 height 17
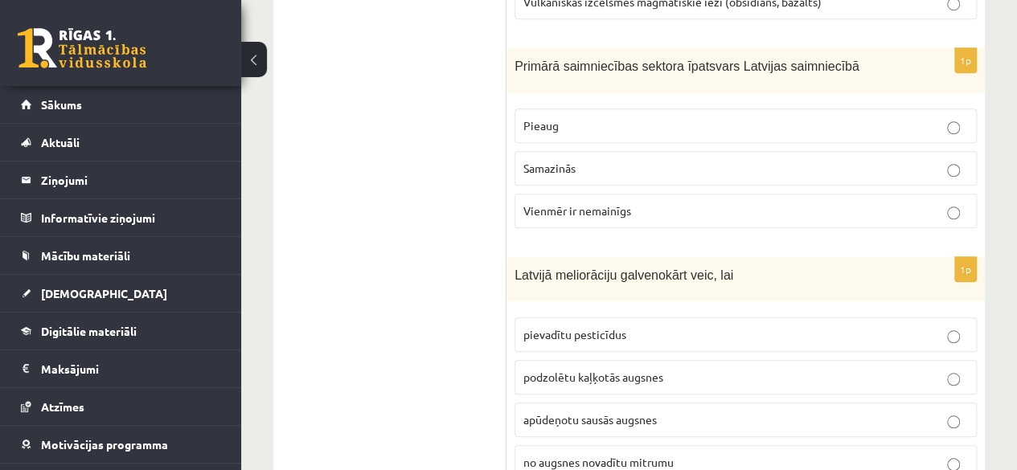
scroll to position [541, 0]
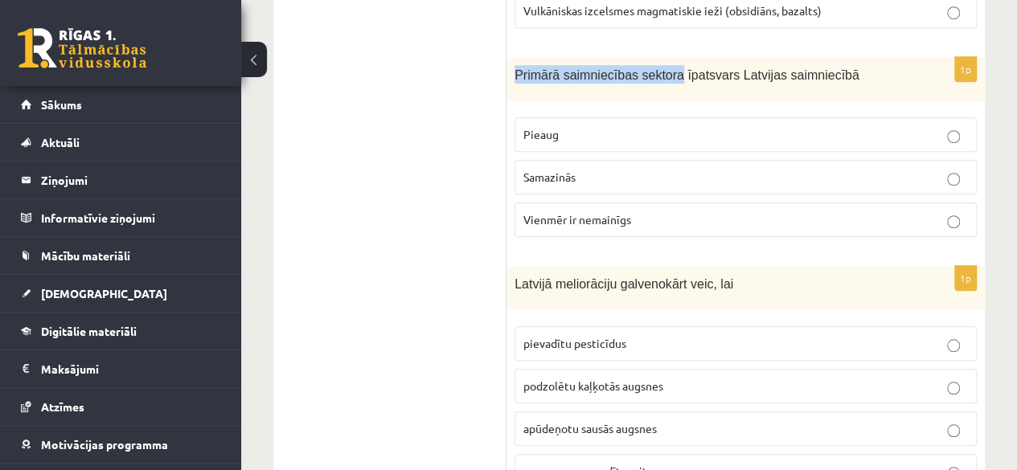
drag, startPoint x: 511, startPoint y: 64, endPoint x: 665, endPoint y: 64, distance: 153.5
click at [665, 64] on div "Primārā saimniecības sektora īpatsvars Latvijas saimniecībā" at bounding box center [745, 79] width 478 height 44
drag, startPoint x: 828, startPoint y: 64, endPoint x: 513, endPoint y: 64, distance: 315.1
click at [513, 64] on div "Primārā saimniecības sektora īpatsvars Latvijas saimniecībā" at bounding box center [745, 79] width 478 height 44
copy span "Primārā saimniecības sektora īpatsvars Latvijas saimniecībā"
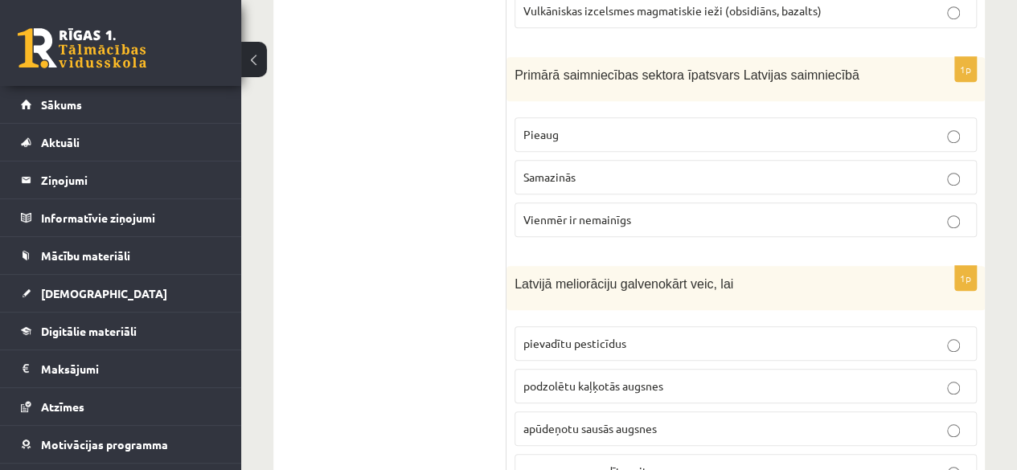
click at [555, 135] on span "Pieaug" at bounding box center [540, 134] width 35 height 14
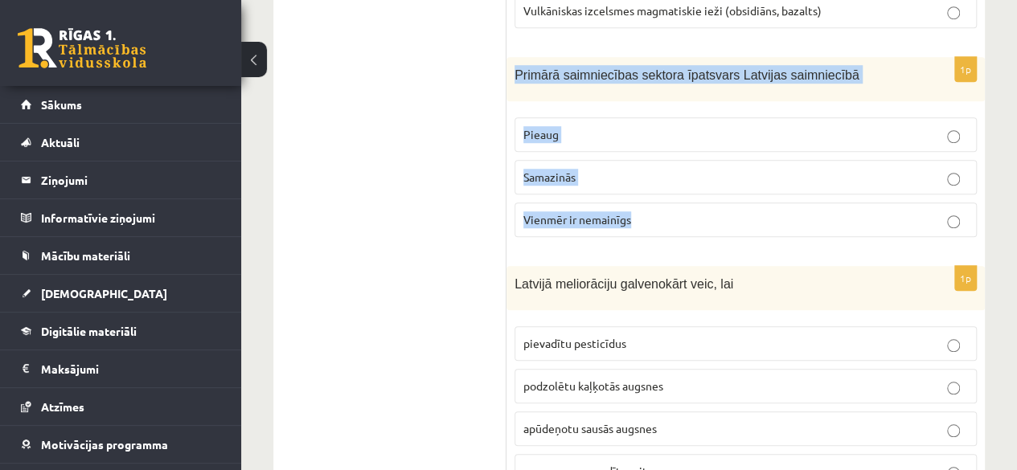
drag, startPoint x: 515, startPoint y: 66, endPoint x: 775, endPoint y: 245, distance: 315.5
copy form "Primārā saimniecības sektora īpatsvars Latvijas saimniecībā Pieaug Samazinās Vi…"
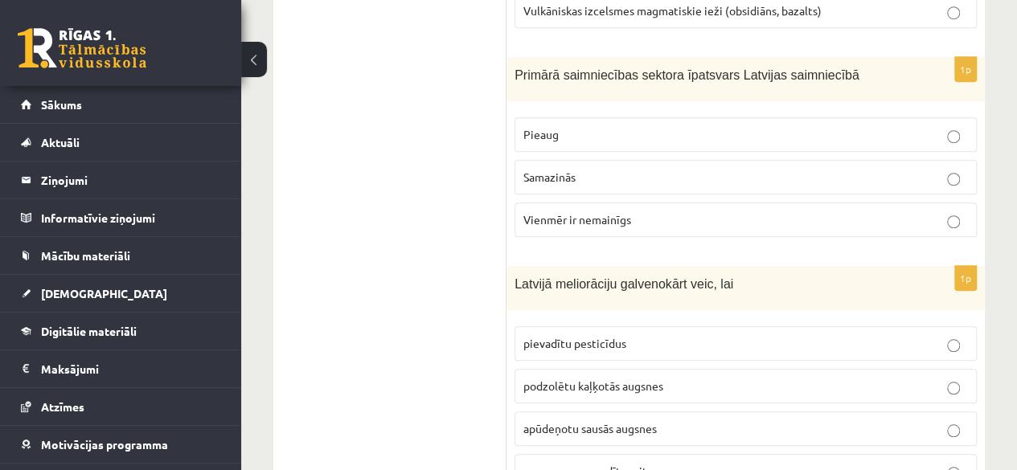
click at [577, 162] on label "Samazinās" at bounding box center [745, 177] width 462 height 35
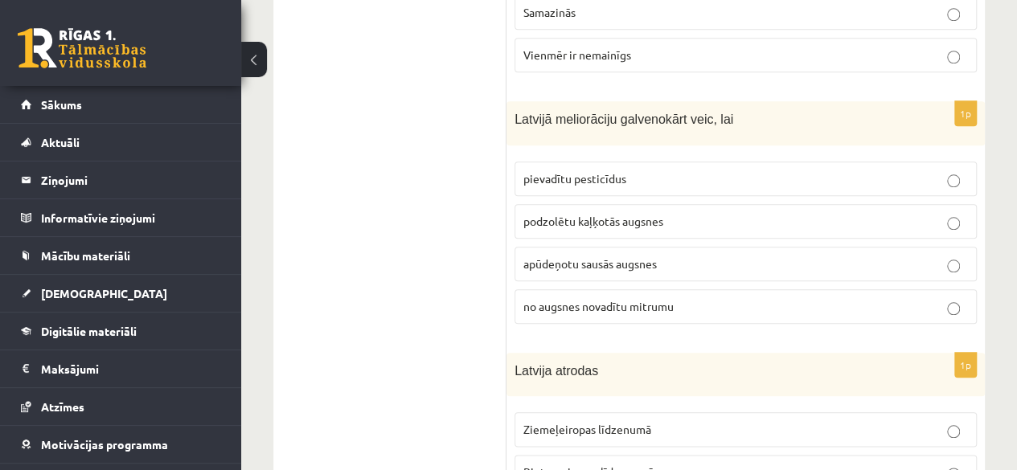
scroll to position [707, 0]
drag, startPoint x: 609, startPoint y: 115, endPoint x: 506, endPoint y: 110, distance: 103.0
click at [506, 110] on div "Latvijā meliorāciju galvenokārt veic, lai" at bounding box center [745, 122] width 478 height 44
copy span "Latvijā meliorāciju"
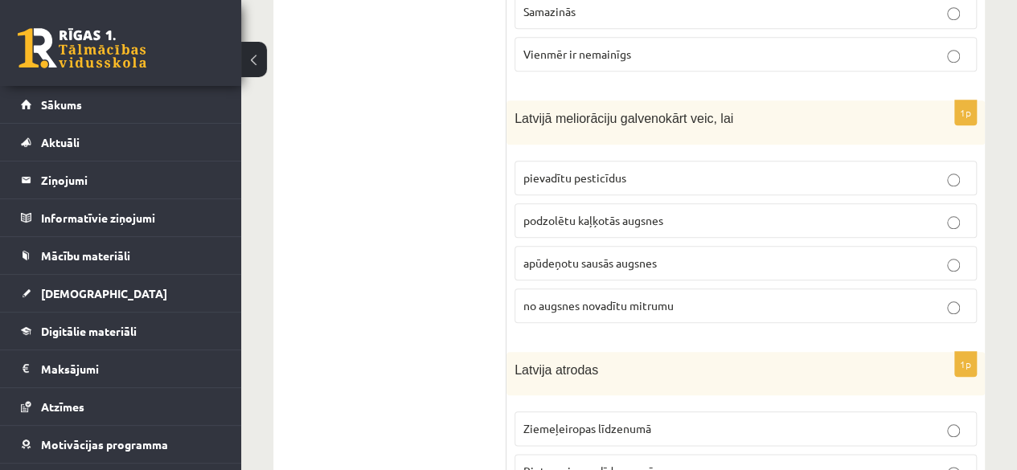
click at [575, 301] on span "no augsnes novadītu mitrumu" at bounding box center [598, 305] width 150 height 14
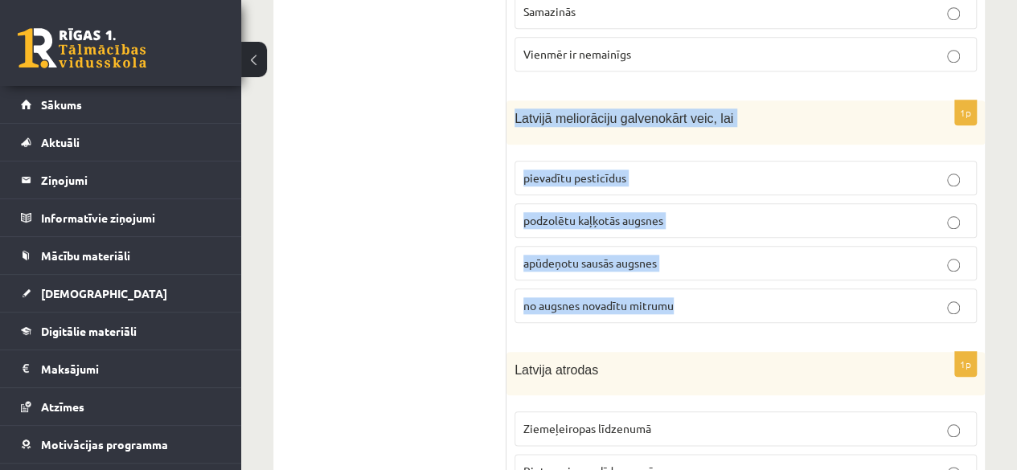
drag, startPoint x: 508, startPoint y: 117, endPoint x: 704, endPoint y: 320, distance: 282.5
click at [704, 320] on div "1p Latvijā meliorāciju galvenokārt veic, lai pievadītu pesticīdus podzolētu kaļ…" at bounding box center [745, 218] width 478 height 236
copy div "Latvijā meliorāciju galvenokārt veic, lai pievadītu pesticīdus podzolētu kaļķot…"
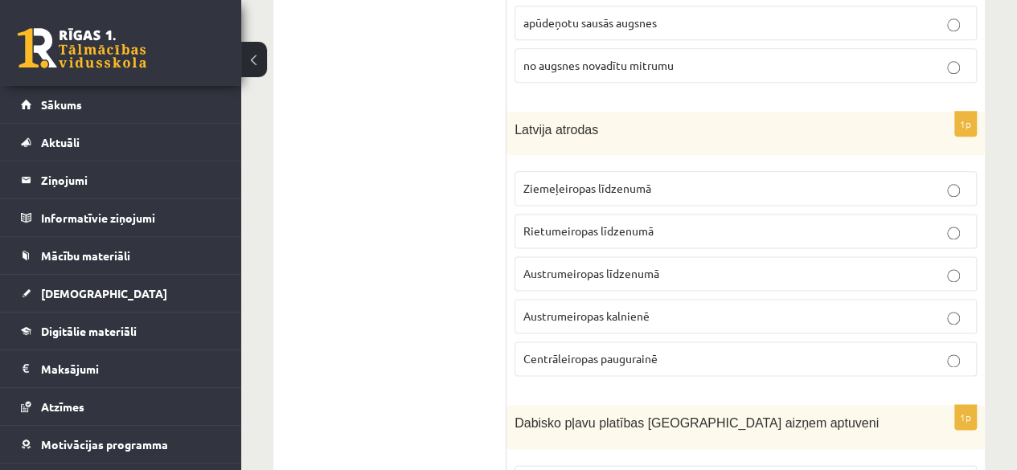
scroll to position [953, 0]
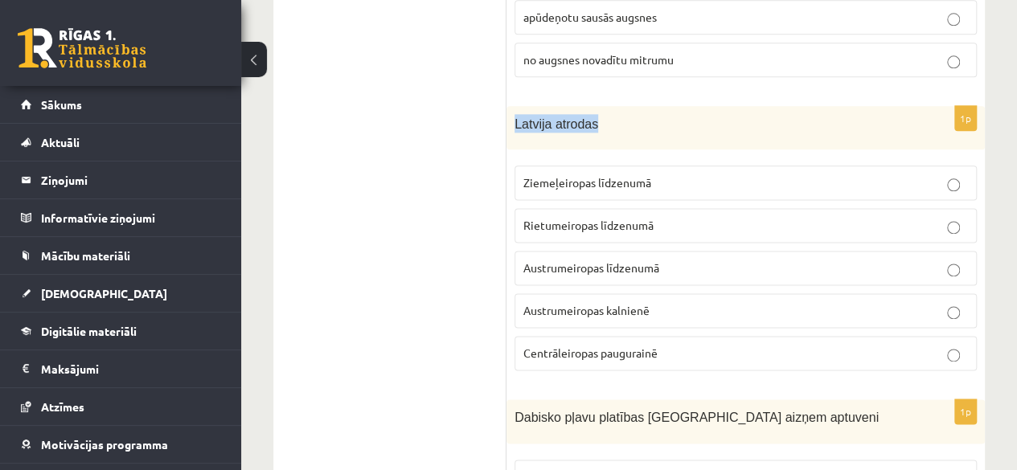
drag, startPoint x: 506, startPoint y: 110, endPoint x: 611, endPoint y: 115, distance: 104.6
click at [611, 115] on div "Latvija atrodas" at bounding box center [745, 128] width 478 height 44
copy span "Latvija atrodas"
click at [555, 263] on span "Austrumeiropas līdzenumā" at bounding box center [591, 267] width 136 height 14
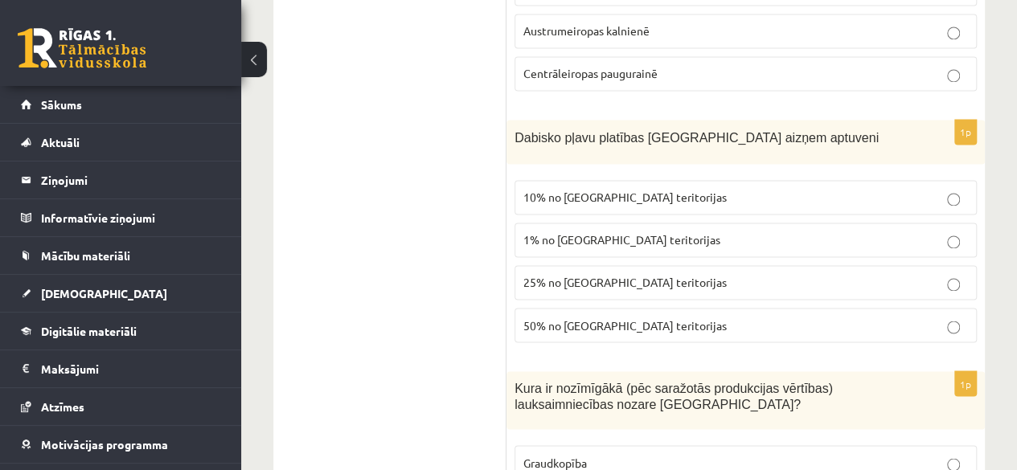
scroll to position [1233, 0]
click at [617, 275] on span "25% no [GEOGRAPHIC_DATA] teritorijas" at bounding box center [624, 281] width 203 height 14
drag, startPoint x: 500, startPoint y: 128, endPoint x: 768, endPoint y: 118, distance: 267.9
click at [772, 127] on p "Dabisko pļavu platības [GEOGRAPHIC_DATA] aizņem aptuveni" at bounding box center [705, 136] width 382 height 18
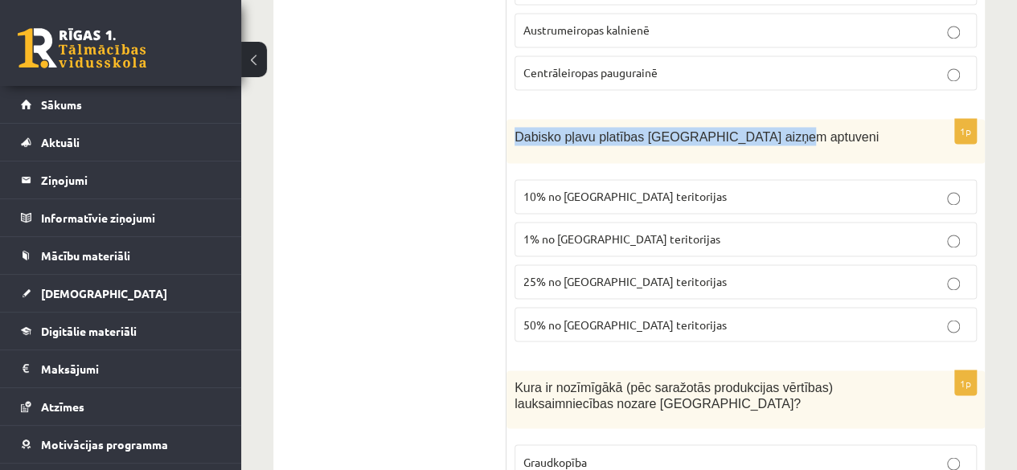
drag, startPoint x: 762, startPoint y: 123, endPoint x: 511, endPoint y: 137, distance: 251.2
click at [511, 137] on div "Dabisko pļavu platības [GEOGRAPHIC_DATA] aizņem aptuveni" at bounding box center [745, 141] width 478 height 44
copy span "Dabisko pļavu platības [GEOGRAPHIC_DATA] aizņem aptuveni"
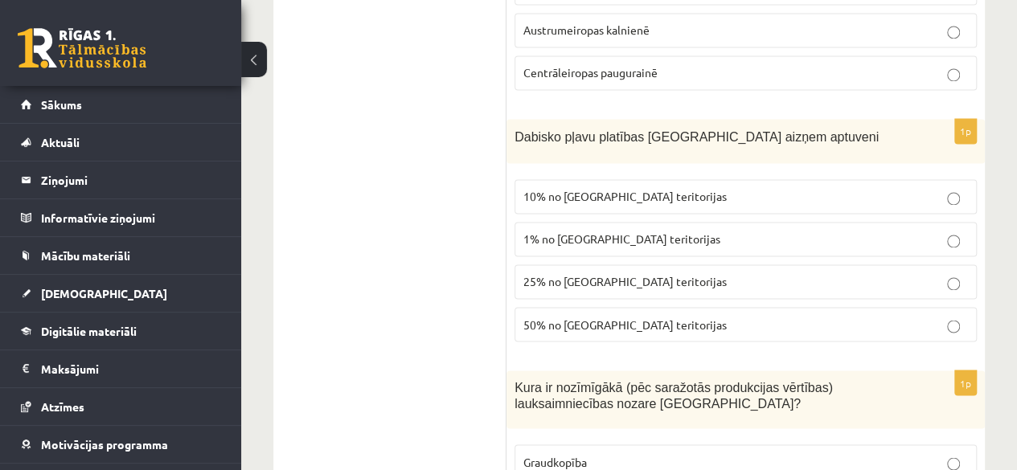
click at [600, 281] on label "25% no [GEOGRAPHIC_DATA] teritorijas" at bounding box center [745, 281] width 462 height 35
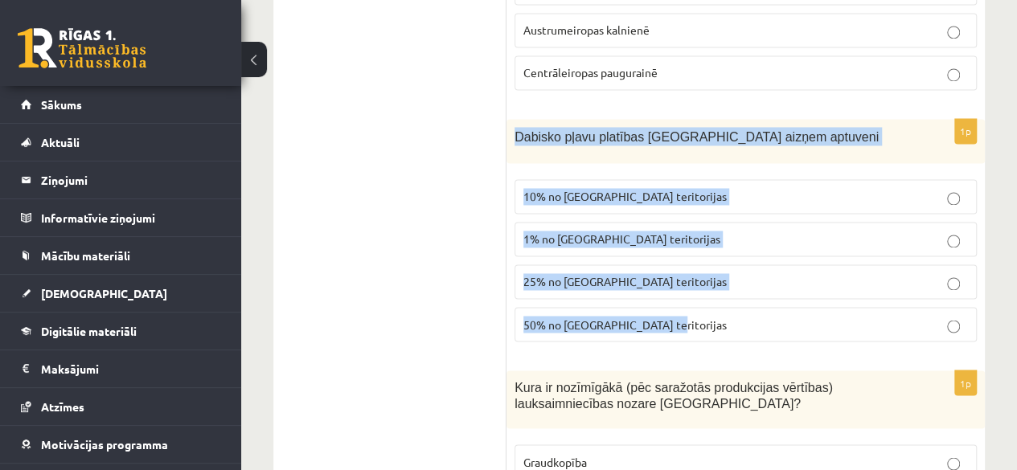
drag, startPoint x: 516, startPoint y: 131, endPoint x: 791, endPoint y: 337, distance: 343.4
click at [791, 337] on div "1p Dabisko pļavu platības Latvijā aizņem aptuveni 10% no Latvijas teritorijas 1…" at bounding box center [745, 237] width 478 height 236
copy div "Dabisko pļavu platības Latvijā aizņem aptuveni 10% no Latvijas teritorijas 1% n…"
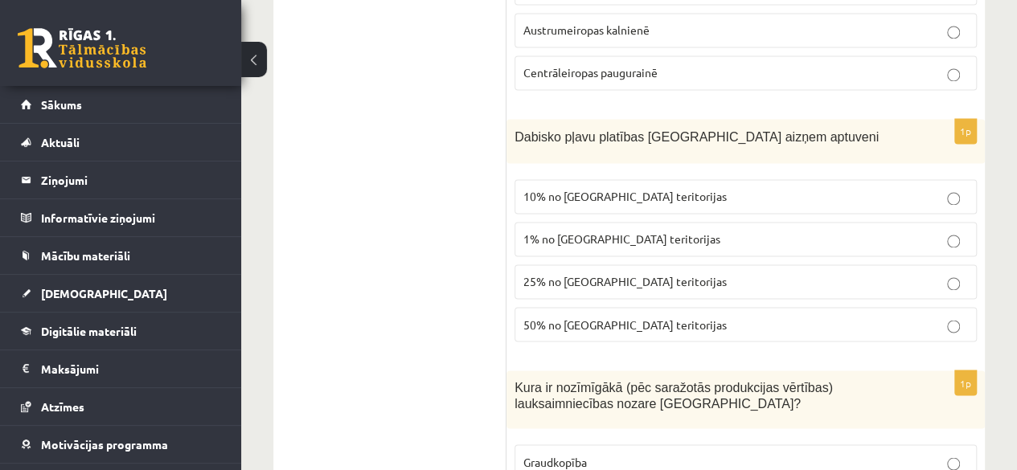
click at [568, 222] on label "1% no [GEOGRAPHIC_DATA] teritorijas" at bounding box center [745, 239] width 462 height 35
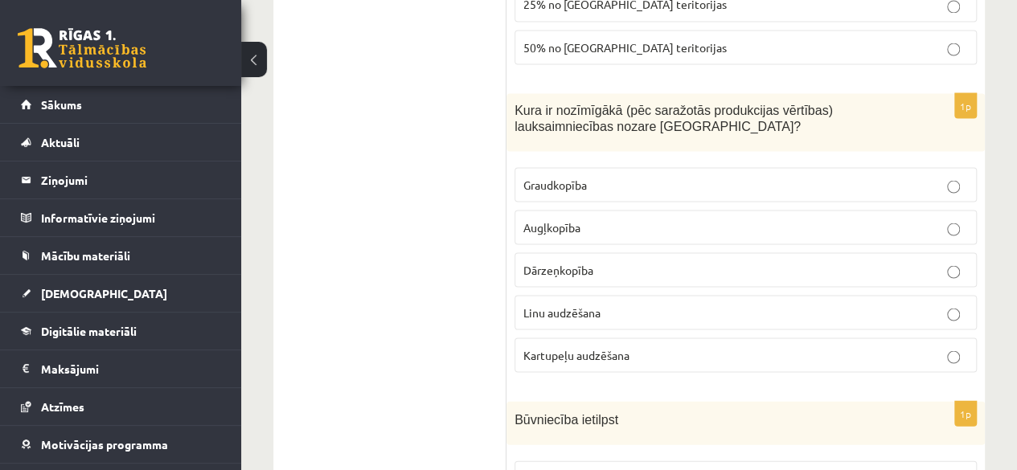
scroll to position [1503, 0]
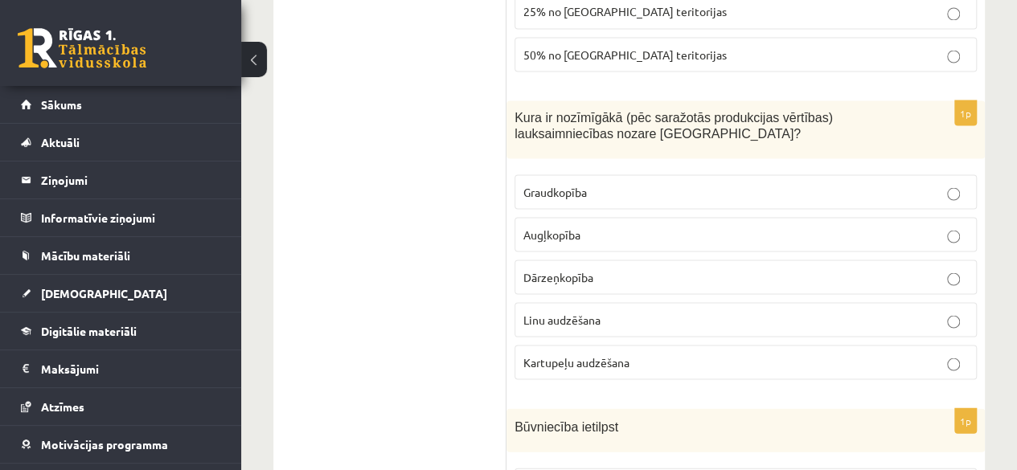
click at [555, 184] on span "Graudkopība" at bounding box center [555, 191] width 64 height 14
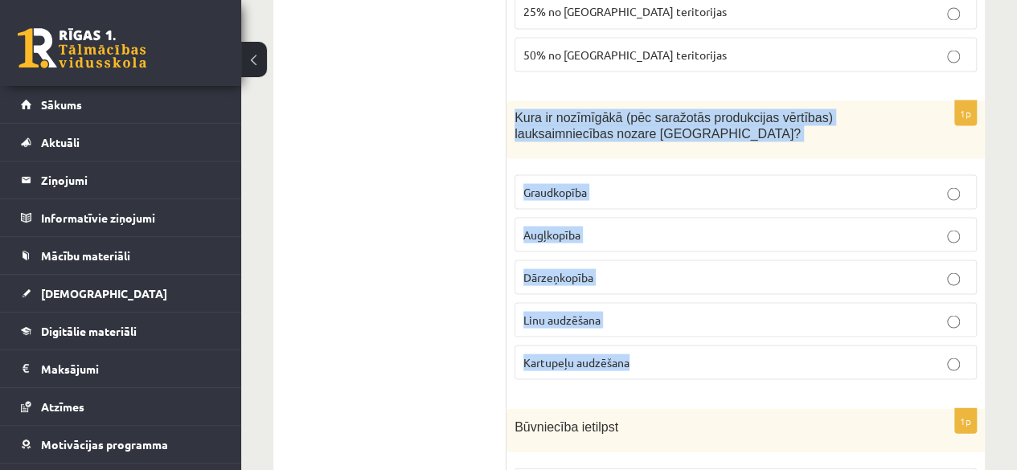
drag, startPoint x: 511, startPoint y: 97, endPoint x: 691, endPoint y: 331, distance: 294.7
click at [691, 331] on div "1p Kura ir nozīmīgākā (pēc saražotās produkcijas vērtības) lauksaimniecības noz…" at bounding box center [745, 246] width 478 height 292
copy div "Kura ir nozīmīgākā (pēc saražotās produkcijas vērtības) lauksaimniecības nozare…"
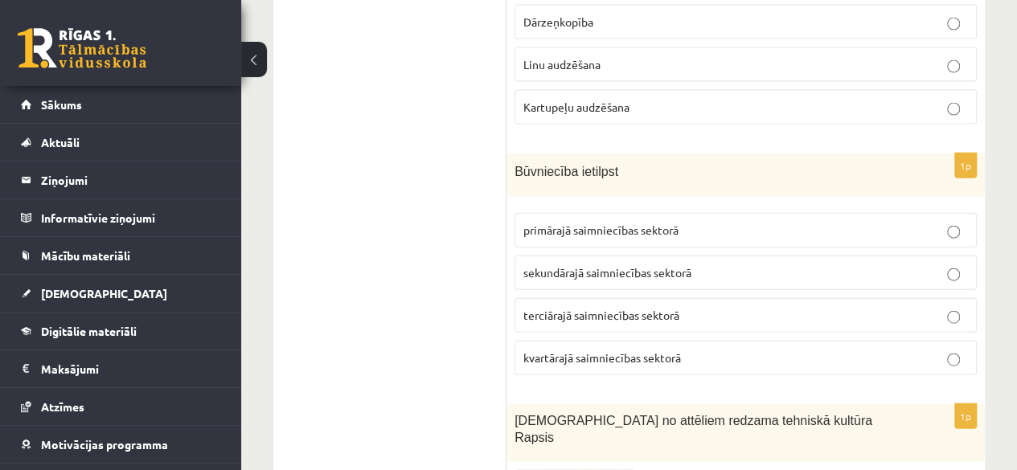
scroll to position [1776, 0]
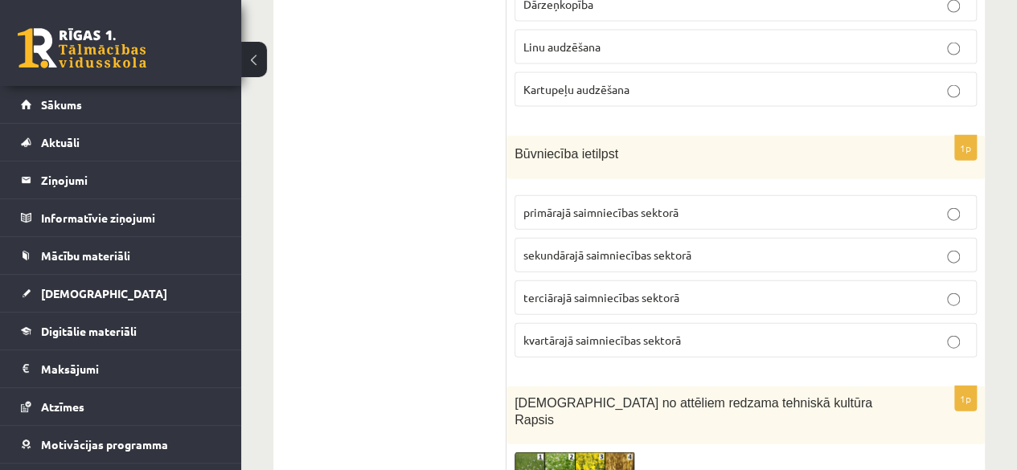
click at [569, 248] on span "sekundārajā saimniecības sektorā" at bounding box center [607, 255] width 168 height 14
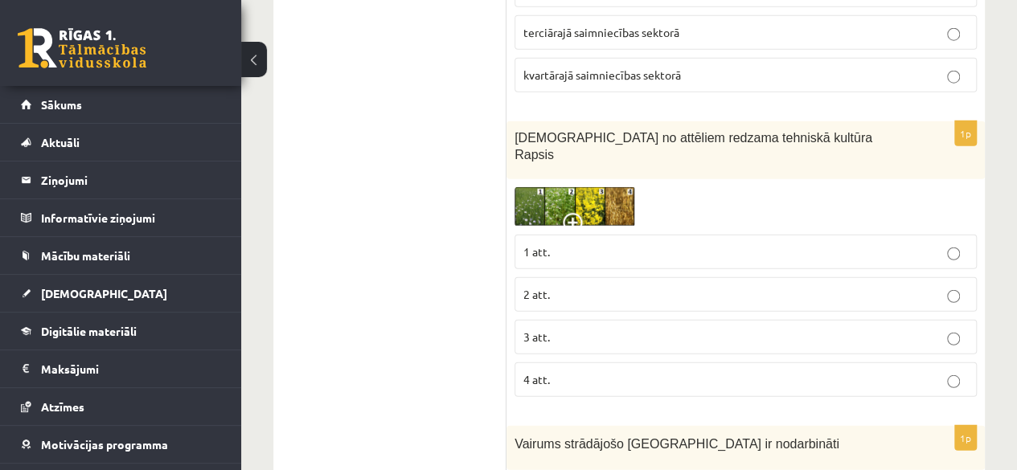
scroll to position [2051, 0]
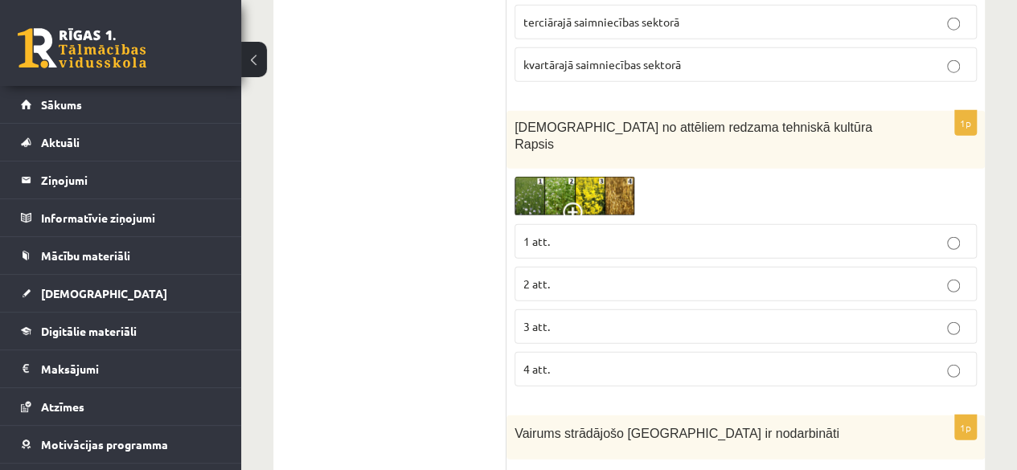
click at [580, 203] on span at bounding box center [576, 216] width 26 height 26
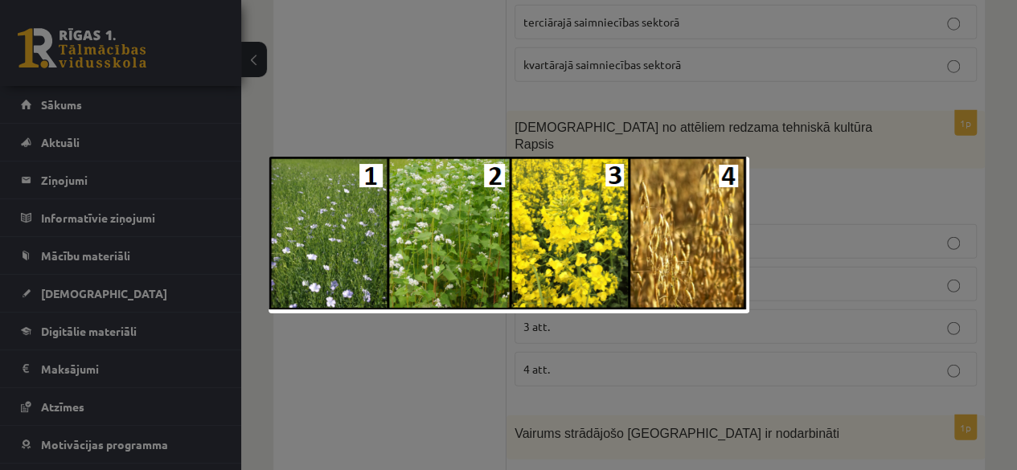
click at [627, 142] on div at bounding box center [508, 235] width 1017 height 470
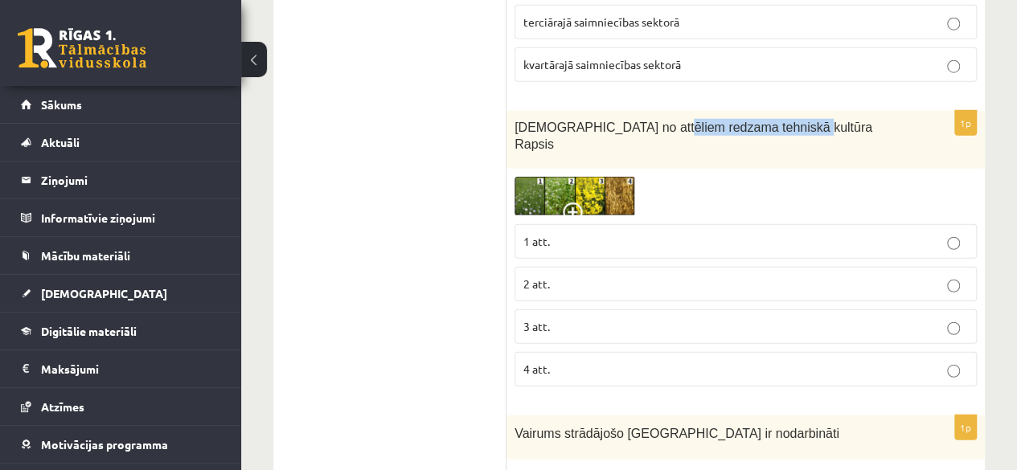
drag, startPoint x: 650, startPoint y: 111, endPoint x: 783, endPoint y: 109, distance: 132.7
click at [783, 119] on p "[DEMOGRAPHIC_DATA] no attēliem redzama tehniskā kultūra Rapsis" at bounding box center [705, 135] width 382 height 33
copy span "tehniskā kultūra Rapsis"
click at [552, 309] on label "3 att." at bounding box center [745, 326] width 462 height 35
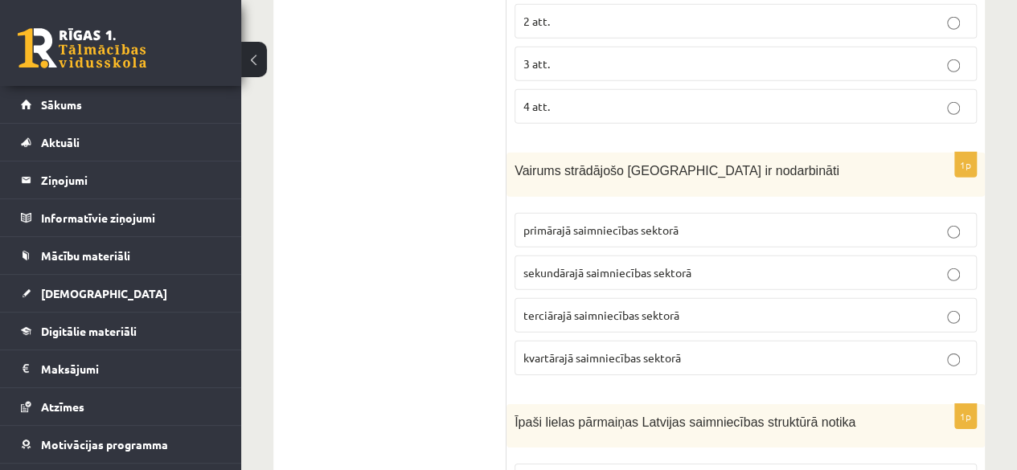
scroll to position [2315, 0]
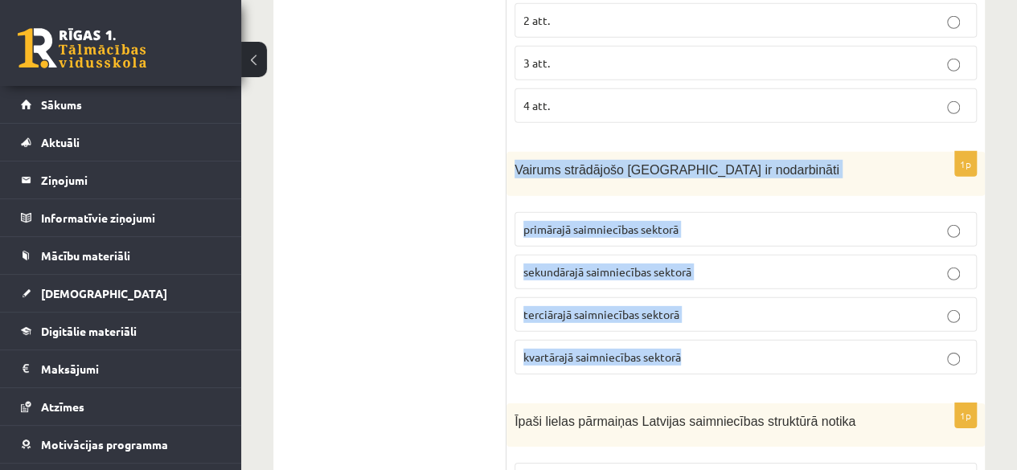
drag, startPoint x: 516, startPoint y: 136, endPoint x: 680, endPoint y: 316, distance: 243.5
click at [680, 316] on div "1p Vairums strādājošo Latvijā ir nodarbināti primārajā saimniecības sektorā sek…" at bounding box center [745, 270] width 478 height 236
click at [792, 306] on p "terciārajā saimniecības sektorā" at bounding box center [745, 314] width 445 height 17
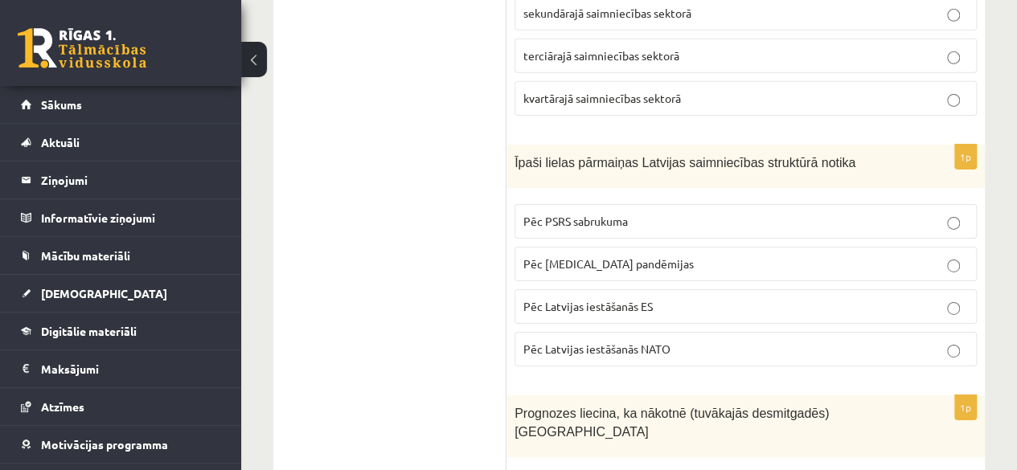
scroll to position [2581, 0]
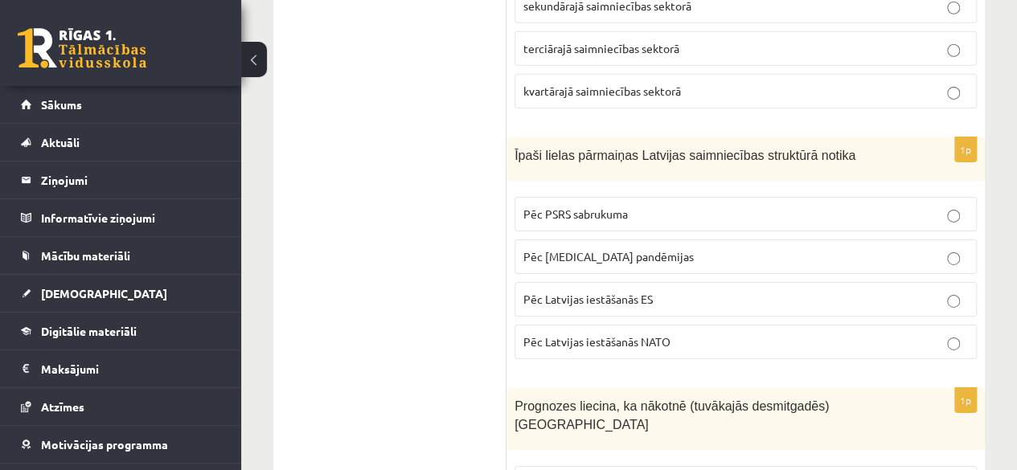
click at [597, 292] on span "Pēc Latvijas iestāšanās ES" at bounding box center [587, 299] width 129 height 14
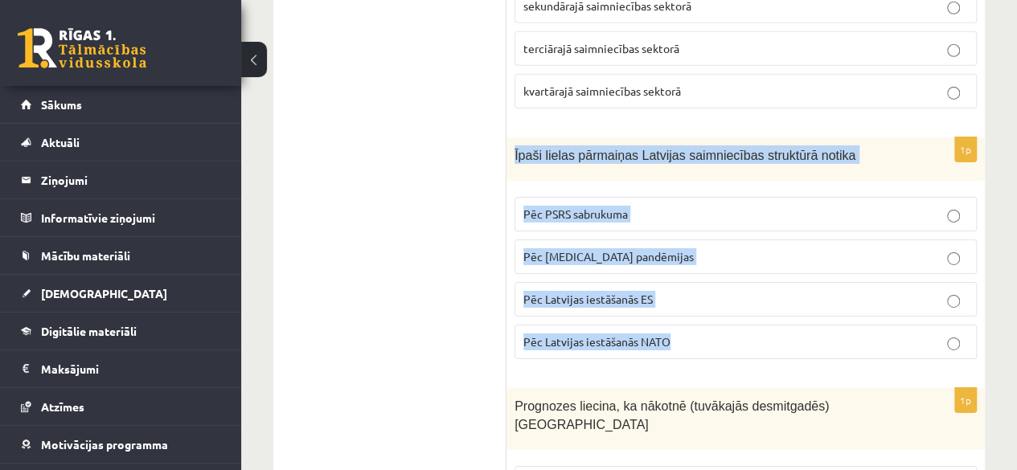
drag, startPoint x: 582, startPoint y: 136, endPoint x: 696, endPoint y: 324, distance: 220.0
click at [696, 324] on div "1p Īpaši lielas pārmaiņas Latvijas saimniecības struktūrā notika Pēc PSRS sabru…" at bounding box center [745, 255] width 478 height 236
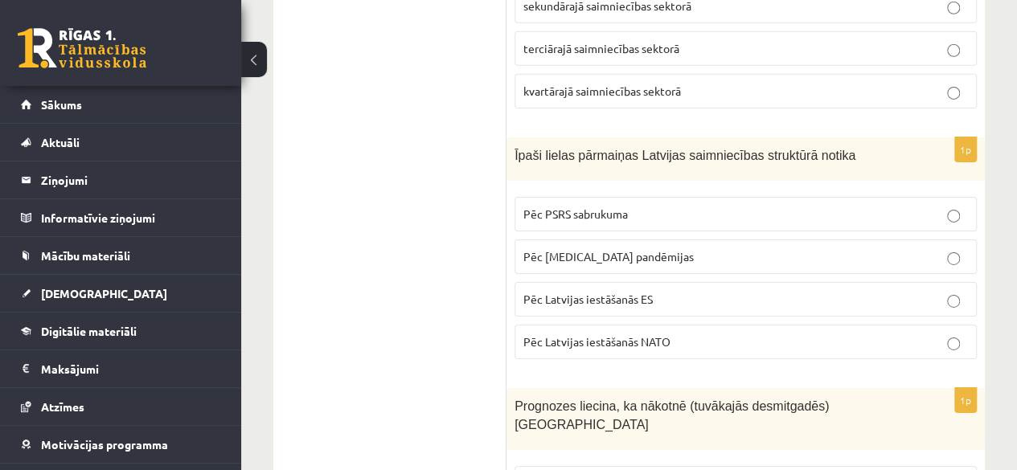
click at [572, 197] on label "Pēc PSRS sabrukuma" at bounding box center [745, 214] width 462 height 35
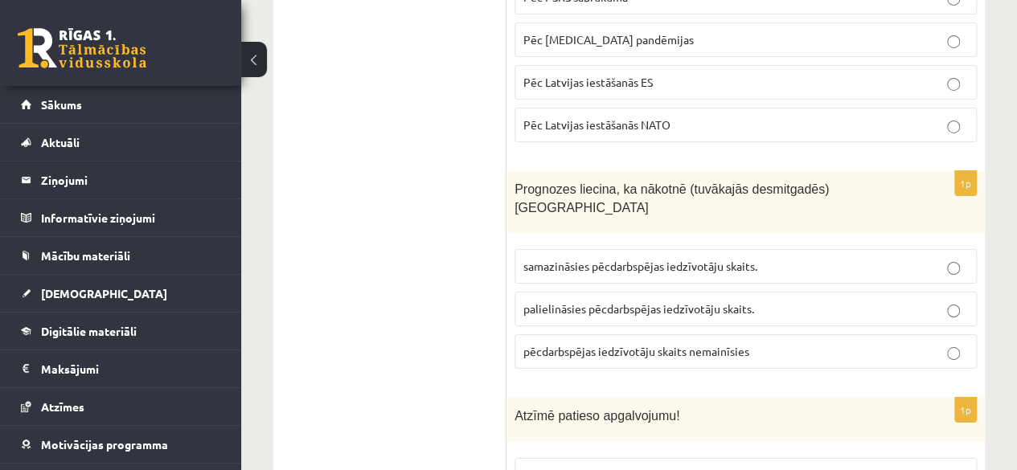
scroll to position [2797, 0]
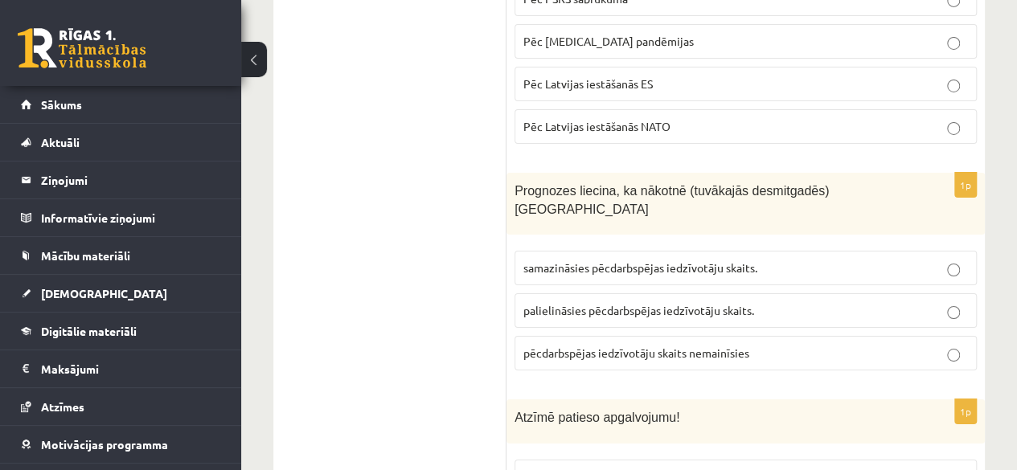
click at [635, 251] on label "samazināsies pēcdarbspējas iedzīvotāju skaits." at bounding box center [745, 268] width 462 height 35
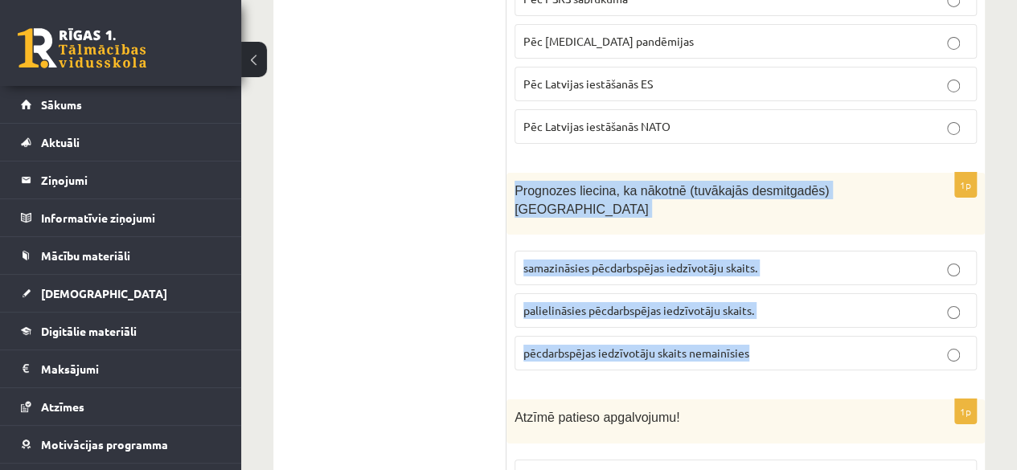
drag, startPoint x: 511, startPoint y: 147, endPoint x: 768, endPoint y: 298, distance: 298.3
click at [768, 298] on div "1p Prognozes liecina, ka nākotnē (tuvākajās desmitgadēs) Latvijā samazināsies p…" at bounding box center [745, 278] width 478 height 211
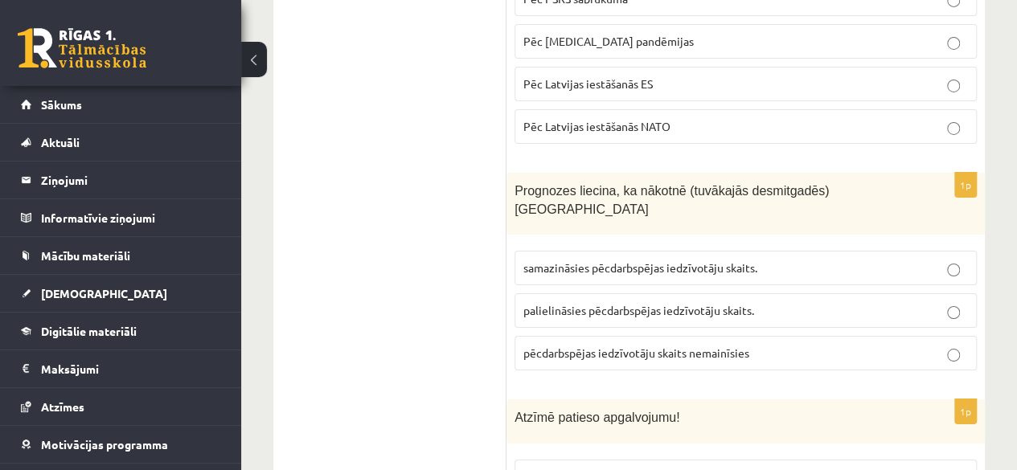
click at [543, 303] on span "palielināsies pēcdarbspējas iedzīvotāju skaits." at bounding box center [638, 310] width 231 height 14
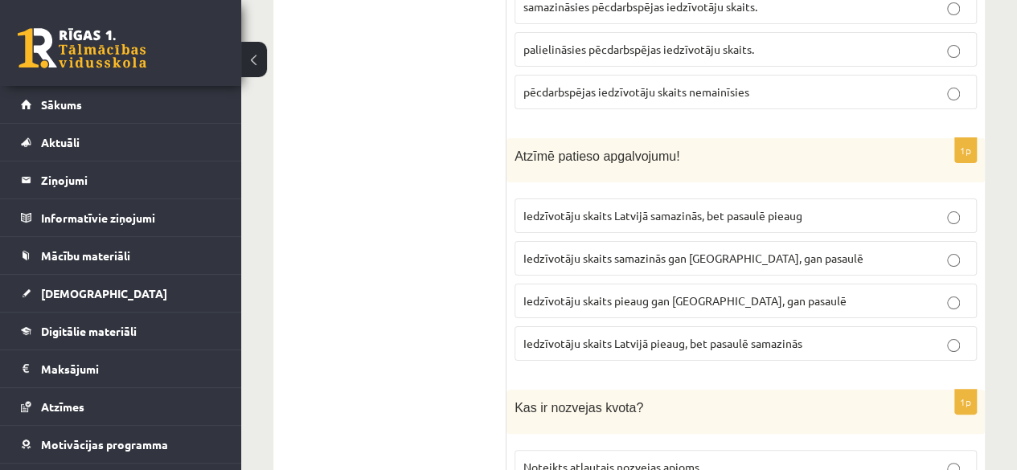
scroll to position [3056, 0]
click at [575, 209] on p "Iedzīvotāju skaits Latvijā samazinās, bet pasaulē pieaug" at bounding box center [745, 217] width 445 height 17
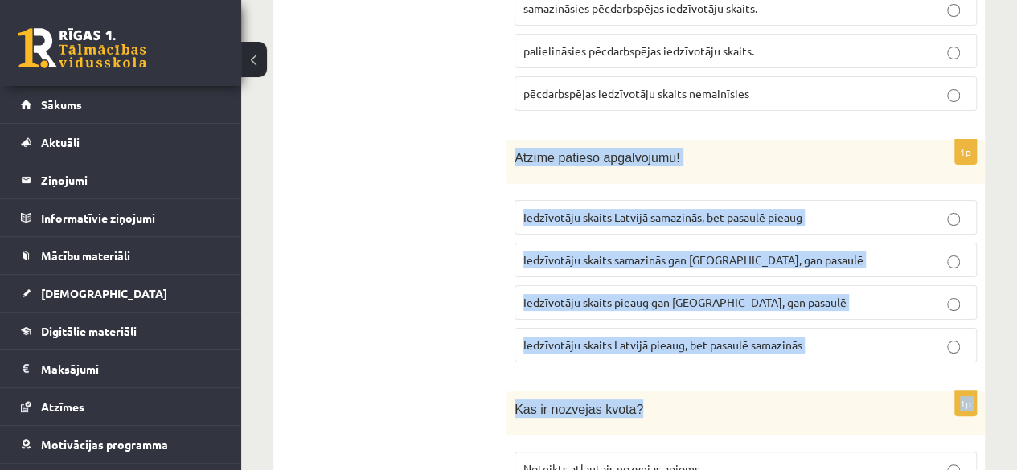
drag, startPoint x: 511, startPoint y: 97, endPoint x: 822, endPoint y: 329, distance: 387.1
click at [826, 305] on div "1p Atzīmē patieso apgalvojumu! Iedzīvotāju skaits Latvijā samazinās, bet pasaul…" at bounding box center [745, 258] width 478 height 236
drag, startPoint x: 822, startPoint y: 299, endPoint x: 516, endPoint y: 96, distance: 367.6
click at [516, 140] on div "1p Atzīmē patieso apgalvojumu! Iedzīvotāju skaits Latvijā samazinās, bet pasaul…" at bounding box center [745, 258] width 478 height 236
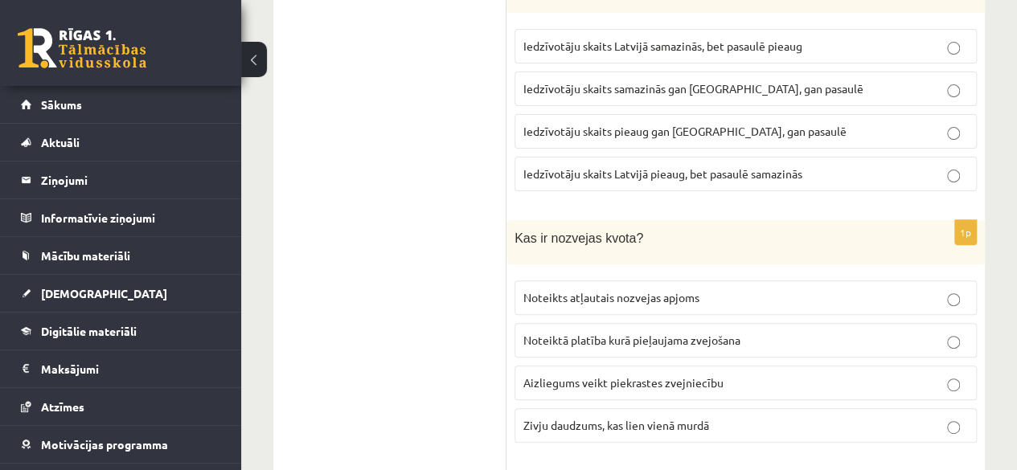
scroll to position [3264, 0]
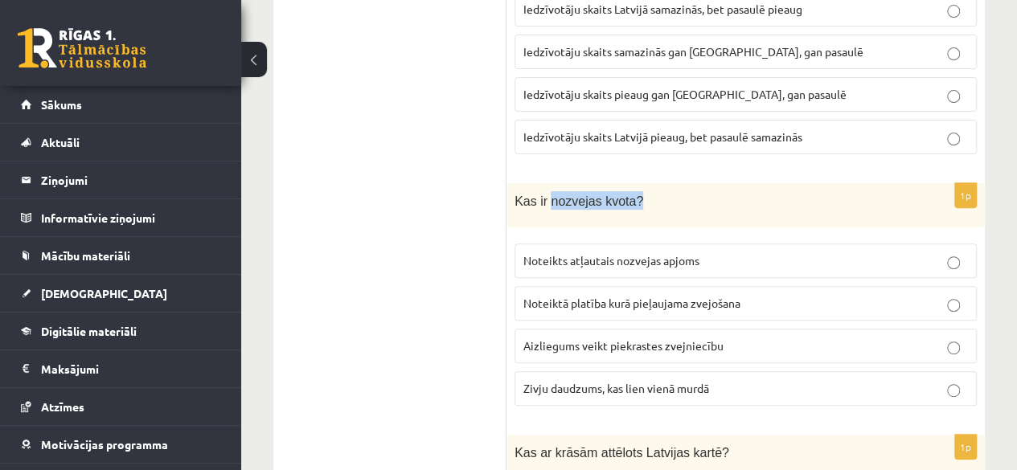
drag, startPoint x: 543, startPoint y: 137, endPoint x: 633, endPoint y: 138, distance: 90.0
click at [633, 191] on p "Kas ir nozvejas kvota?" at bounding box center [705, 200] width 382 height 18
drag, startPoint x: 621, startPoint y: 136, endPoint x: 547, endPoint y: 140, distance: 74.1
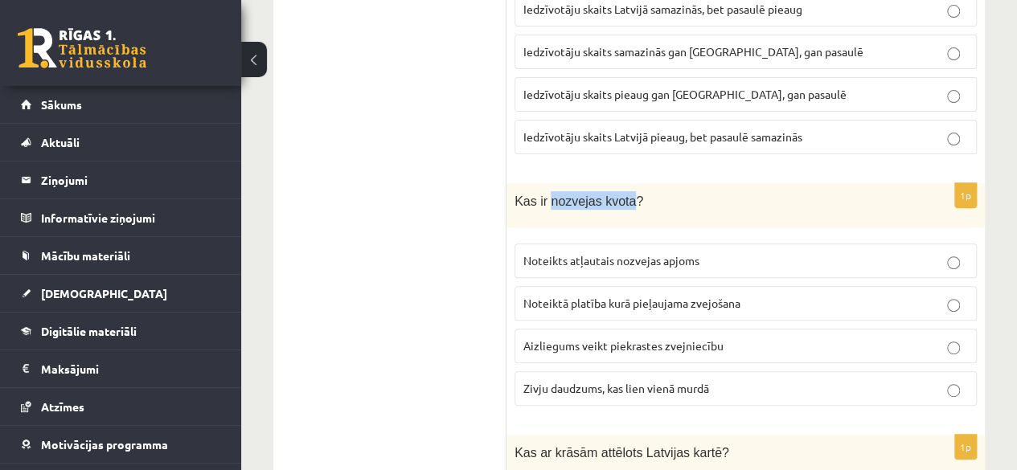
click at [547, 195] on span "Kas ir nozvejas kvota?" at bounding box center [578, 202] width 129 height 14
click at [602, 253] on span "Noteikts atļautais nozvejas apjoms" at bounding box center [611, 260] width 176 height 14
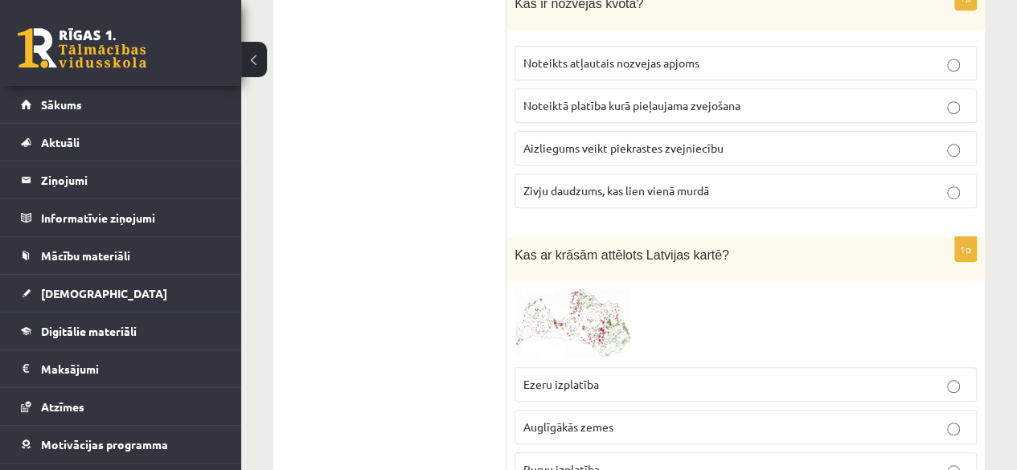
scroll to position [3514, 0]
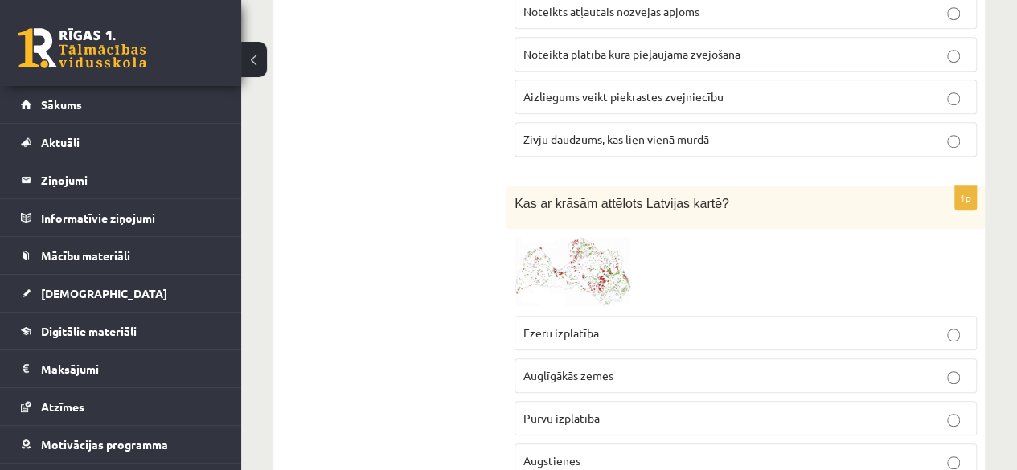
click at [582, 263] on span at bounding box center [576, 276] width 26 height 26
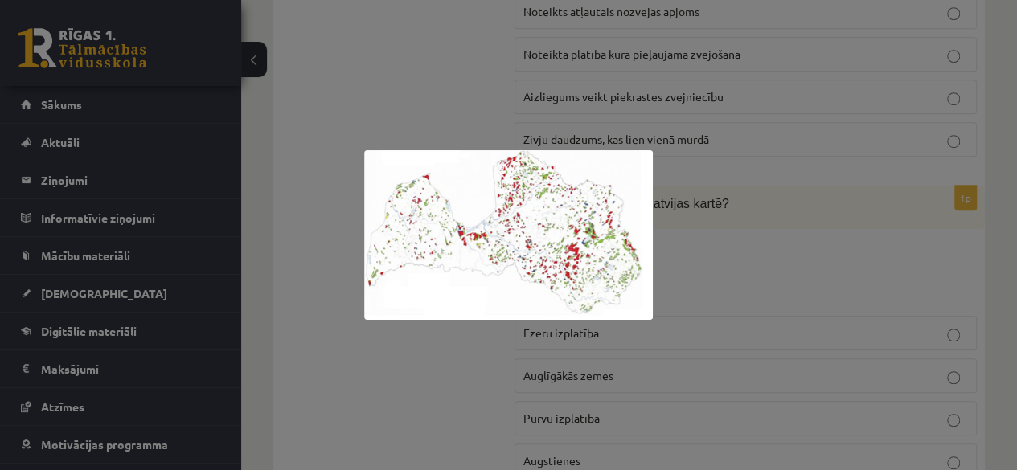
click at [682, 219] on div at bounding box center [508, 235] width 1017 height 470
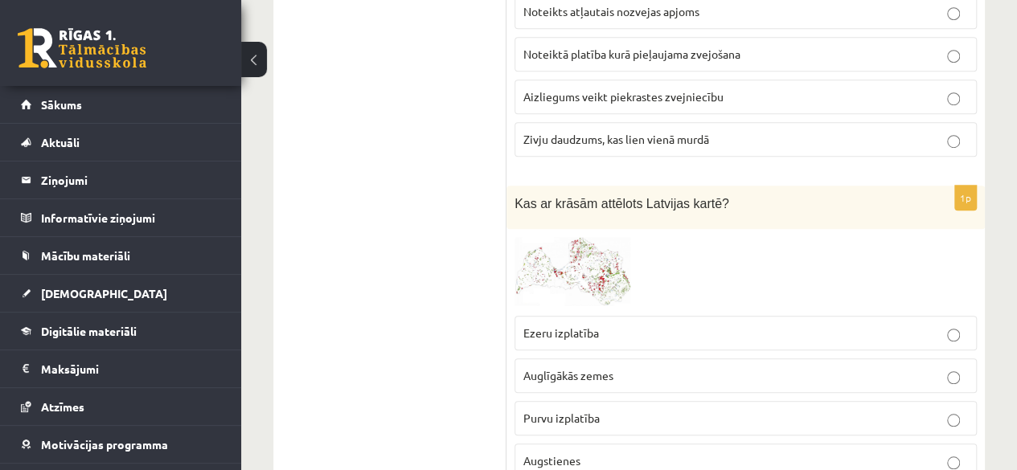
click at [535, 453] on span "Augstienes" at bounding box center [551, 460] width 57 height 14
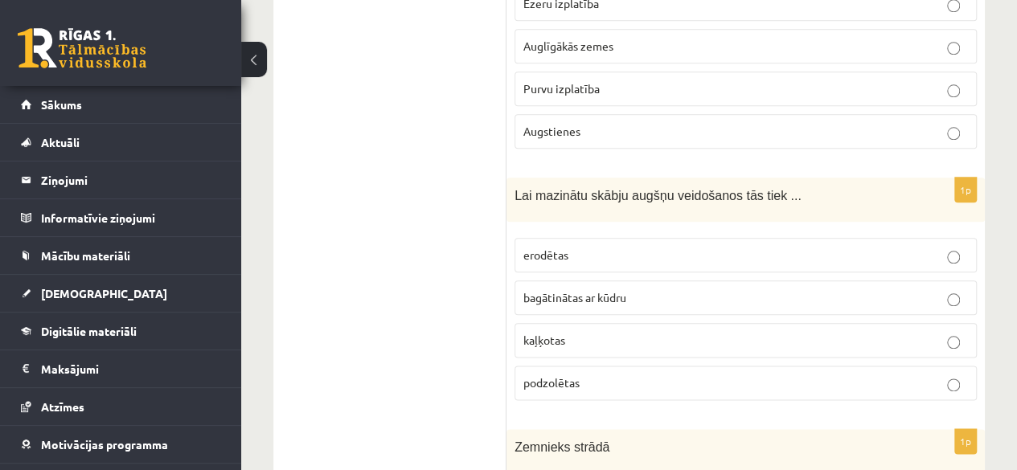
scroll to position [3859, 0]
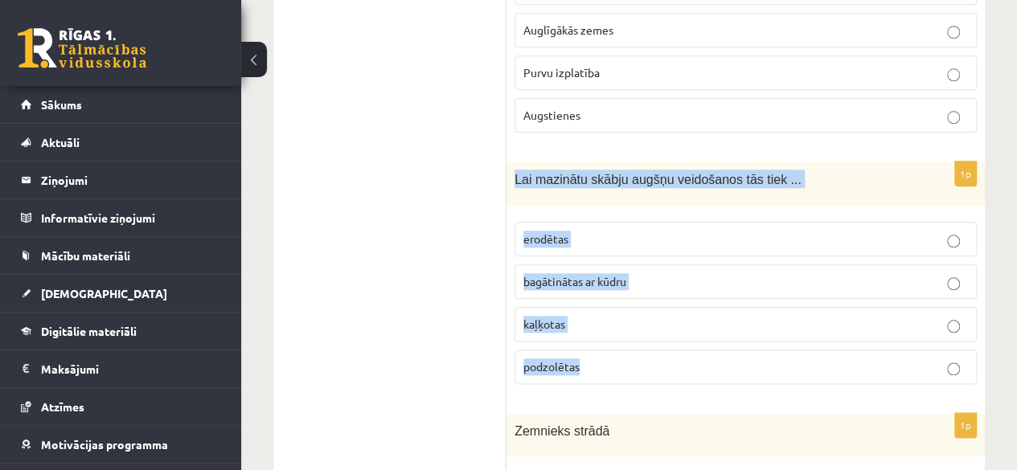
drag, startPoint x: 509, startPoint y: 112, endPoint x: 659, endPoint y: 330, distance: 264.7
click at [659, 330] on form "1p Latvijā augsnes cilmiezi veido... ledāja un tā kušanas ūdeņu nogulumi (galve…" at bounding box center [746, 385] width 446 height 7913
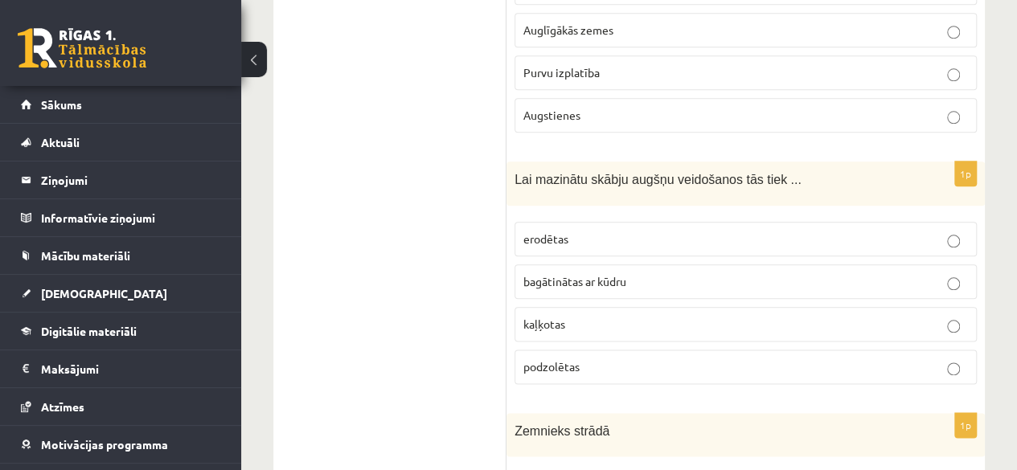
click at [436, 277] on ul "Tests" at bounding box center [397, 385] width 217 height 7913
click at [562, 307] on label "kaļķotas" at bounding box center [745, 324] width 462 height 35
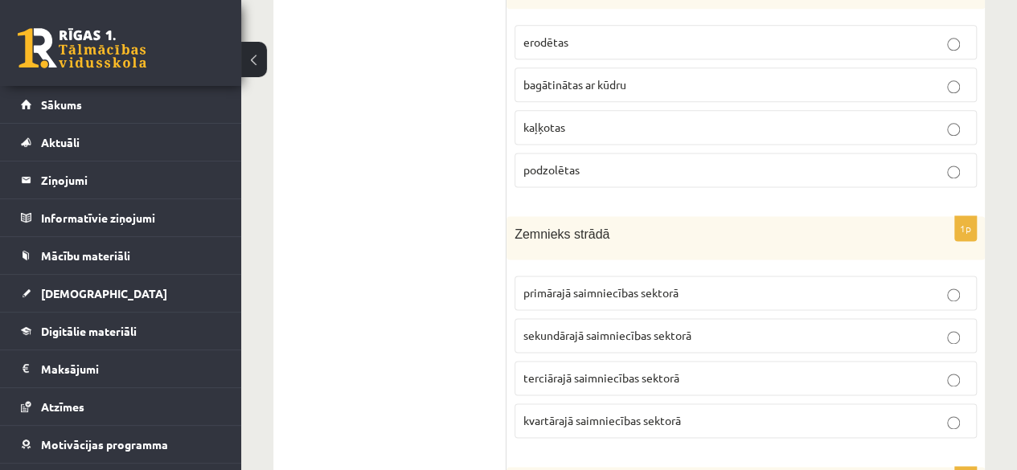
scroll to position [4058, 0]
click at [621, 284] on span "primārajā saimniecības sektorā" at bounding box center [600, 291] width 155 height 14
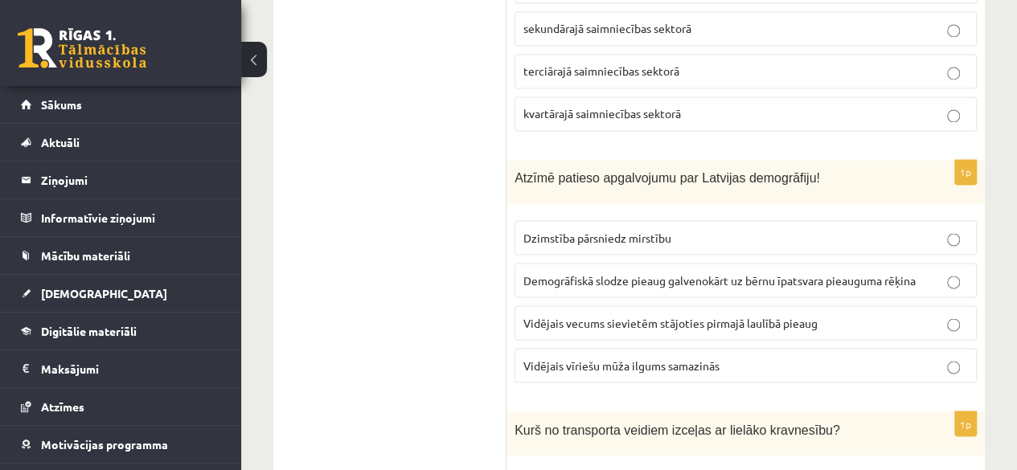
scroll to position [4376, 0]
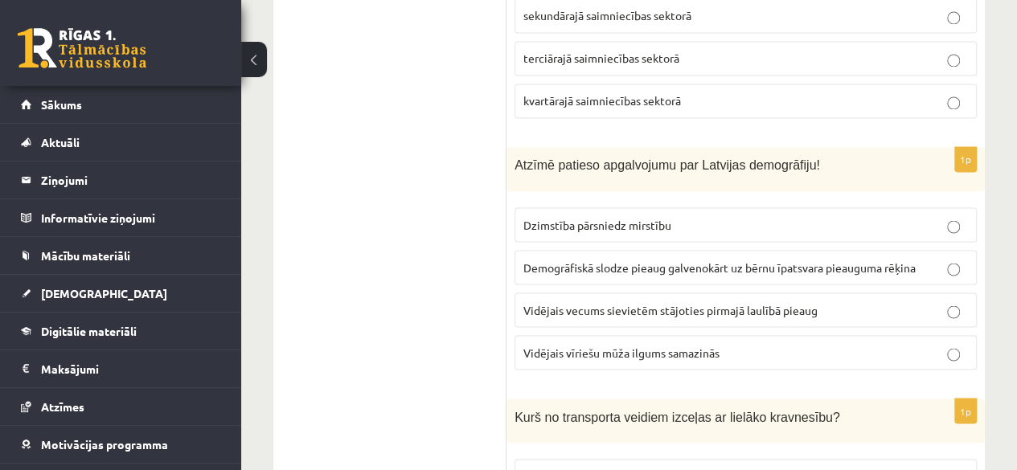
click at [587, 345] on span "Vidējais vīriešu mūža ilgums samazinās" at bounding box center [621, 352] width 196 height 14
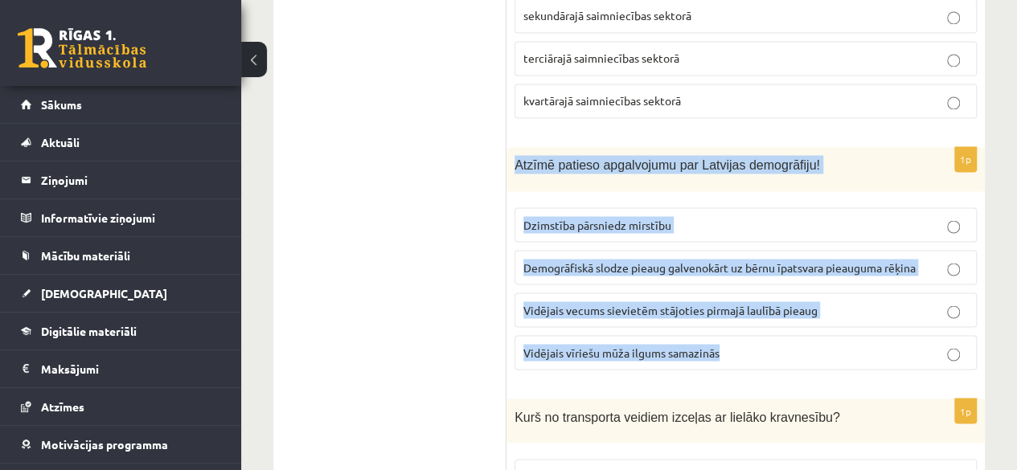
drag, startPoint x: 510, startPoint y: 93, endPoint x: 763, endPoint y: 266, distance: 306.6
click at [763, 266] on div "1p Atzīmē patieso apgalvojumu par Latvijas demogrāfiju! Dzimstība pārsniedz mir…" at bounding box center [745, 265] width 478 height 236
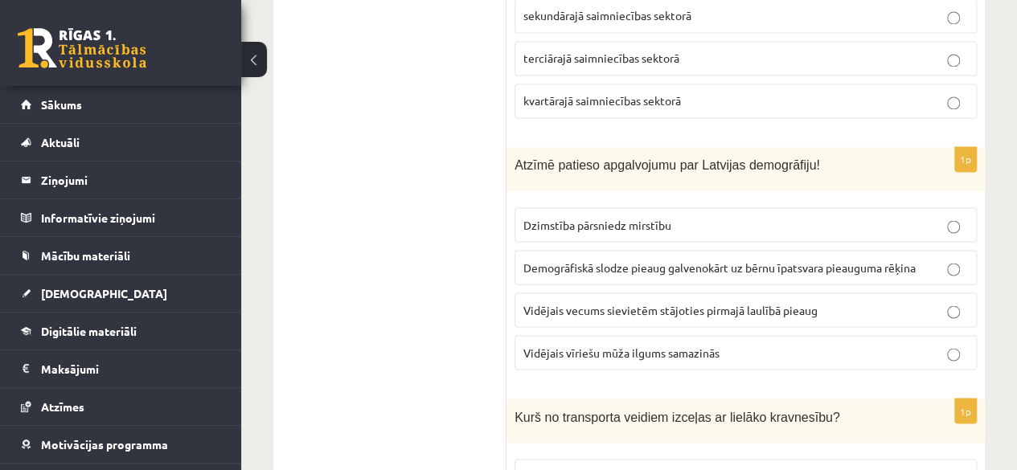
click at [577, 302] on span "Vidējais vecums sievietēm stājoties pirmajā laulībā pieaug" at bounding box center [670, 309] width 294 height 14
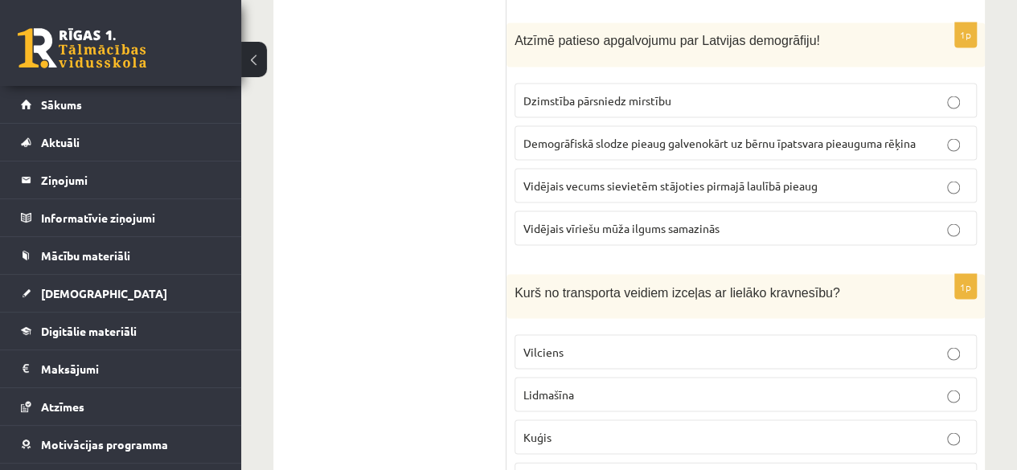
scroll to position [4502, 0]
drag, startPoint x: 450, startPoint y: 252, endPoint x: 403, endPoint y: 265, distance: 49.1
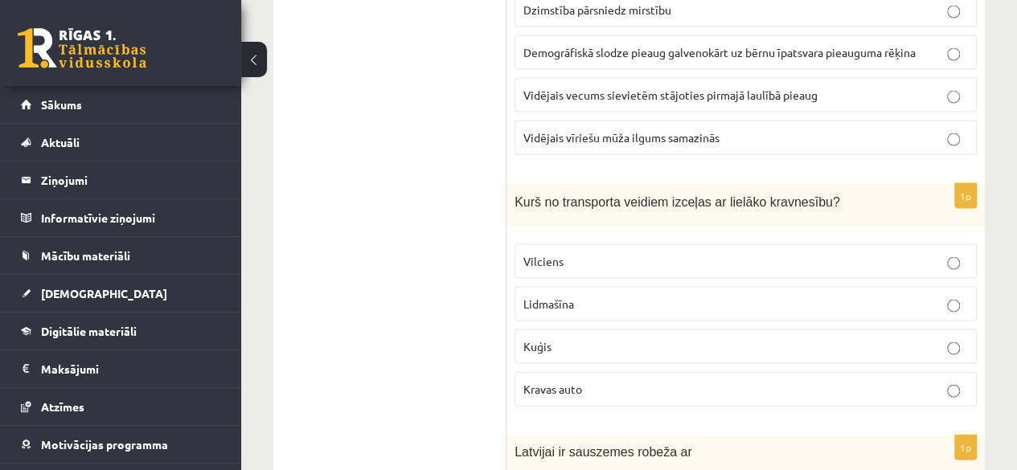
scroll to position [4600, 0]
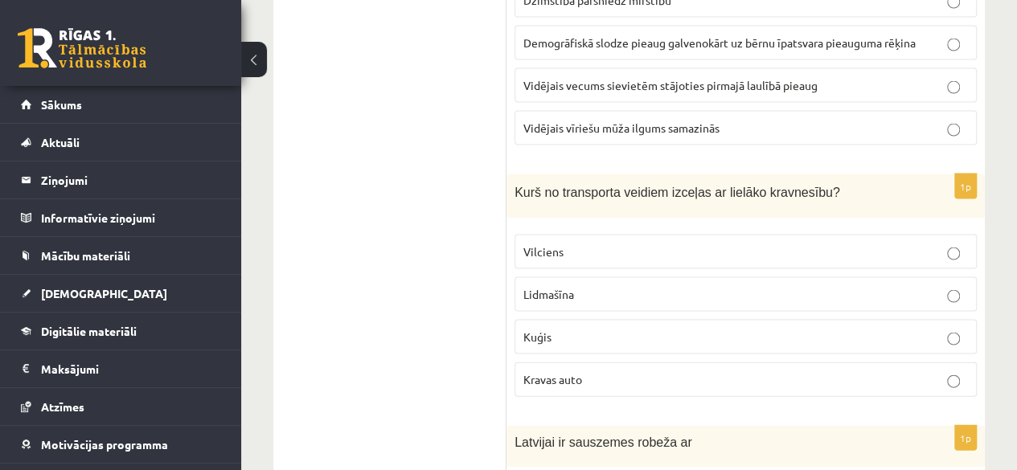
click at [545, 372] on span "Kravas auto" at bounding box center [552, 379] width 59 height 14
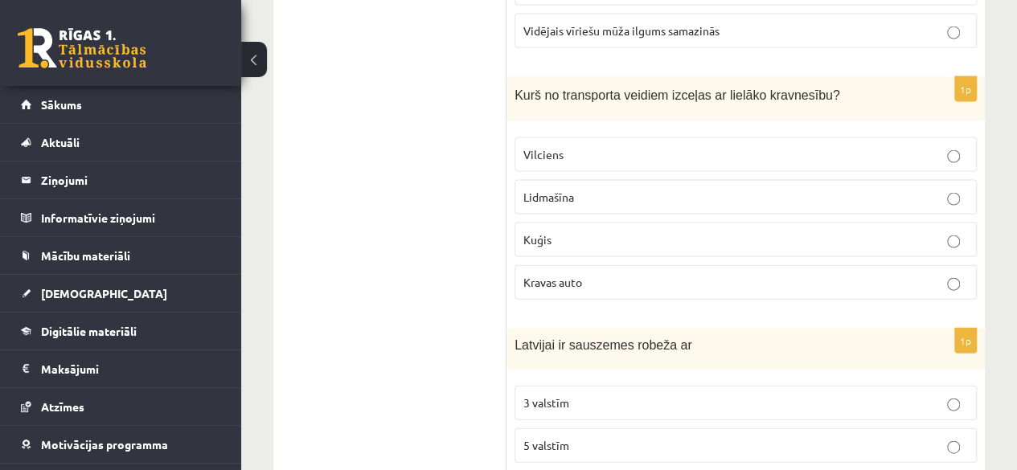
scroll to position [4726, 0]
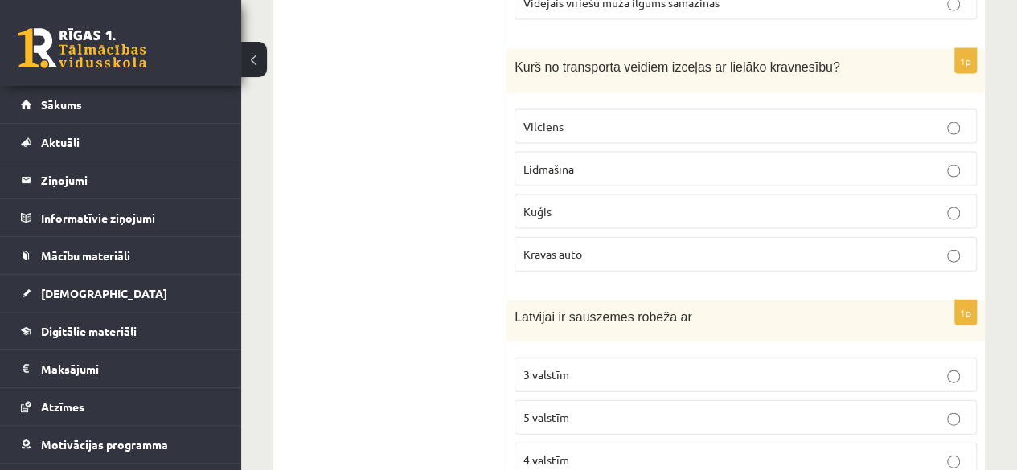
click at [548, 443] on label "4 valstīm" at bounding box center [745, 460] width 462 height 35
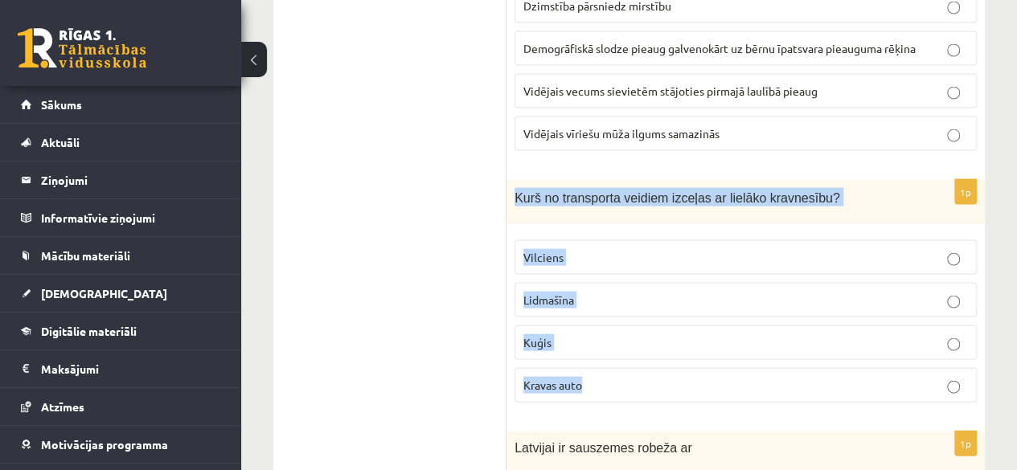
drag, startPoint x: 511, startPoint y: 126, endPoint x: 697, endPoint y: 294, distance: 250.4
click at [697, 294] on div "1p Kurš no transporta veidiem izceļas ar lielāko kravnesību? Vilciens Lidmašīna…" at bounding box center [745, 298] width 478 height 236
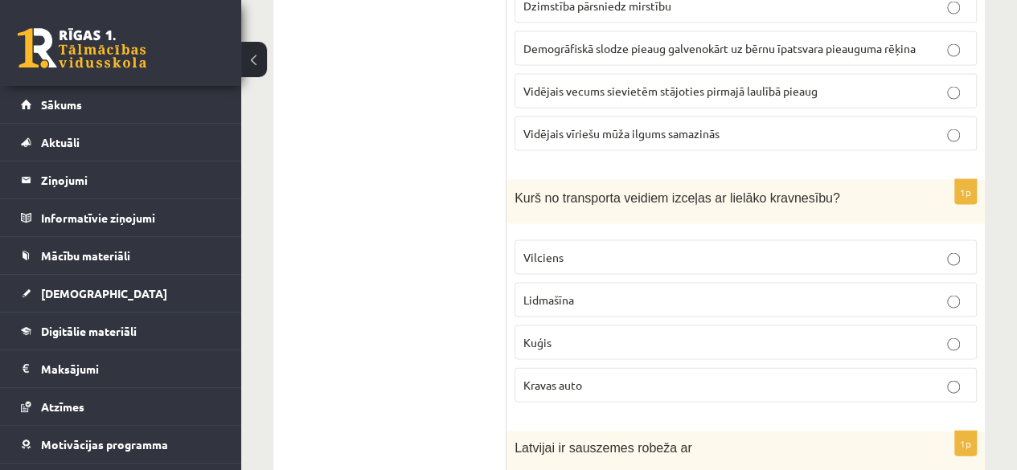
click at [556, 334] on p "Kuģis" at bounding box center [745, 342] width 445 height 17
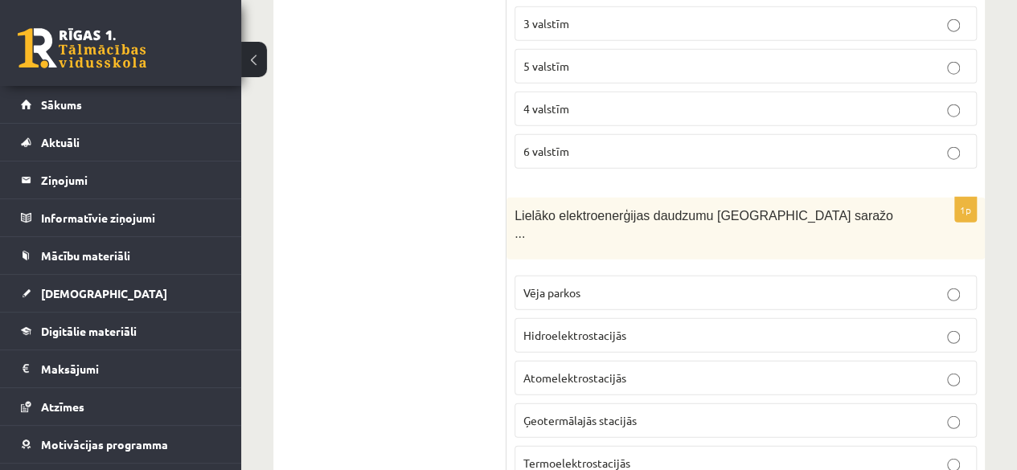
scroll to position [5106, 0]
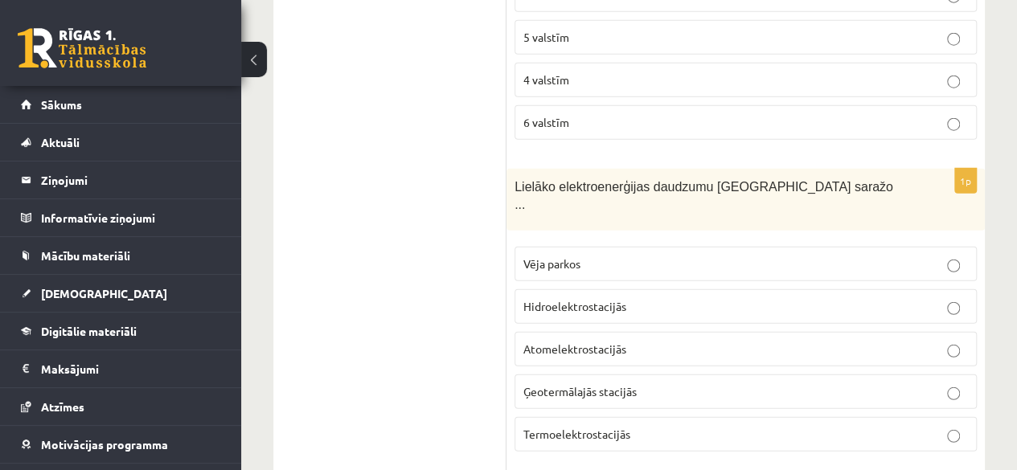
click at [563, 299] on span "Hidroelektrostacijās" at bounding box center [574, 306] width 103 height 14
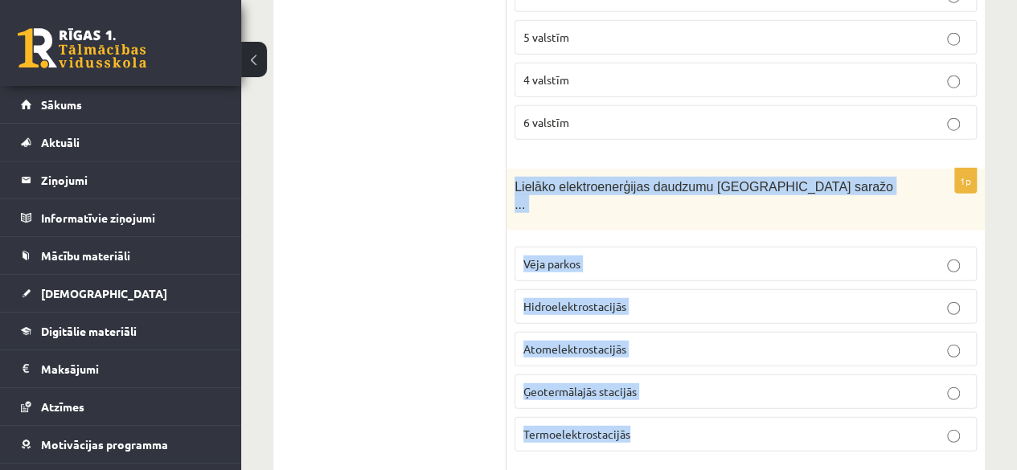
drag, startPoint x: 510, startPoint y: 107, endPoint x: 674, endPoint y: 347, distance: 291.0
click at [674, 347] on div "1p Lielāko elektroenerģijas daudzumu Latvijā saražo ... Vēja parkos Hidroelektr…" at bounding box center [745, 317] width 478 height 296
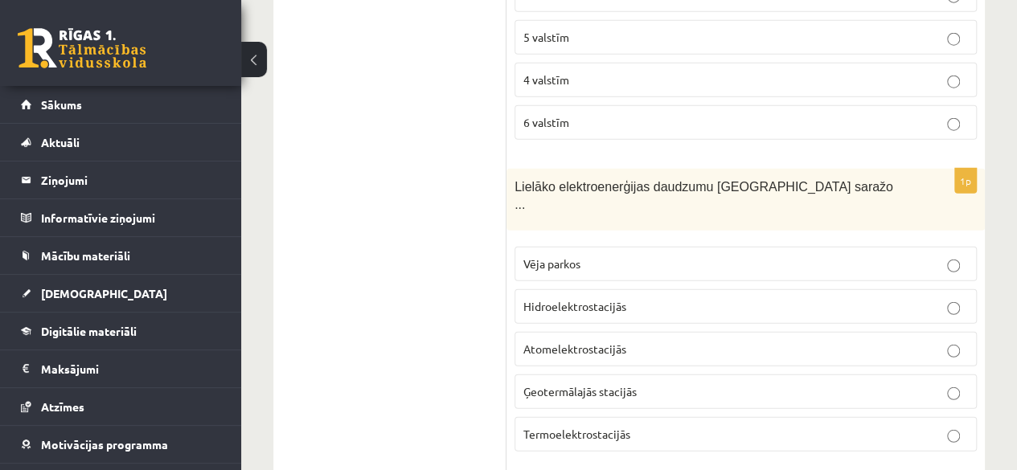
click at [528, 427] on span "Termoelektrostacijās" at bounding box center [576, 434] width 107 height 14
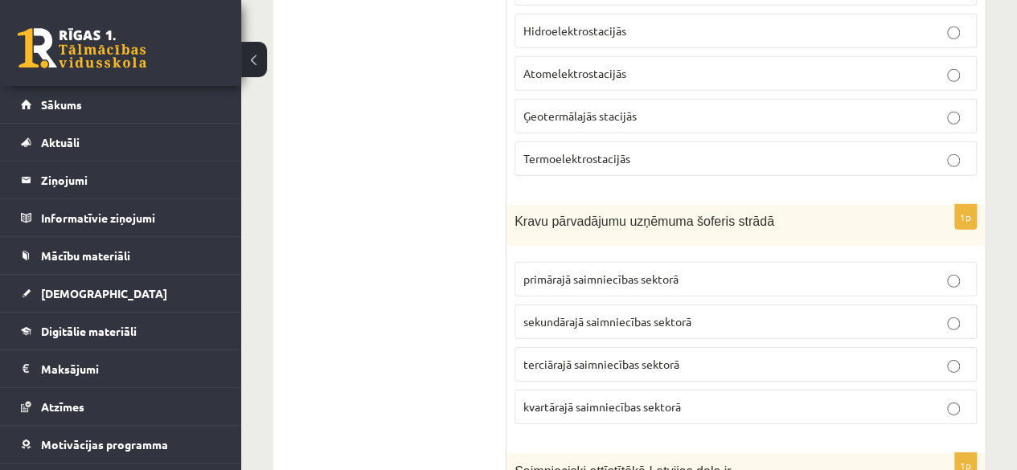
scroll to position [5410, 0]
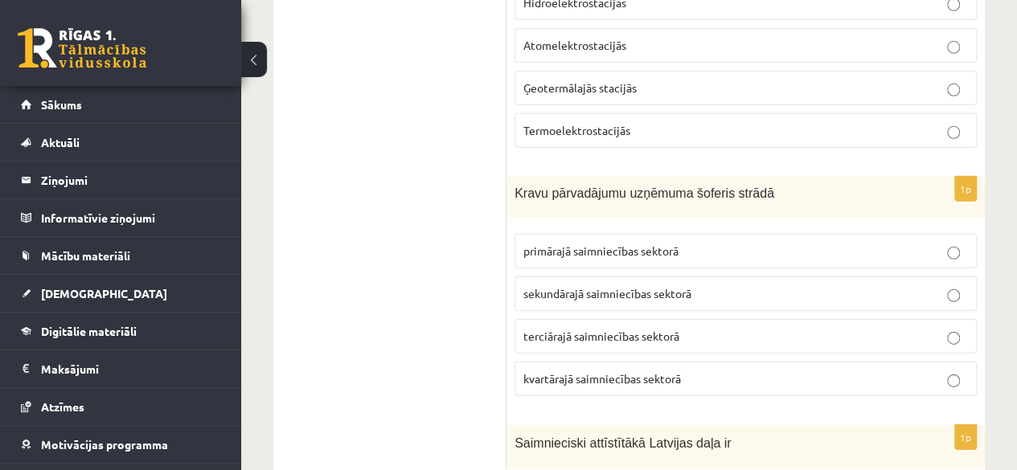
click at [584, 286] on span "sekundārajā saimniecības sektorā" at bounding box center [607, 293] width 168 height 14
click at [568, 329] on span "terciārajā saimniecības sektorā" at bounding box center [601, 336] width 156 height 14
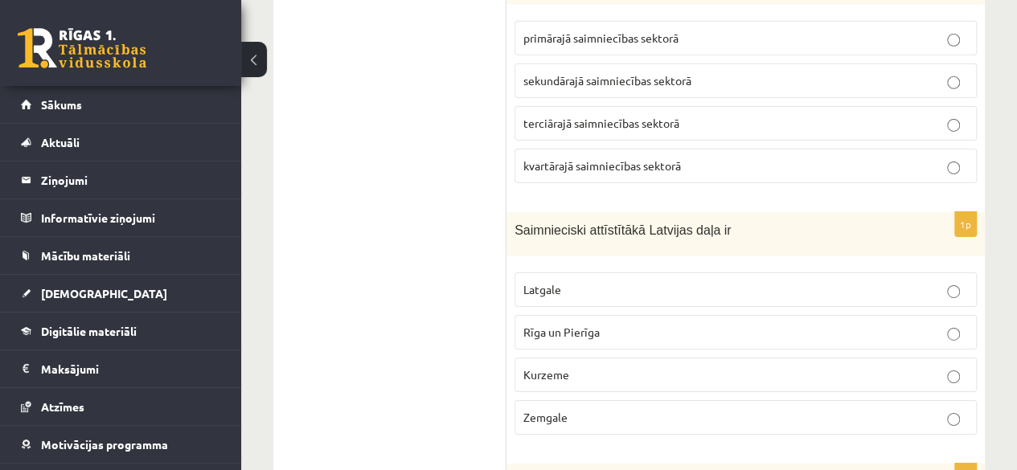
scroll to position [5629, 0]
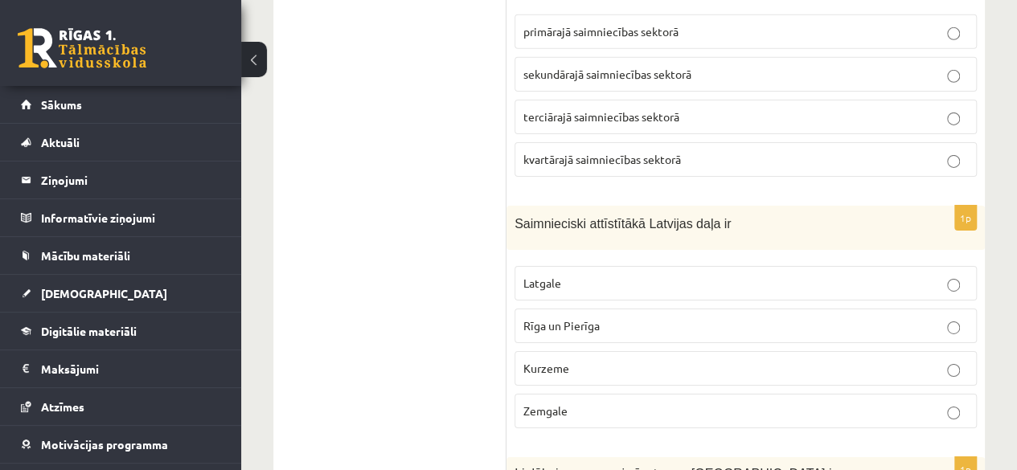
click at [568, 318] on p "Rīga un Pierīga" at bounding box center [745, 326] width 445 height 17
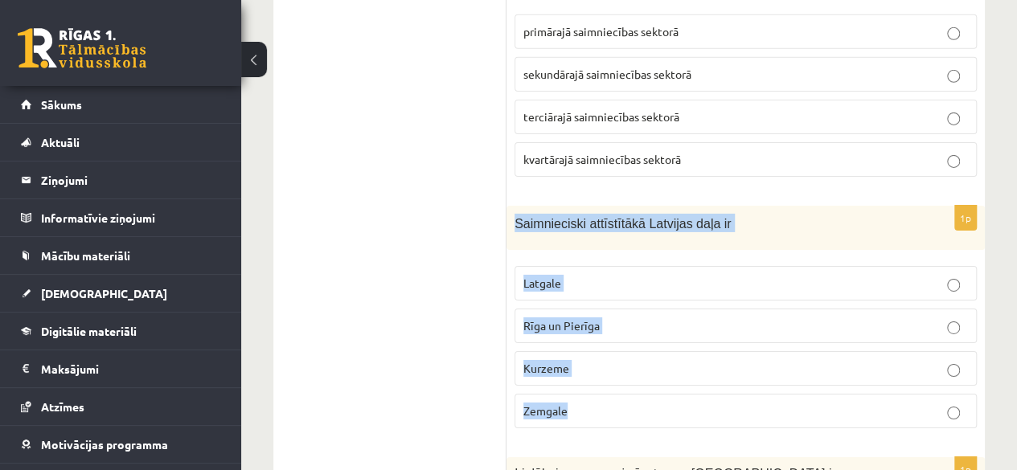
drag, startPoint x: 511, startPoint y: 118, endPoint x: 629, endPoint y: 325, distance: 238.0
click at [629, 325] on div "1p Saimnieciski attīstītākā Latvijas daļa ir Latgale Rīga un Pierīga Kurzeme Ze…" at bounding box center [745, 324] width 478 height 236
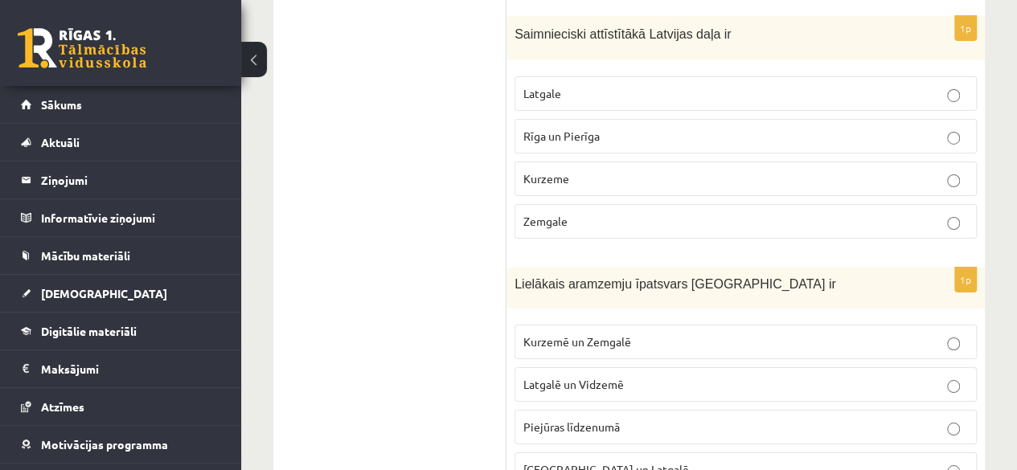
scroll to position [5860, 0]
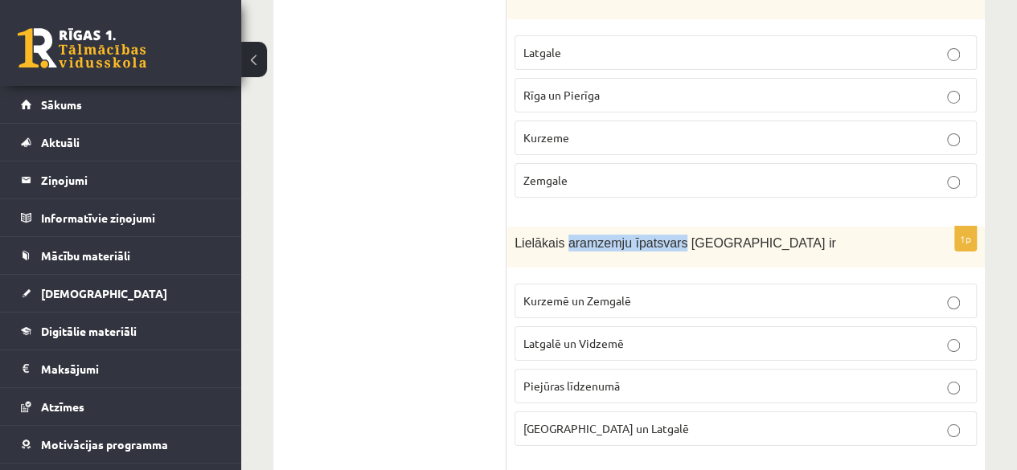
drag, startPoint x: 562, startPoint y: 134, endPoint x: 667, endPoint y: 149, distance: 106.3
click at [667, 227] on div "Lielākais aramzemju īpatsvars [GEOGRAPHIC_DATA] ir" at bounding box center [745, 247] width 478 height 41
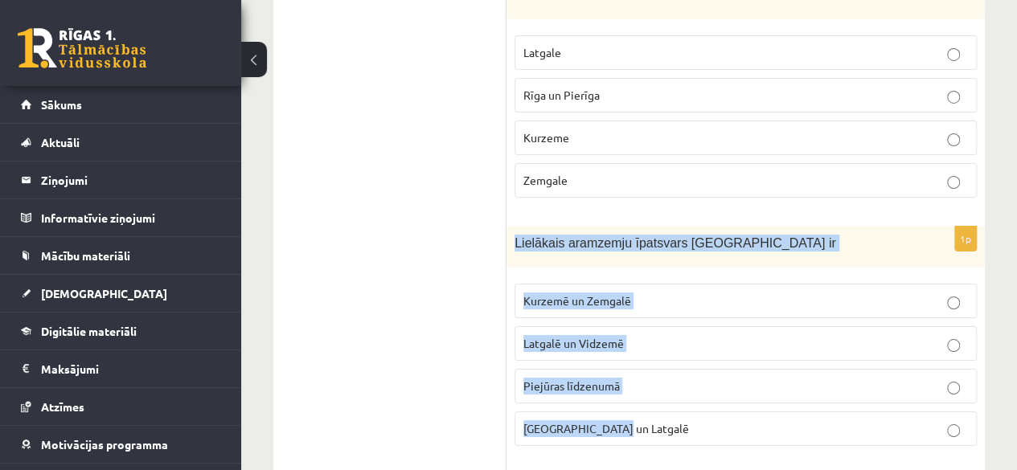
drag, startPoint x: 516, startPoint y: 134, endPoint x: 710, endPoint y: 343, distance: 285.0
click at [710, 343] on div "1p Lielākais aramzemju īpatsvars Latvijā ir Kurzemē un Zemgalē Latgalē un Vidze…" at bounding box center [745, 343] width 478 height 232
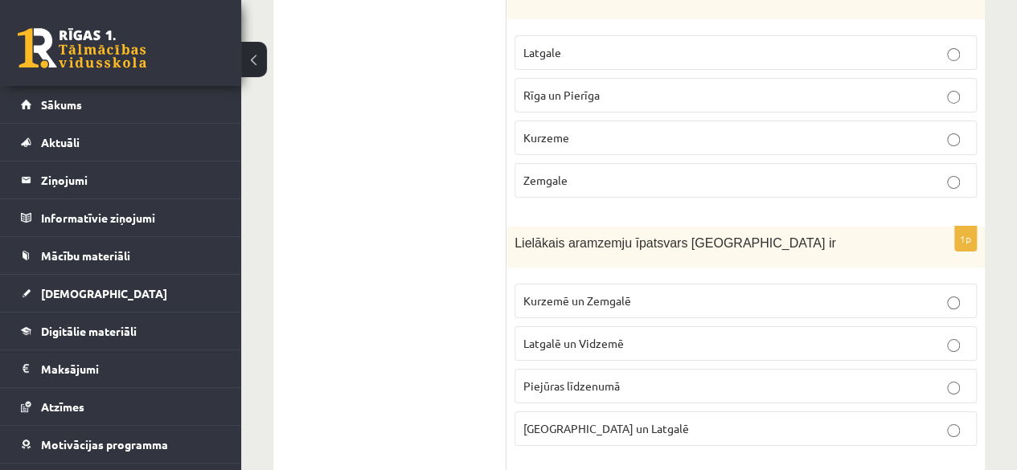
click at [555, 284] on label "Kurzemē un Zemgalē" at bounding box center [745, 301] width 462 height 35
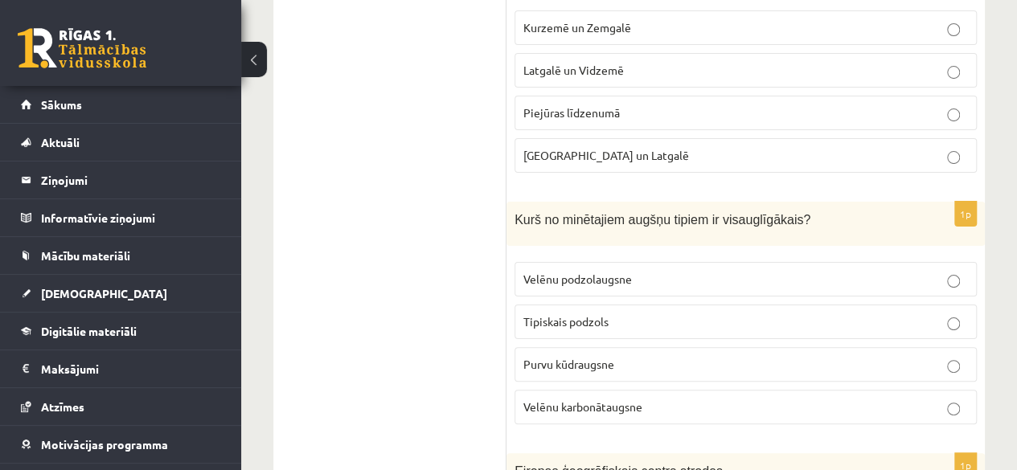
scroll to position [6137, 0]
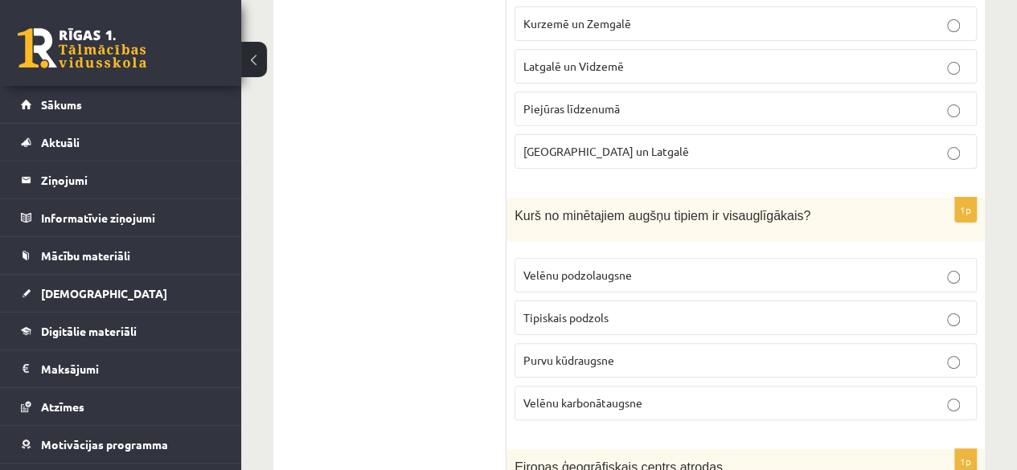
click at [584, 301] on label "Tipiskais podzols" at bounding box center [745, 318] width 462 height 35
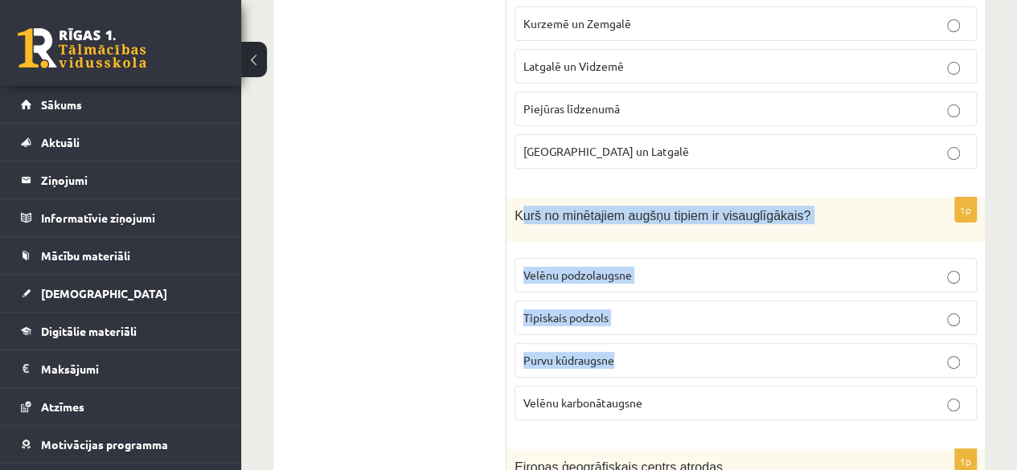
drag, startPoint x: 519, startPoint y: 115, endPoint x: 670, endPoint y: 260, distance: 209.8
click at [670, 260] on div "1p Kurš no minētajiem augšņu tipiem ir visauglīgākais? Velēnu podzolaugsne Tipi…" at bounding box center [745, 316] width 478 height 236
drag, startPoint x: 493, startPoint y: 131, endPoint x: 723, endPoint y: 283, distance: 276.2
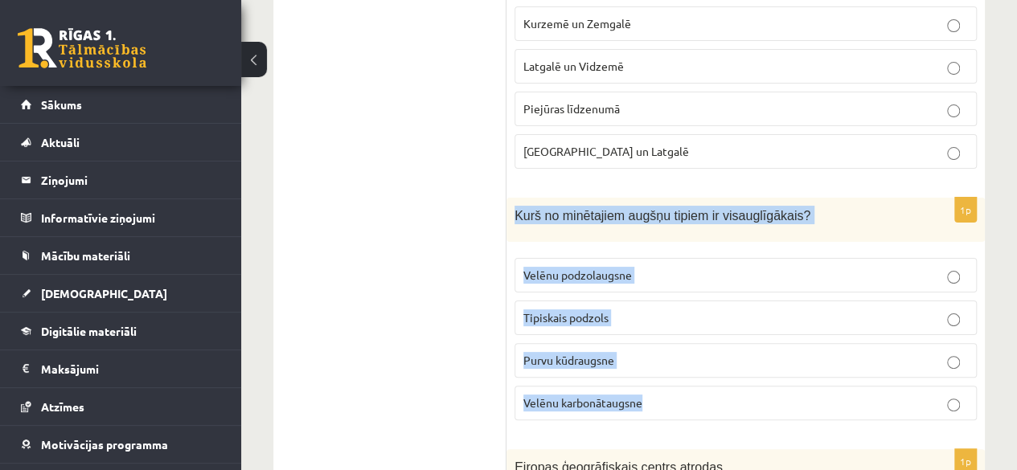
drag, startPoint x: 508, startPoint y: 98, endPoint x: 727, endPoint y: 313, distance: 306.4
click at [727, 313] on div "1p Kurš no minētajiem augšņu tipiem ir visauglīgākais? Velēnu podzolaugsne Tipi…" at bounding box center [745, 316] width 478 height 236
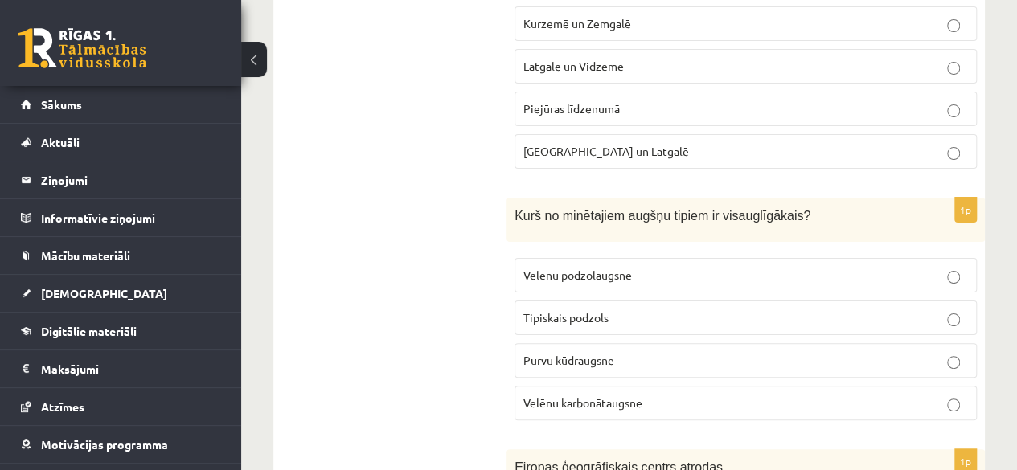
click at [569, 395] on span "Velēnu karbonātaugsne" at bounding box center [582, 402] width 119 height 14
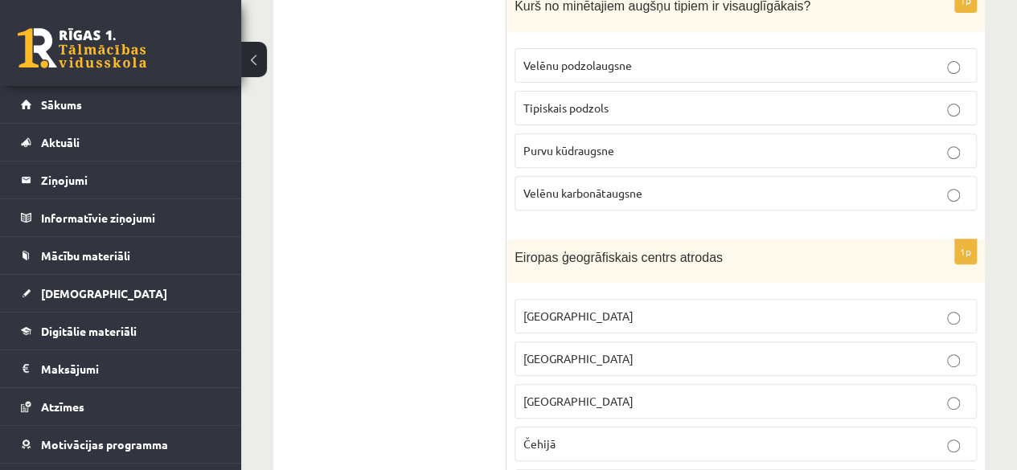
scroll to position [6380, 0]
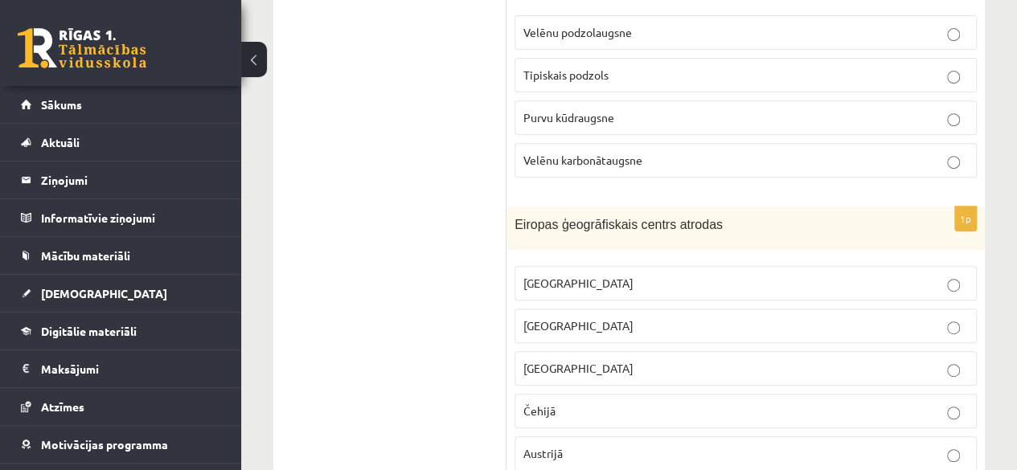
click at [580, 445] on p "Austrijā" at bounding box center [745, 453] width 445 height 17
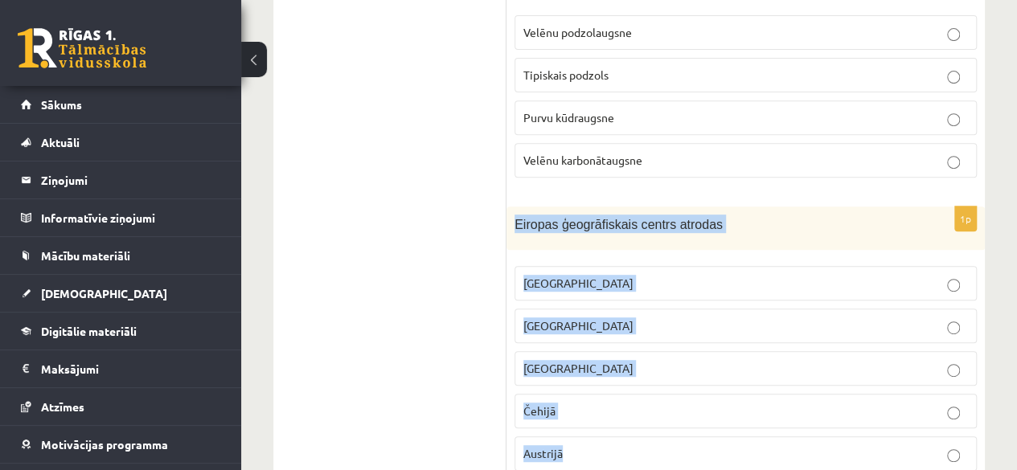
drag, startPoint x: 514, startPoint y: 112, endPoint x: 658, endPoint y: 365, distance: 291.2
click at [658, 365] on div "1p Eiropas ģeogrāfiskais centrs atrodas Latvijā Lietuvā Vācijā Čehijā Austrijā" at bounding box center [745, 346] width 478 height 278
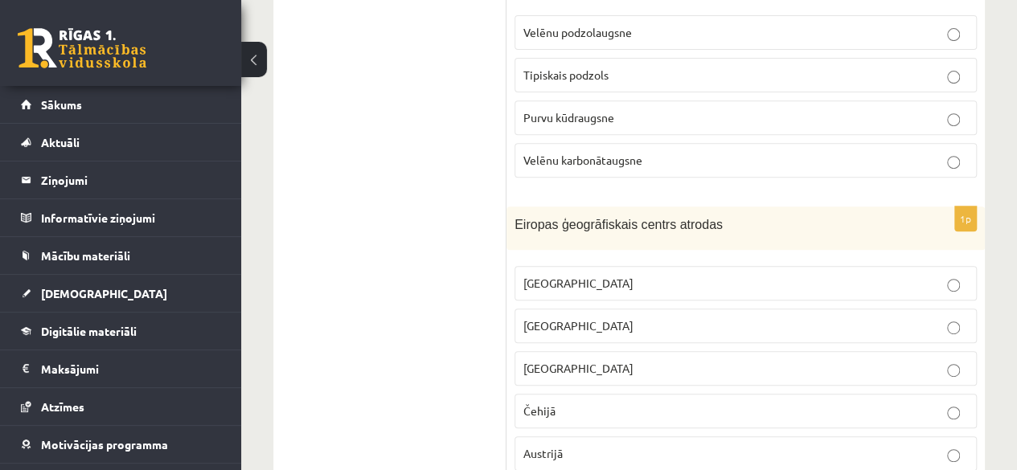
click at [561, 275] on p "[GEOGRAPHIC_DATA]" at bounding box center [745, 283] width 445 height 17
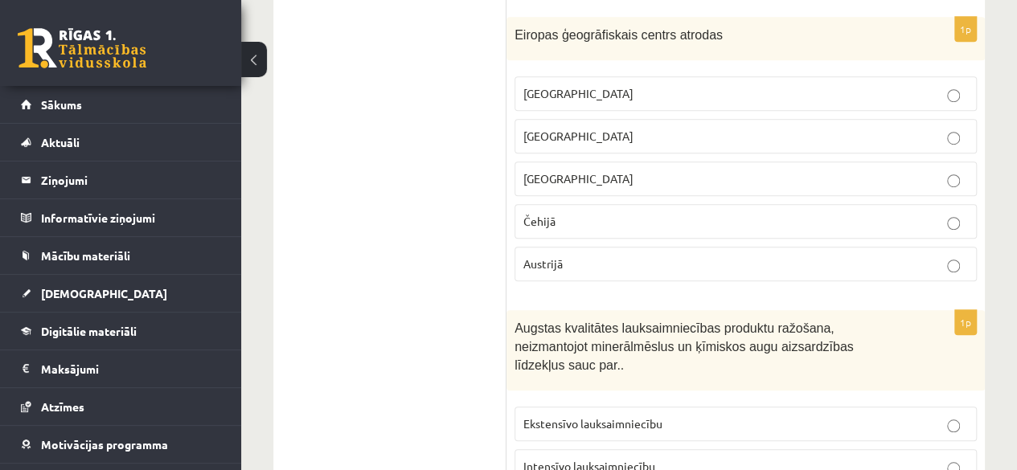
scroll to position [6686, 0]
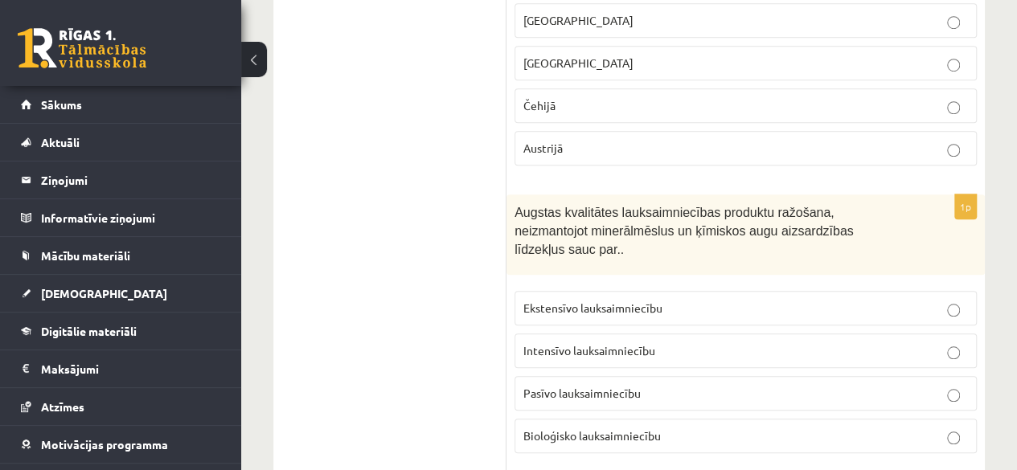
click at [709, 428] on p "Bioloģisko lauksaimniecību" at bounding box center [745, 436] width 445 height 17
drag, startPoint x: 500, startPoint y: 88, endPoint x: 717, endPoint y: 306, distance: 308.1
drag, startPoint x: 500, startPoint y: 92, endPoint x: 621, endPoint y: 293, distance: 234.4
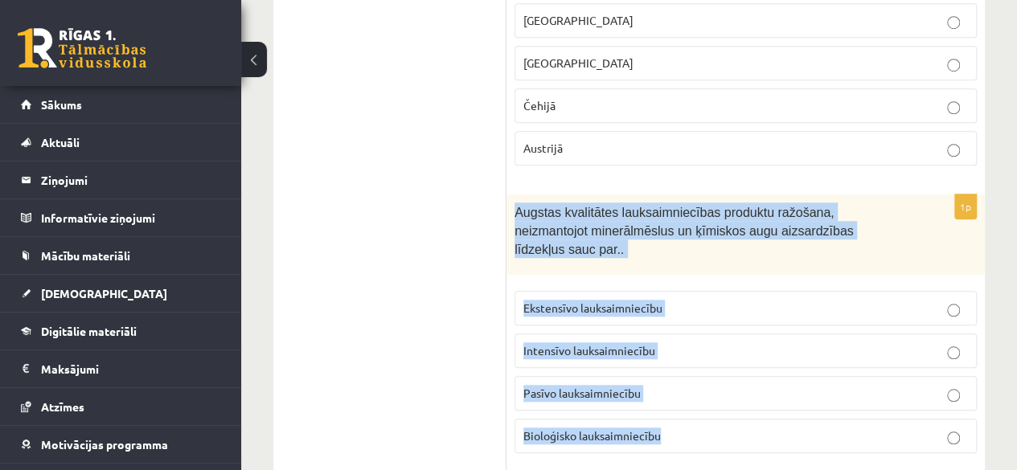
drag, startPoint x: 516, startPoint y: 98, endPoint x: 691, endPoint y: 294, distance: 262.5
click at [691, 294] on div "1p Augstas kvalitātes lauksaimniecības produktu ražošana, neizmantojot minerālm…" at bounding box center [745, 331] width 478 height 272
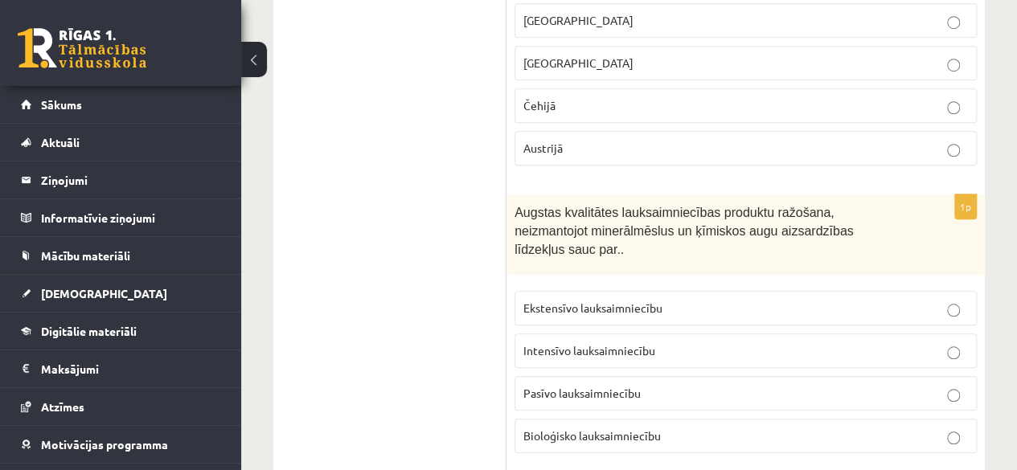
drag, startPoint x: 481, startPoint y: 252, endPoint x: 421, endPoint y: 259, distance: 59.9
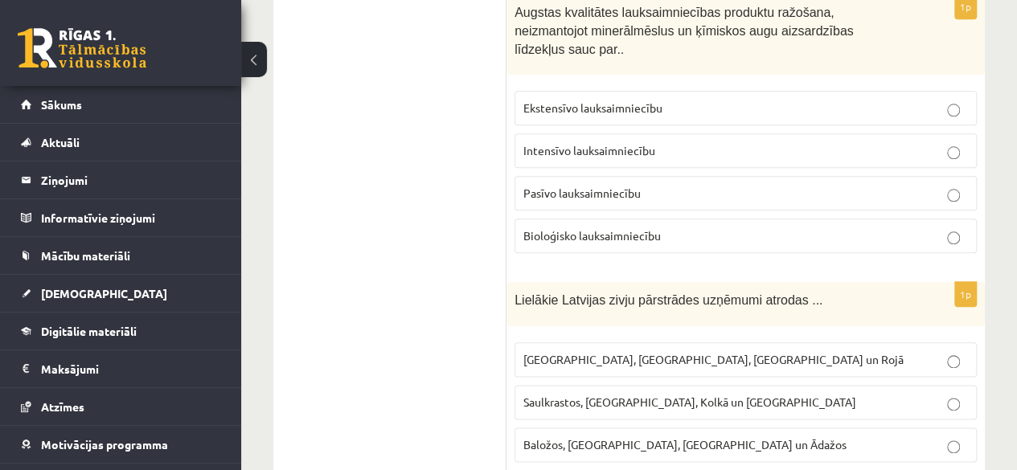
scroll to position [6887, 0]
drag, startPoint x: 510, startPoint y: 161, endPoint x: 740, endPoint y: 160, distance: 229.9
click at [740, 281] on div "Lielākie Latvijas zivju pārstrādes uzņēmumi atrodas ..." at bounding box center [745, 303] width 478 height 44
click at [535, 394] on span "Saulkrastos, [GEOGRAPHIC_DATA], Kolkā un [GEOGRAPHIC_DATA]" at bounding box center [689, 401] width 333 height 14
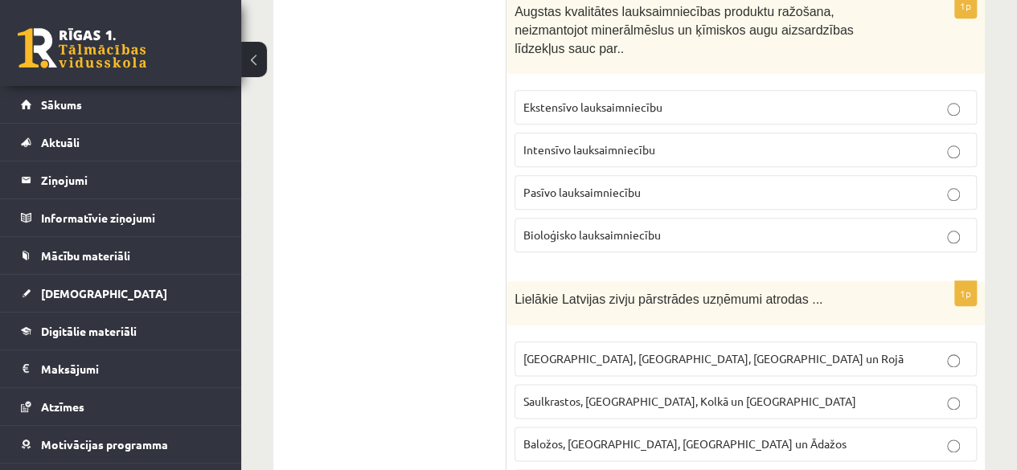
click at [527, 350] on p "[GEOGRAPHIC_DATA], [GEOGRAPHIC_DATA], [GEOGRAPHIC_DATA] un Rojā" at bounding box center [745, 358] width 445 height 17
drag, startPoint x: 497, startPoint y: 162, endPoint x: 695, endPoint y: 314, distance: 249.4
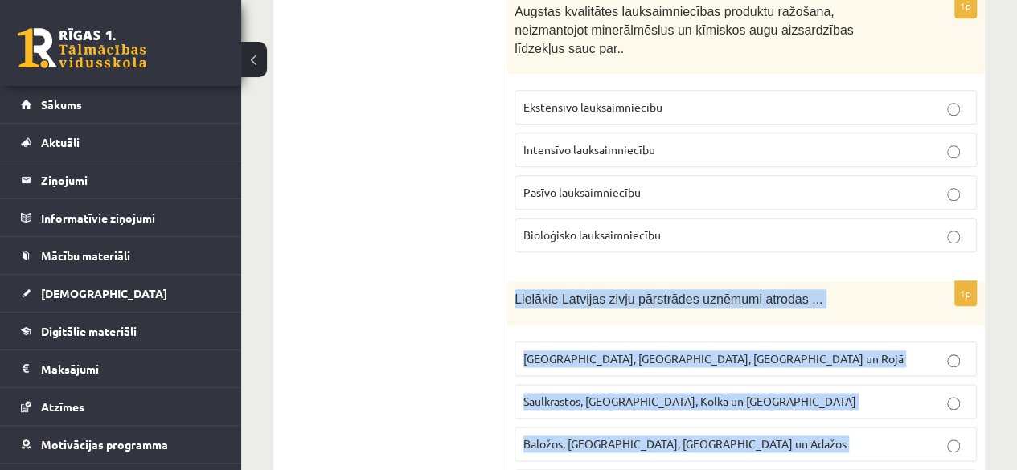
drag, startPoint x: 514, startPoint y: 170, endPoint x: 779, endPoint y: 380, distance: 338.7
click at [779, 380] on div "1p Lielākie Latvijas zivju pārstrādes uzņēmumi atrodas ... Rīgā, Liepājā, Salac…" at bounding box center [745, 399] width 478 height 236
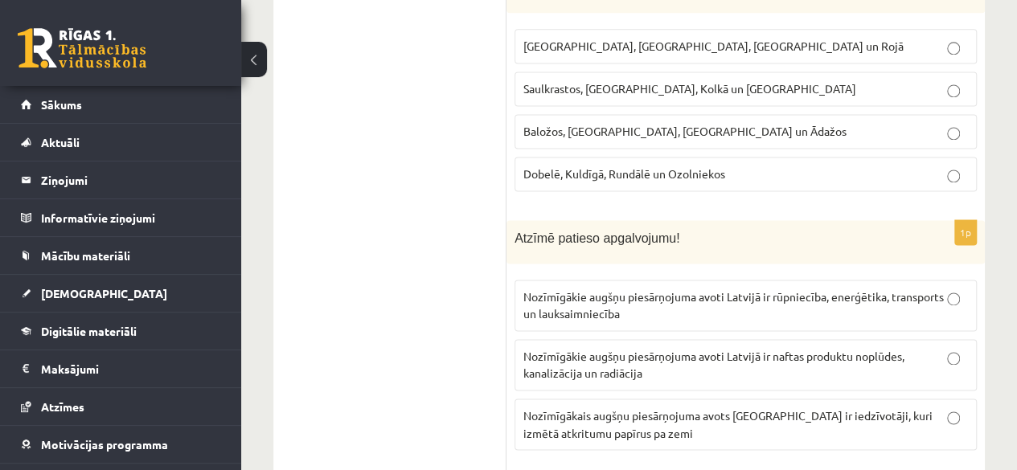
scroll to position [7199, 0]
click at [659, 290] on span "Nozīmīgākie augšņu piesārņojuma avoti Latvijā ir rūpniecība, enerģētika, transp…" at bounding box center [733, 305] width 420 height 31
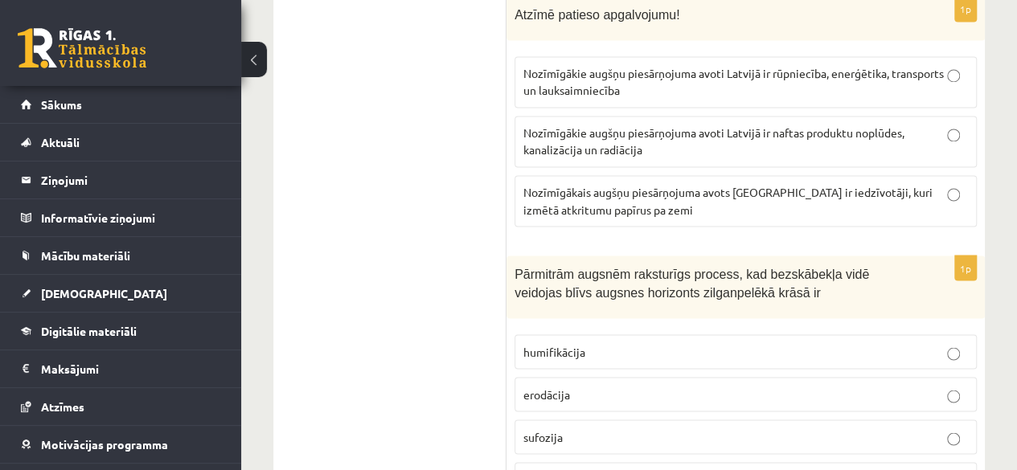
scroll to position [7447, 0]
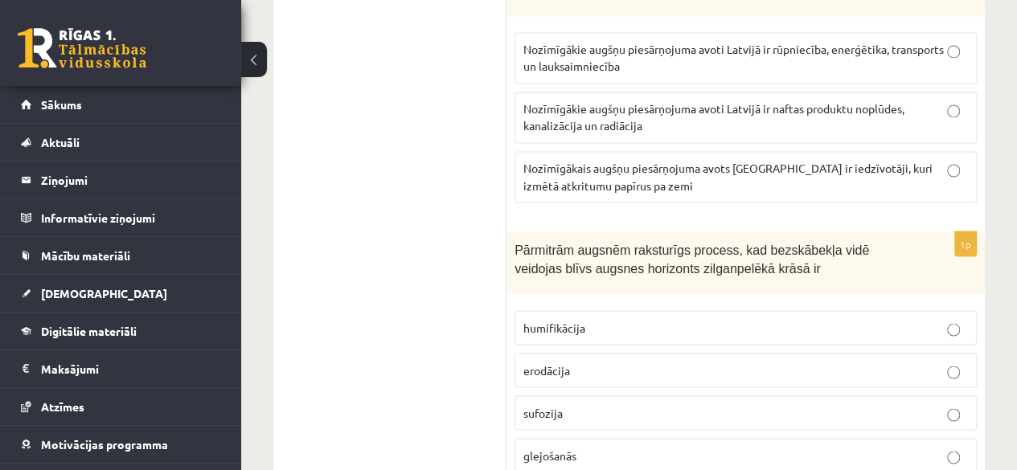
drag, startPoint x: 486, startPoint y: 107, endPoint x: 674, endPoint y: 277, distance: 253.2
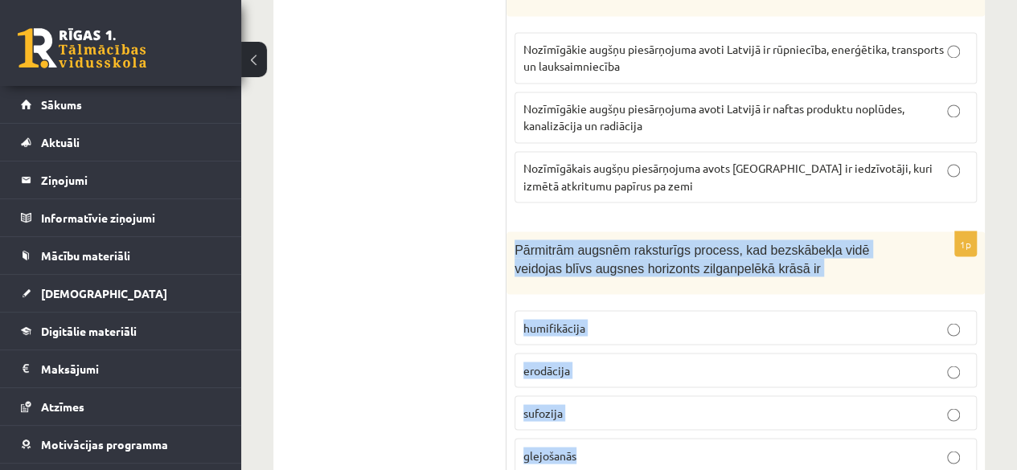
drag, startPoint x: 513, startPoint y: 102, endPoint x: 684, endPoint y: 323, distance: 279.6
click at [684, 323] on div "1p Pārmitrām augsnēm raksturīgs process, kad bezskābekļa vidē veidojas blīvs au…" at bounding box center [745, 358] width 478 height 253
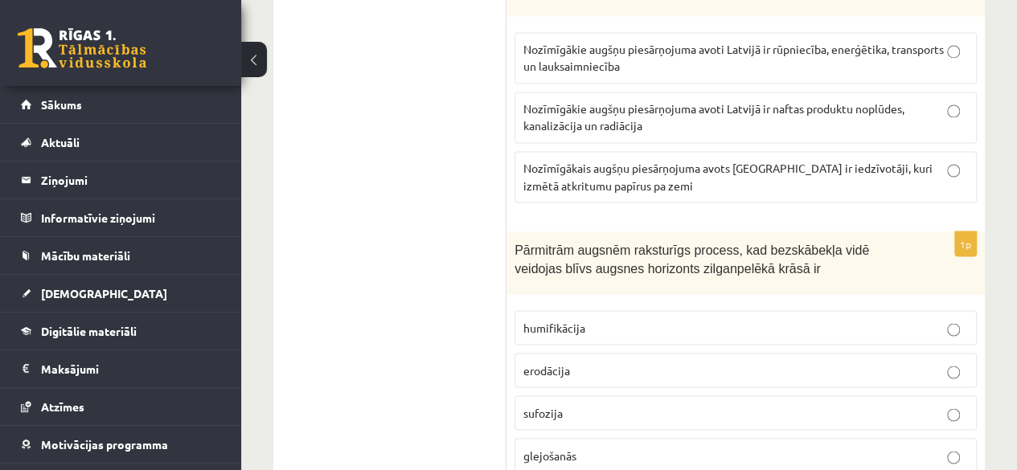
click at [605, 447] on p "glejošanās" at bounding box center [745, 455] width 445 height 17
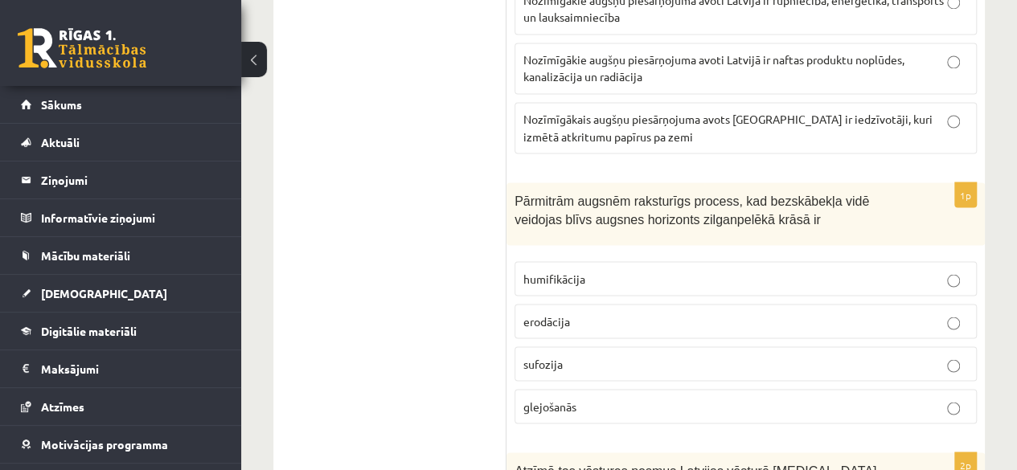
scroll to position [7637, 0]
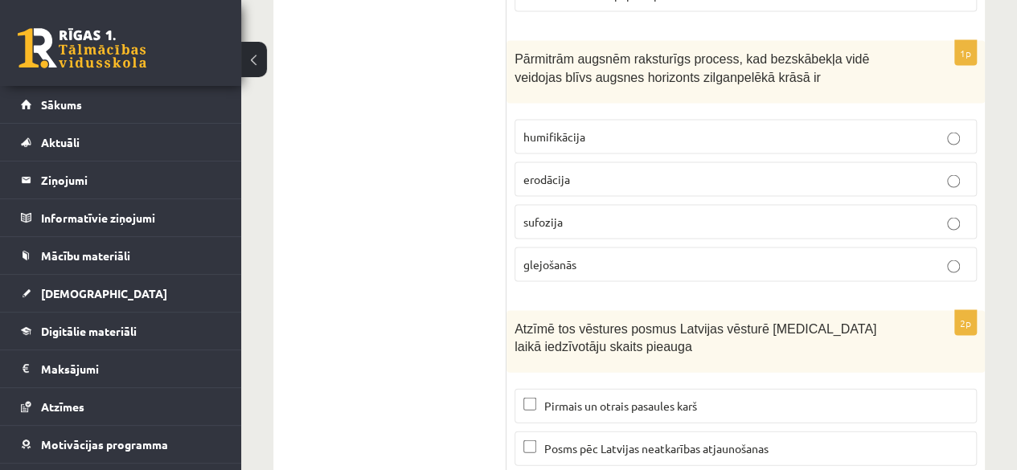
click at [580, 441] on span "Posms pēc Latvijas neatkarības atjaunošanas" at bounding box center [656, 448] width 224 height 14
drag, startPoint x: 505, startPoint y: 181, endPoint x: 650, endPoint y: 359, distance: 229.1
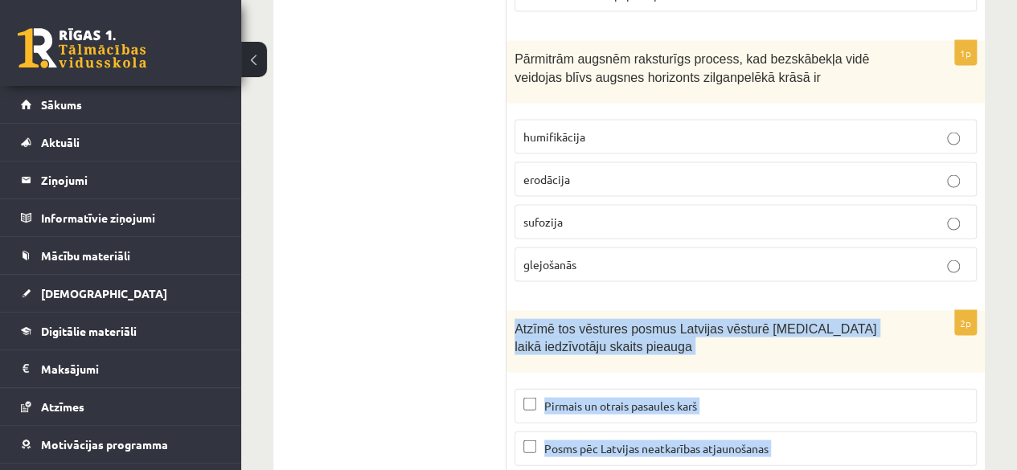
drag, startPoint x: 511, startPoint y: 188, endPoint x: 820, endPoint y: 411, distance: 380.6
click at [820, 411] on div "2p Atzīmē tos vēstures posmus Latvijas vēsturē kuru laikā iedzīvotāju skaits pi…" at bounding box center [745, 437] width 478 height 253
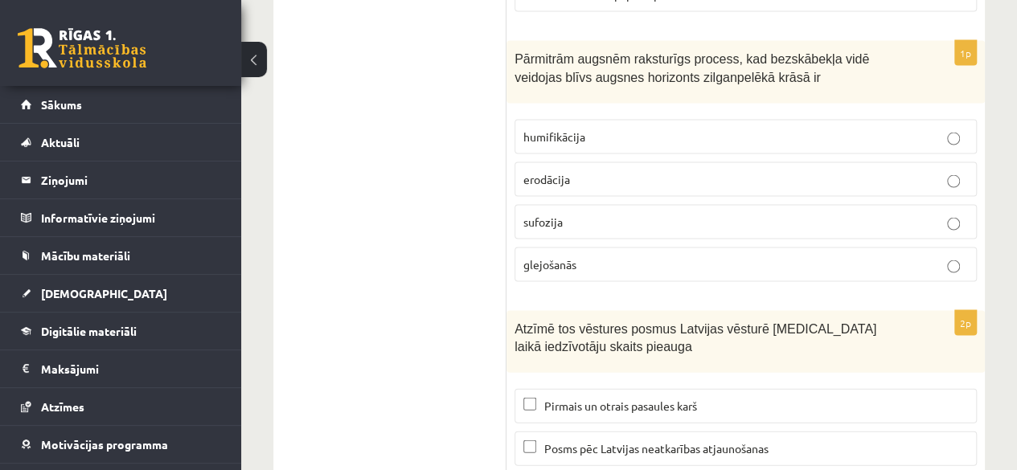
click at [585, 432] on label "Posms pēc Latvijas neatkarības atjaunošanas" at bounding box center [745, 449] width 462 height 35
click at [587, 441] on span "Posms pēc Latvijas neatkarības atjaunošanas" at bounding box center [656, 448] width 224 height 14
click at [589, 441] on span "Posms pēc Latvijas neatkarības atjaunošanas" at bounding box center [656, 448] width 224 height 14
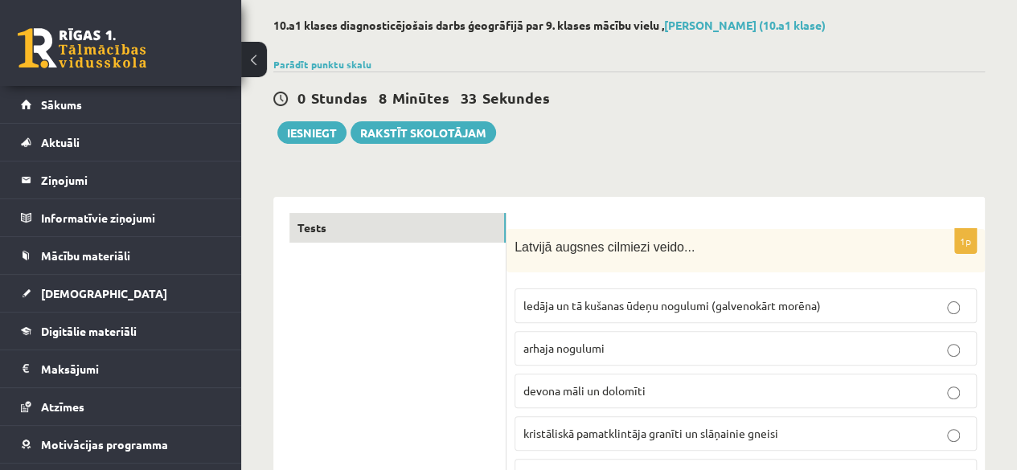
scroll to position [0, 0]
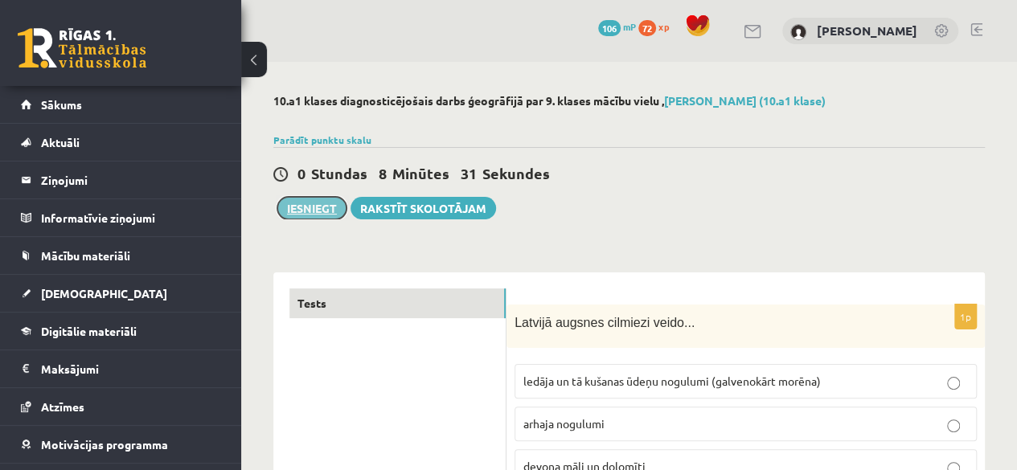
click at [301, 206] on button "Iesniegt" at bounding box center [311, 208] width 69 height 23
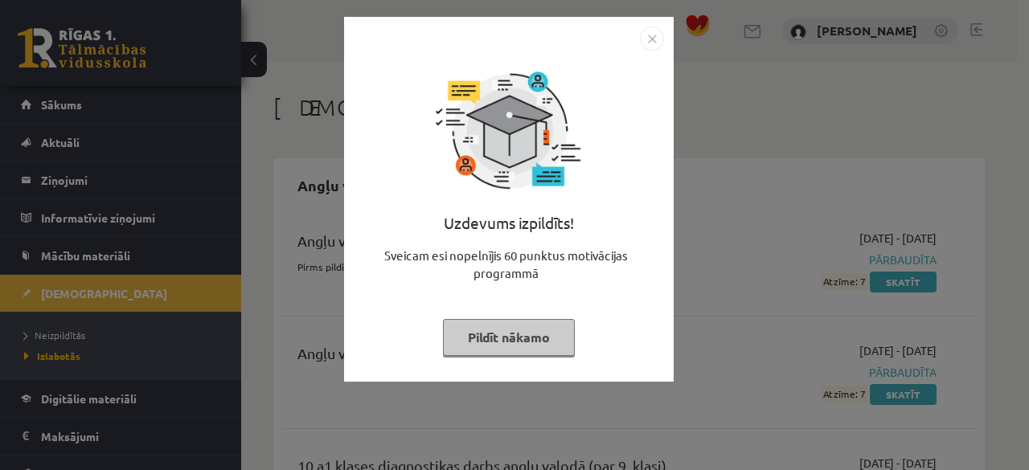
click at [651, 36] on img "Close" at bounding box center [652, 39] width 24 height 24
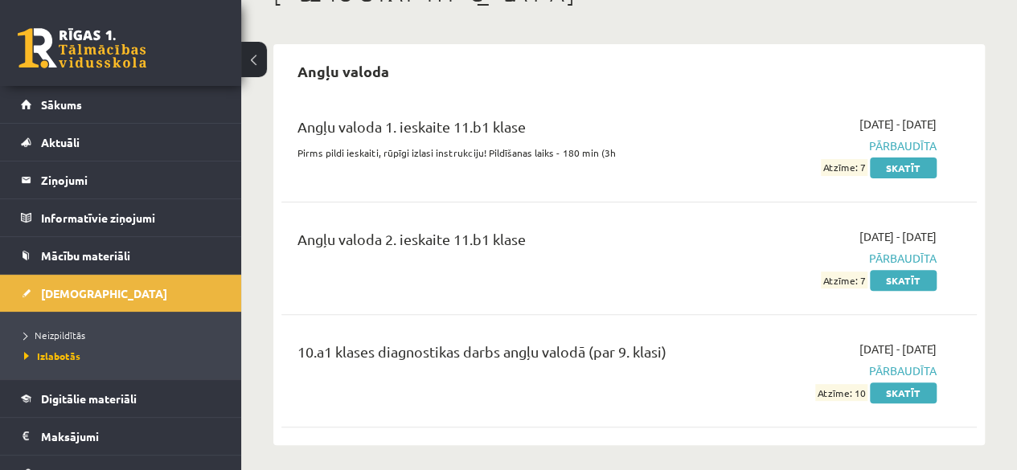
scroll to position [116, 0]
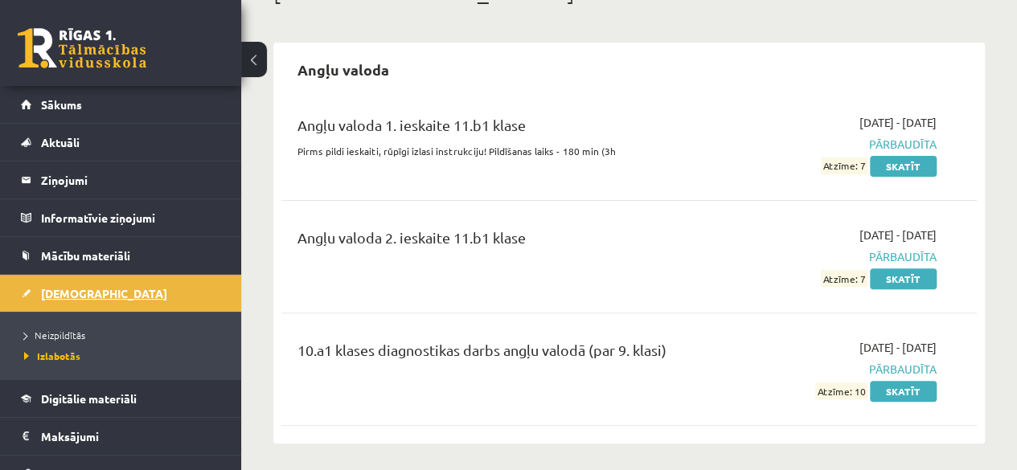
click at [105, 300] on link "[DEMOGRAPHIC_DATA]" at bounding box center [121, 293] width 200 height 37
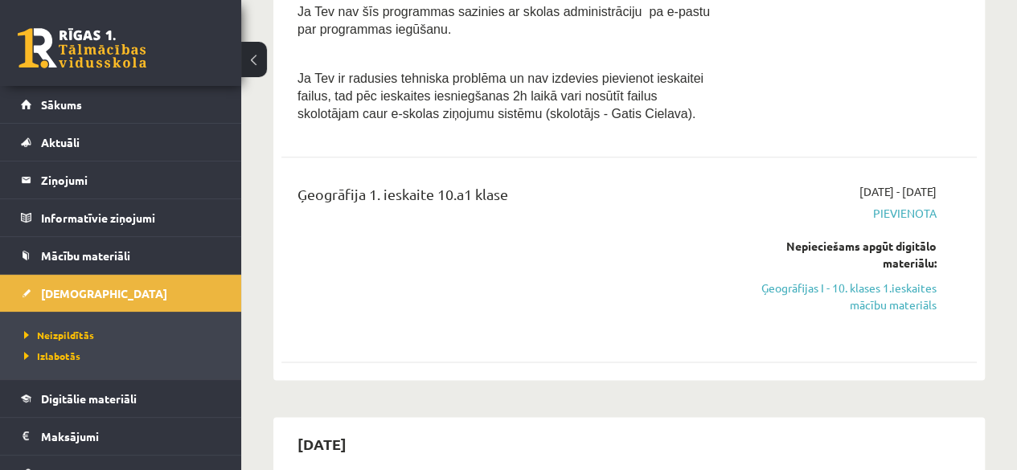
scroll to position [804, 0]
click at [73, 354] on span "Izlabotās" at bounding box center [52, 356] width 56 height 13
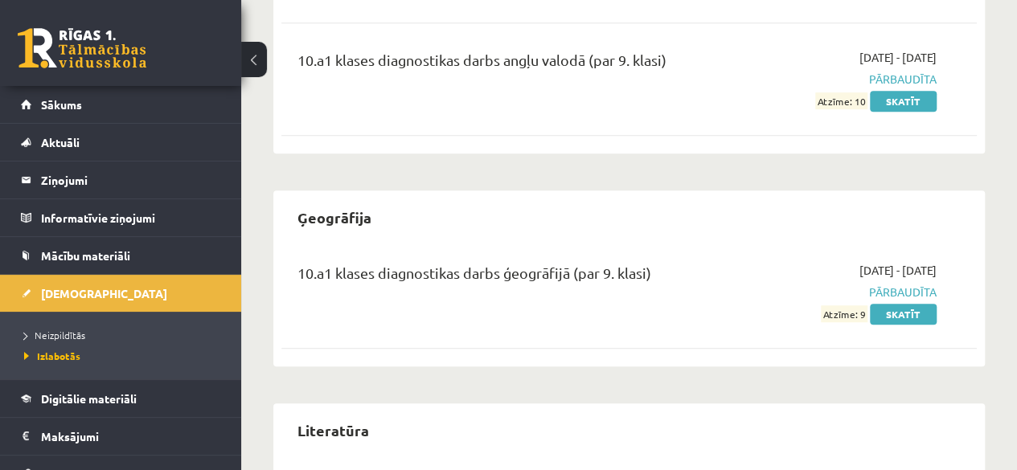
scroll to position [408, 0]
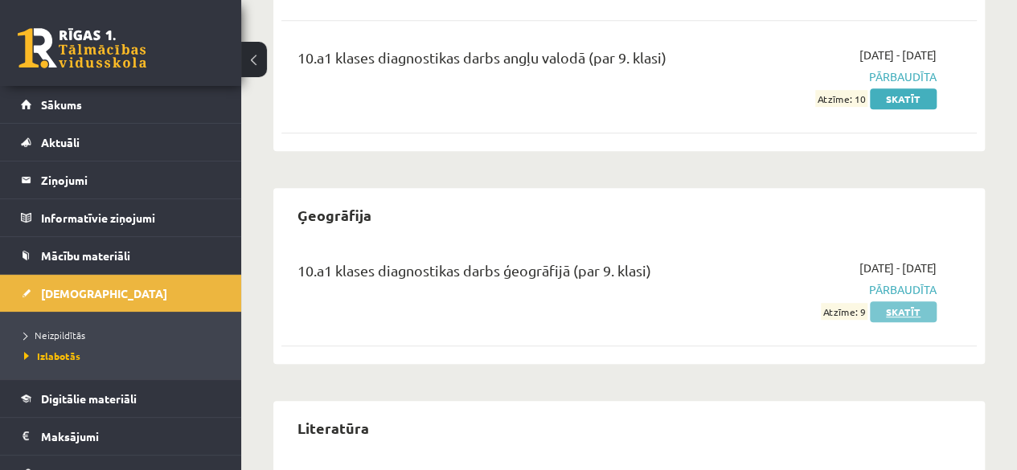
click at [908, 311] on link "Skatīt" at bounding box center [903, 311] width 67 height 21
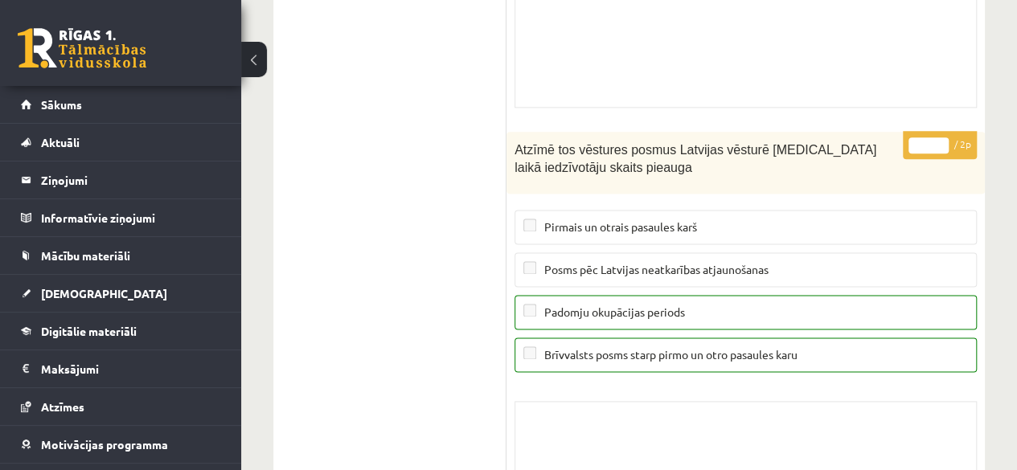
scroll to position [13153, 0]
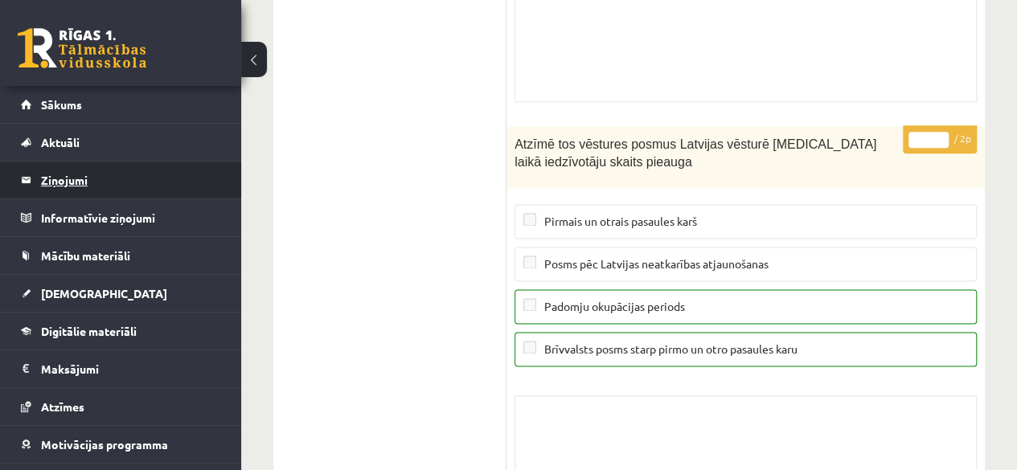
click at [72, 186] on legend "Ziņojumi 0" at bounding box center [131, 180] width 180 height 37
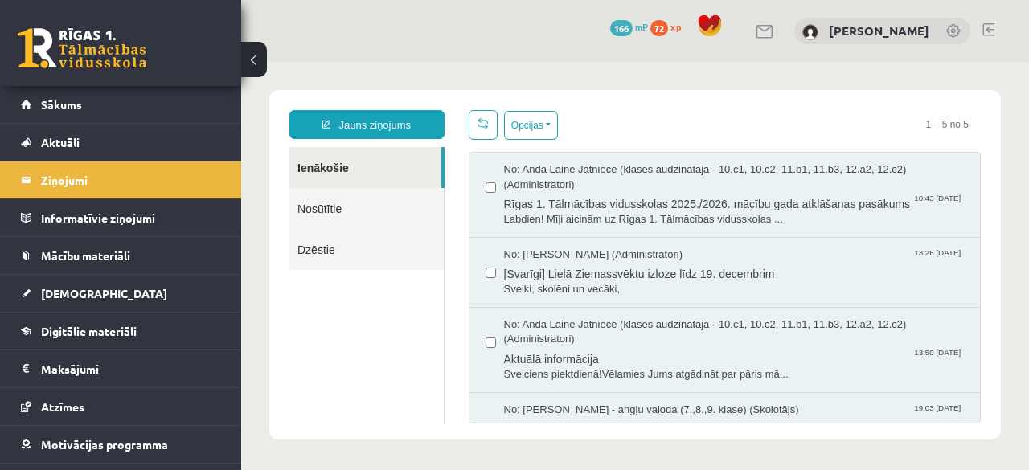
click at [349, 212] on link "Nosūtītie" at bounding box center [366, 208] width 154 height 41
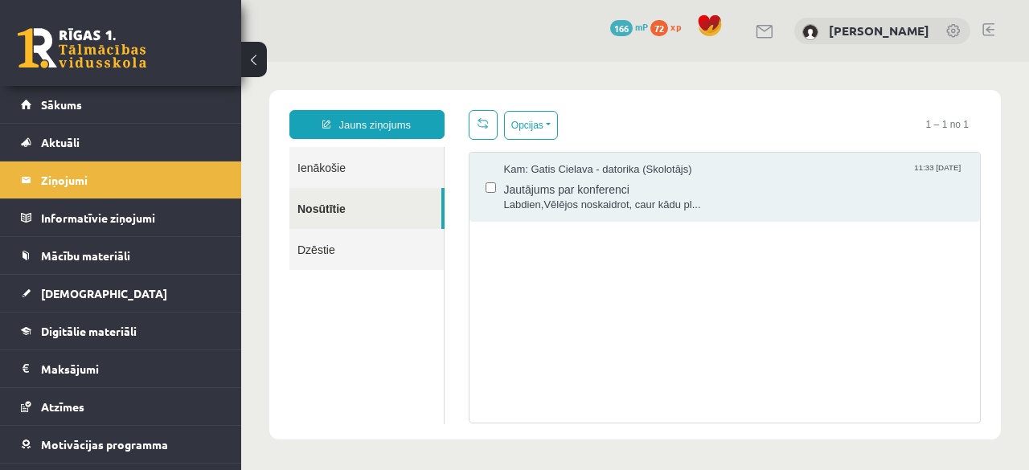
click at [327, 164] on link "Ienākošie" at bounding box center [366, 167] width 154 height 41
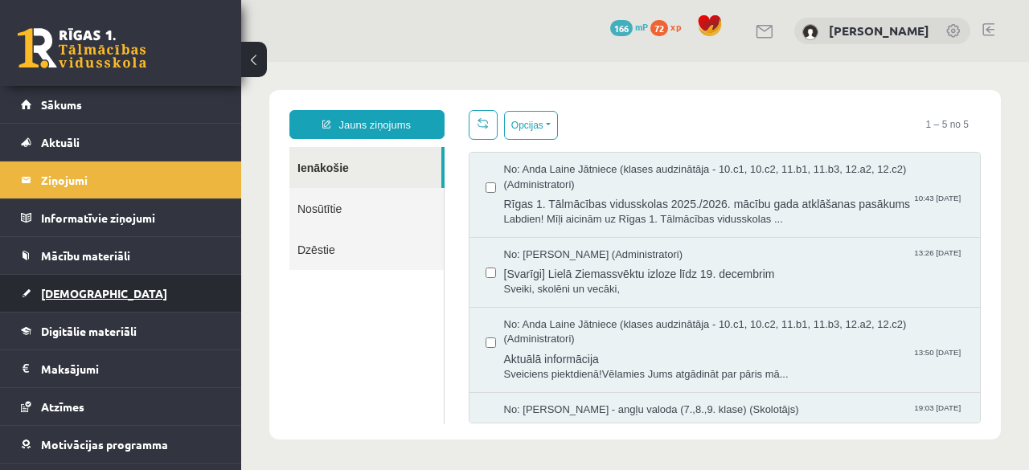
click at [74, 289] on span "[DEMOGRAPHIC_DATA]" at bounding box center [104, 293] width 126 height 14
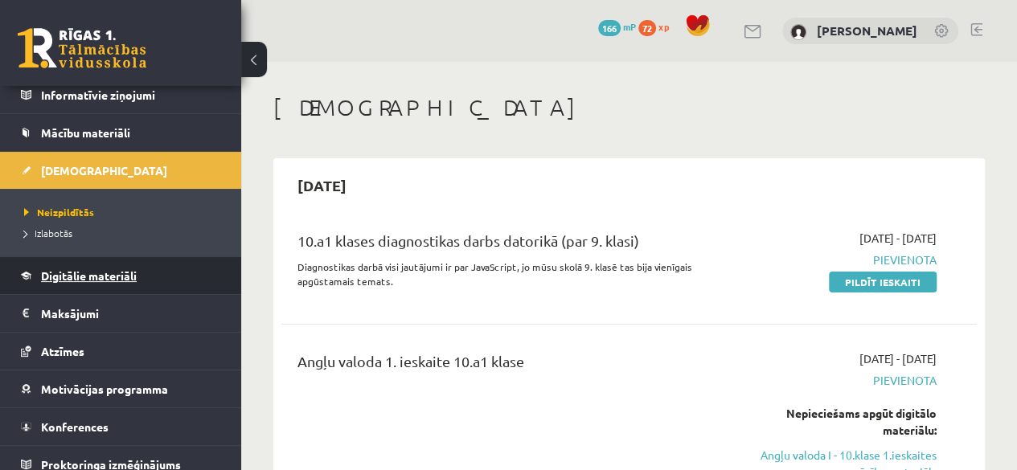
scroll to position [132, 0]
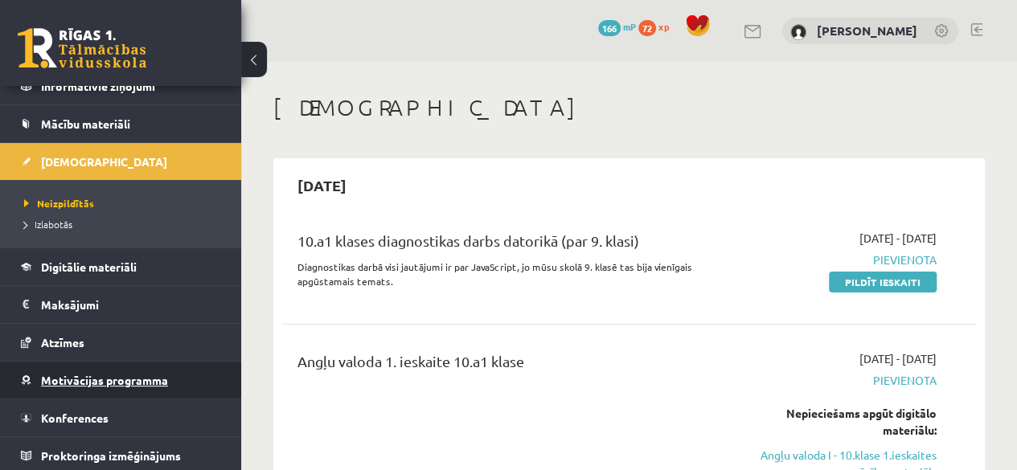
click at [87, 380] on span "Motivācijas programma" at bounding box center [104, 380] width 127 height 14
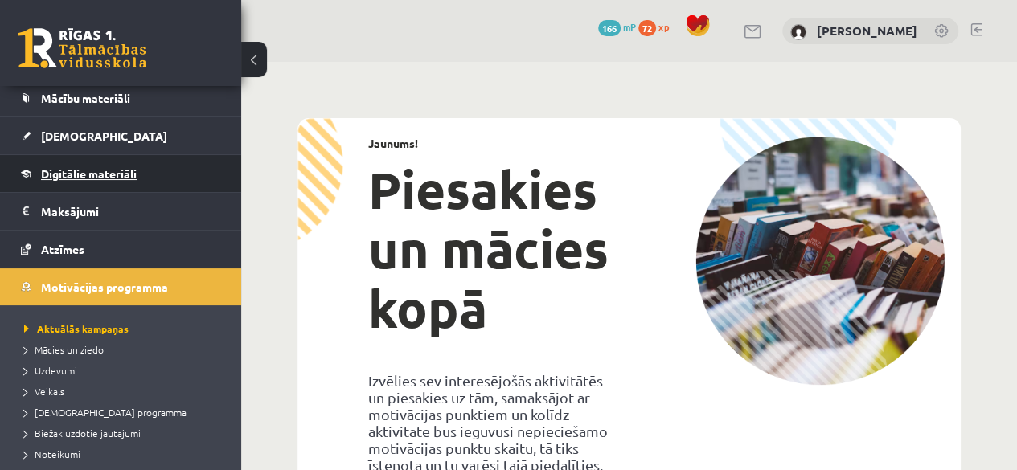
click at [125, 174] on span "Digitālie materiāli" at bounding box center [89, 173] width 96 height 14
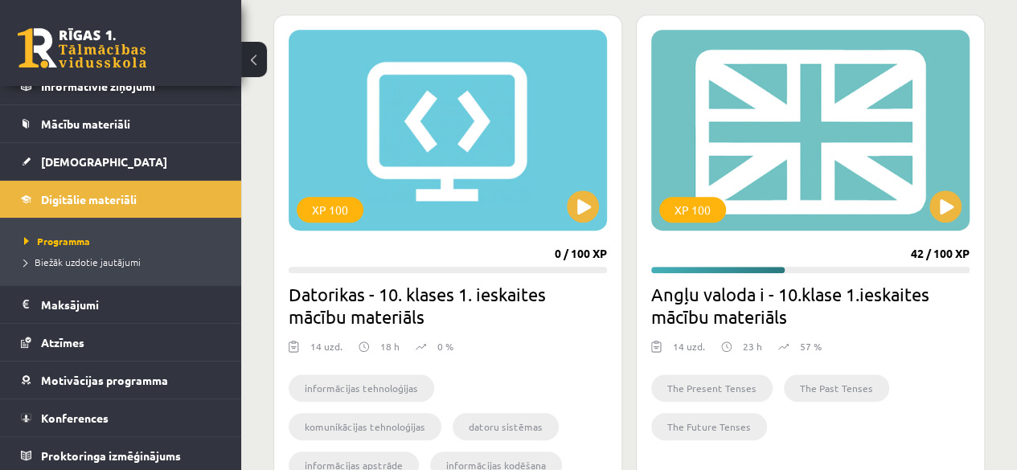
scroll to position [443, 0]
